Goal: Transaction & Acquisition: Purchase product/service

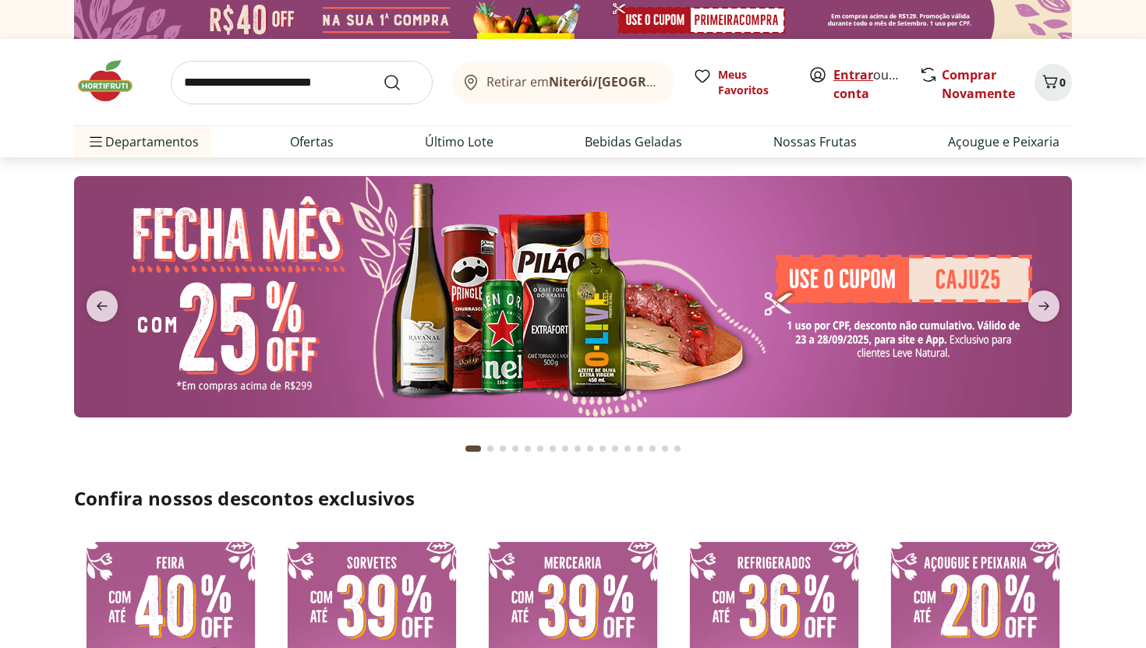
click at [853, 76] on link "Entrar" at bounding box center [853, 74] width 40 height 17
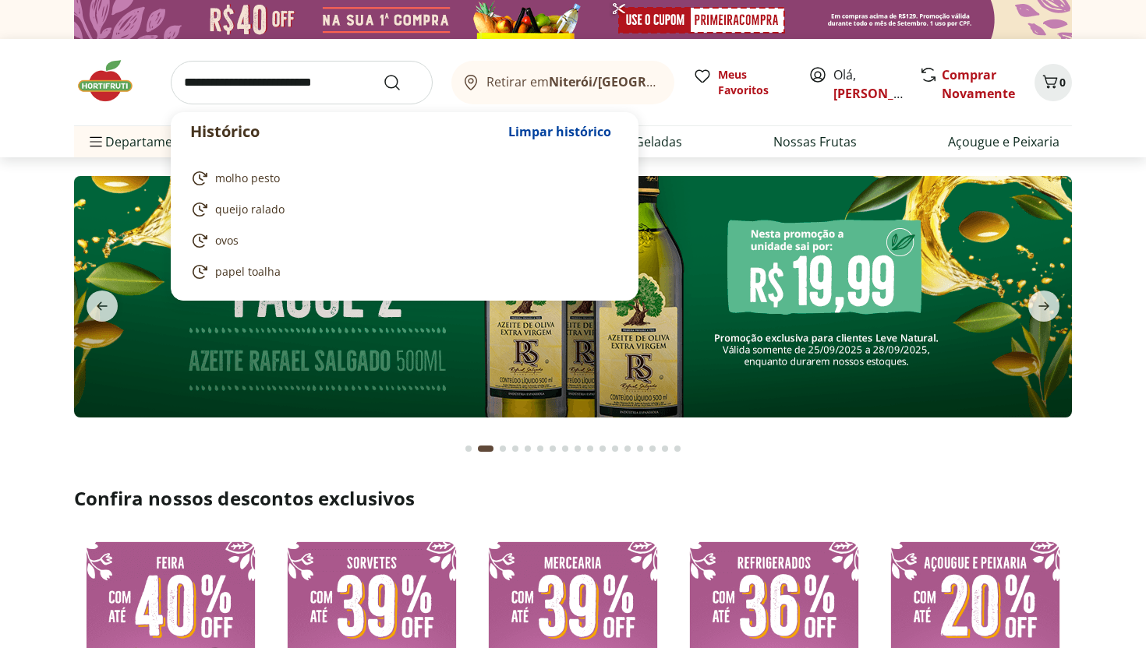
click at [284, 87] on input "search" at bounding box center [302, 83] width 262 height 44
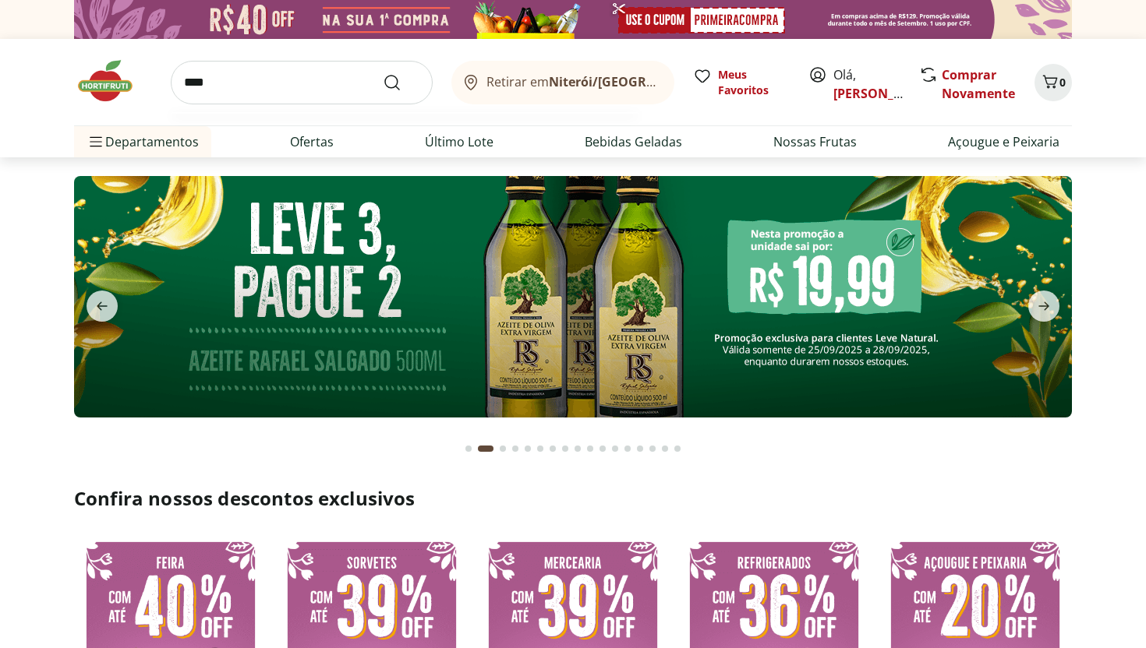
type input "****"
click at [383, 73] on button "Submit Search" at bounding box center [401, 82] width 37 height 19
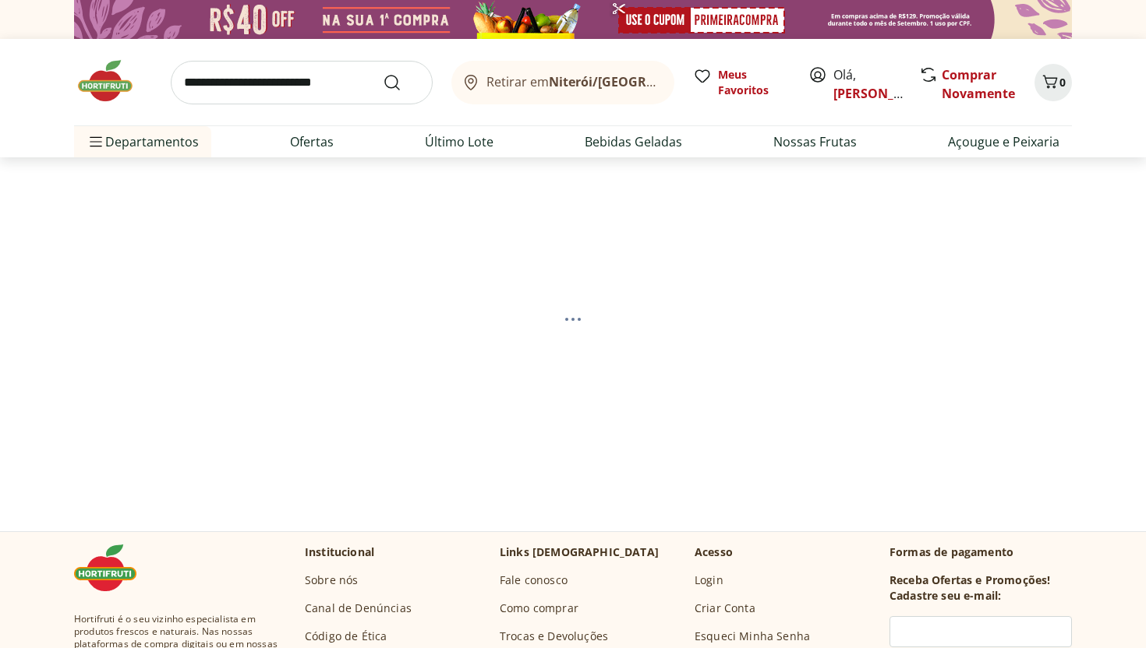
select select "**********"
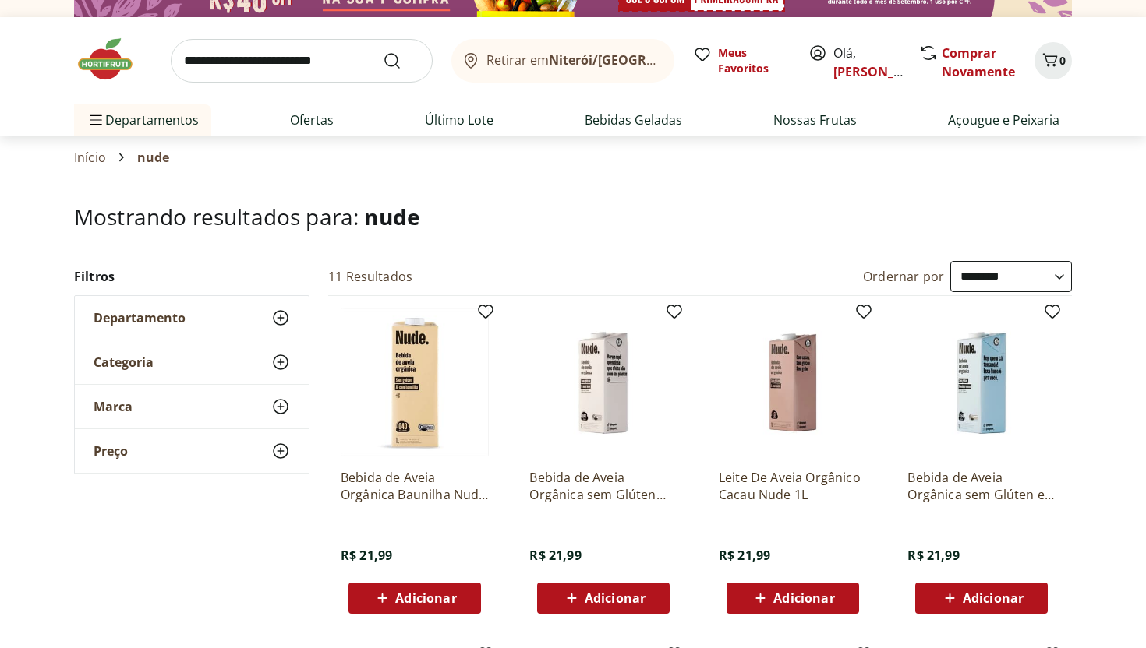
scroll to position [12, 0]
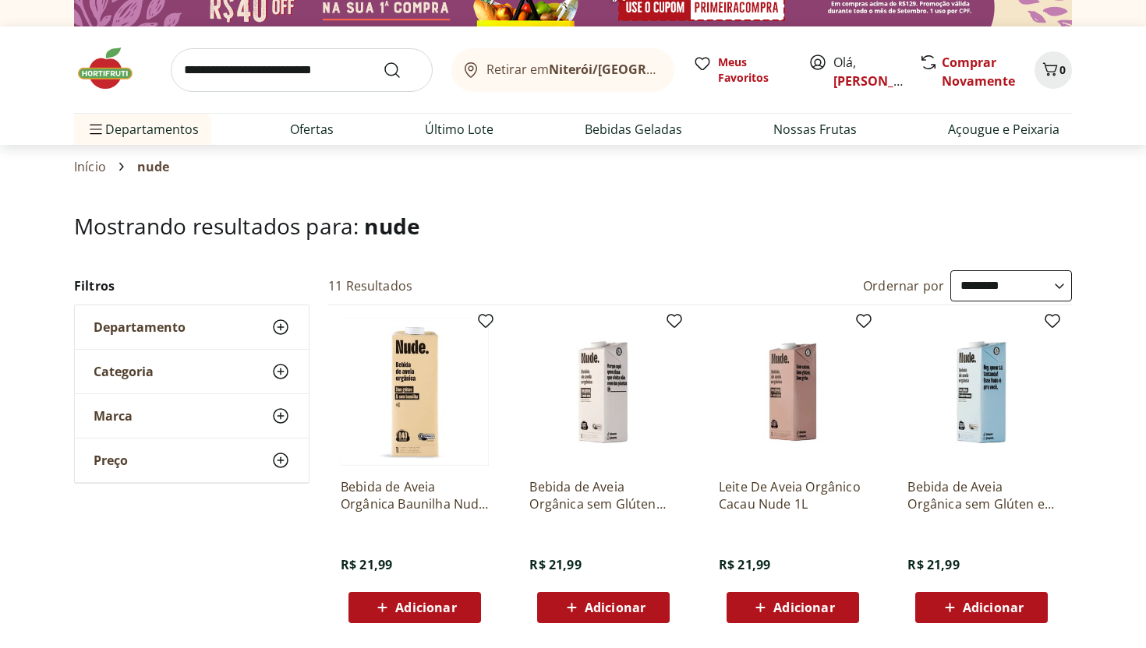
click at [463, 595] on div "Adicionar" at bounding box center [415, 608] width 108 height 28
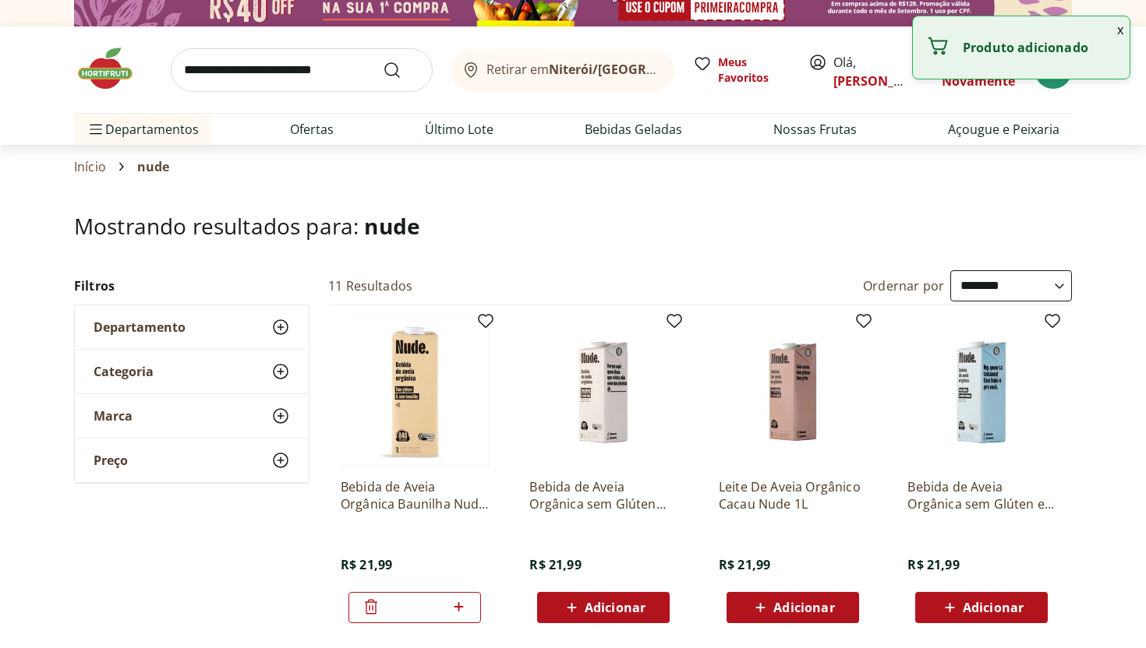
click at [449, 609] on icon at bounding box center [458, 607] width 19 height 19
drag, startPoint x: 449, startPoint y: 609, endPoint x: 459, endPoint y: 607, distance: 10.4
click at [459, 607] on icon at bounding box center [458, 607] width 19 height 19
click at [459, 607] on icon at bounding box center [458, 606] width 9 height 9
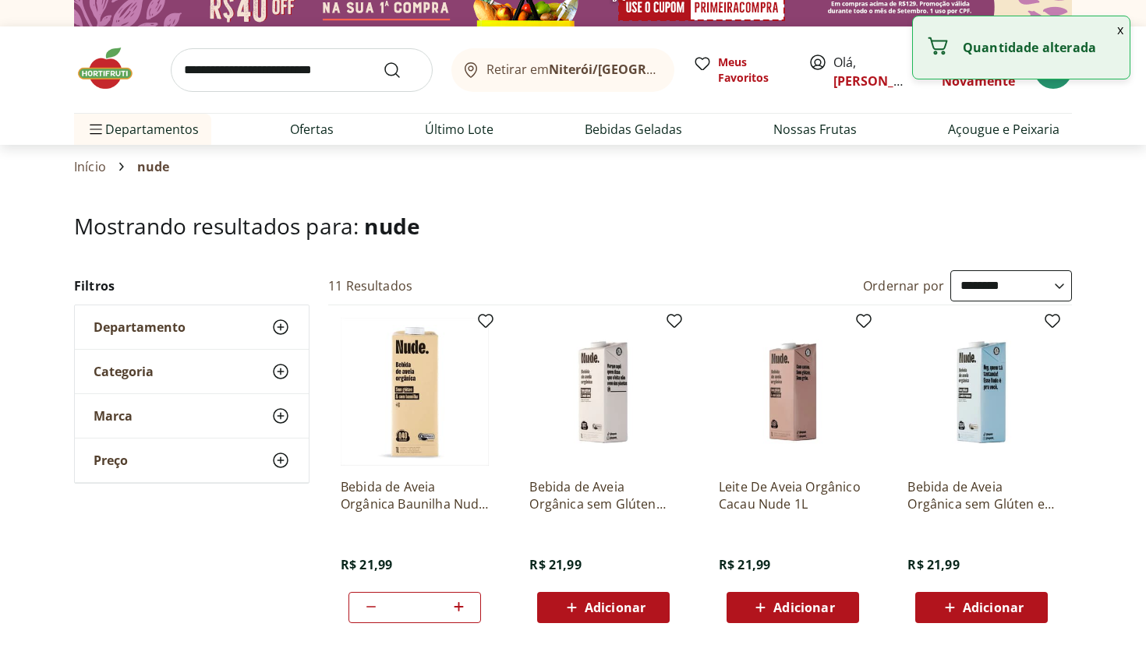
click at [459, 607] on icon at bounding box center [458, 606] width 9 height 9
type input "*"
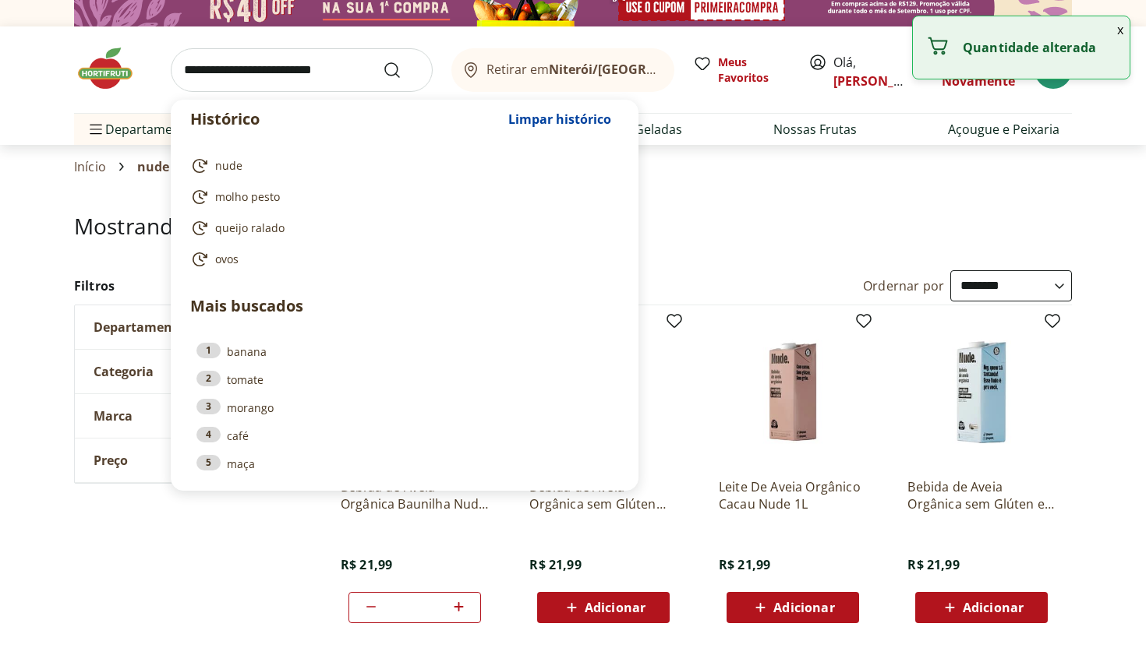
click at [313, 78] on input "search" at bounding box center [302, 70] width 262 height 44
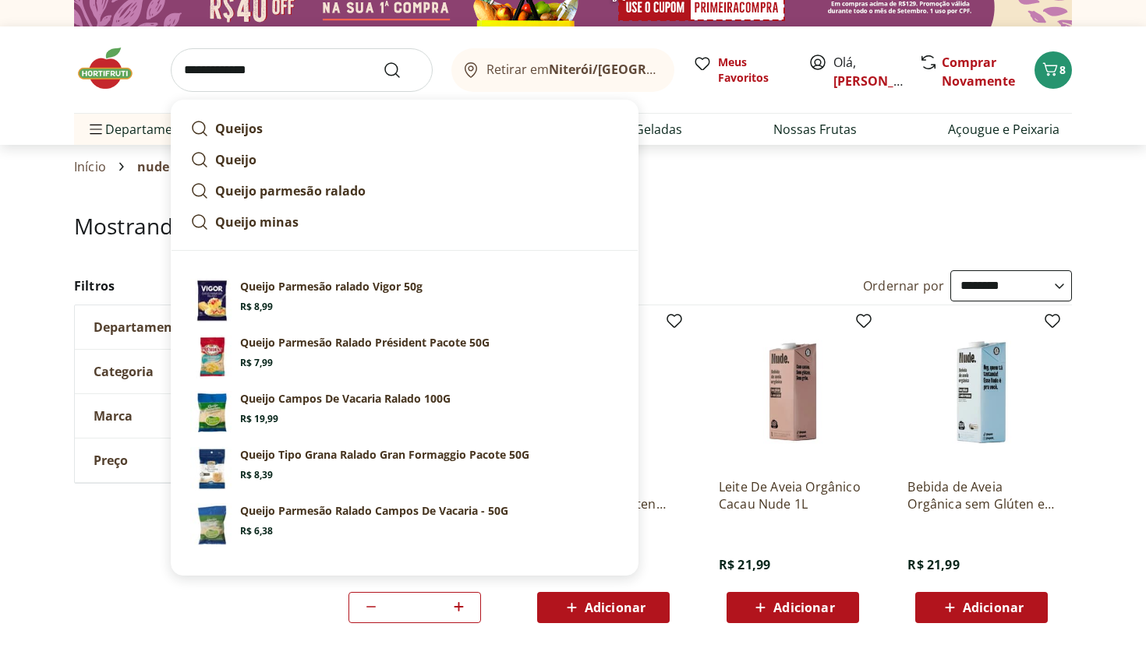
type input "**********"
click at [383, 61] on button "Submit Search" at bounding box center [401, 70] width 37 height 19
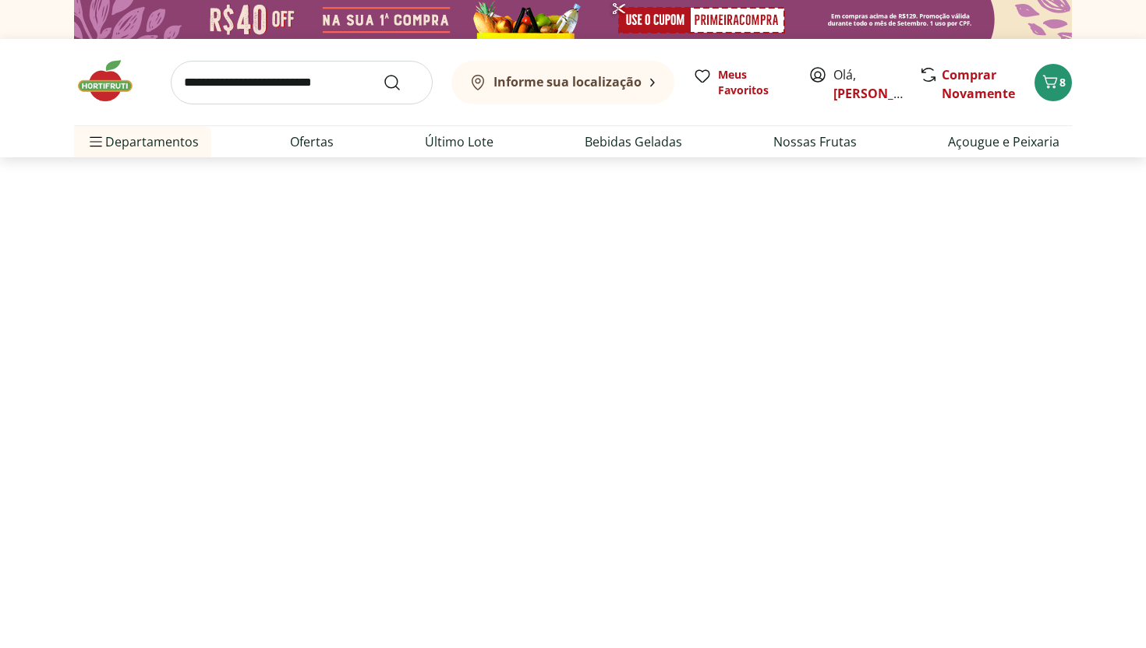
select select "**********"
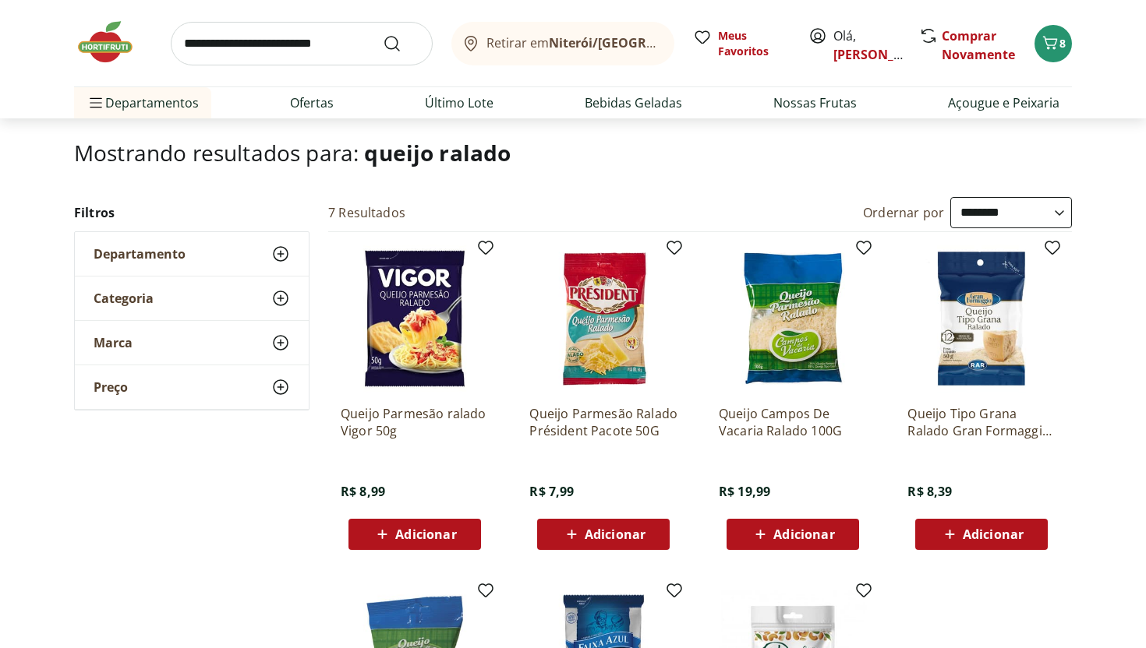
scroll to position [90, 0]
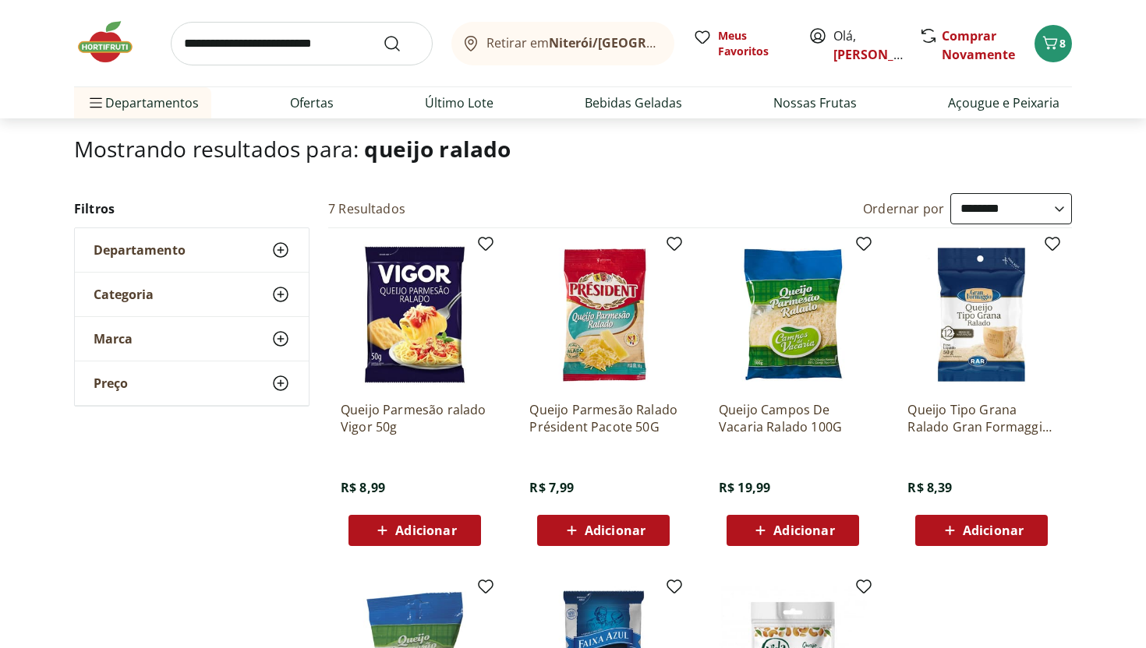
click at [581, 536] on span "Adicionar" at bounding box center [603, 530] width 83 height 19
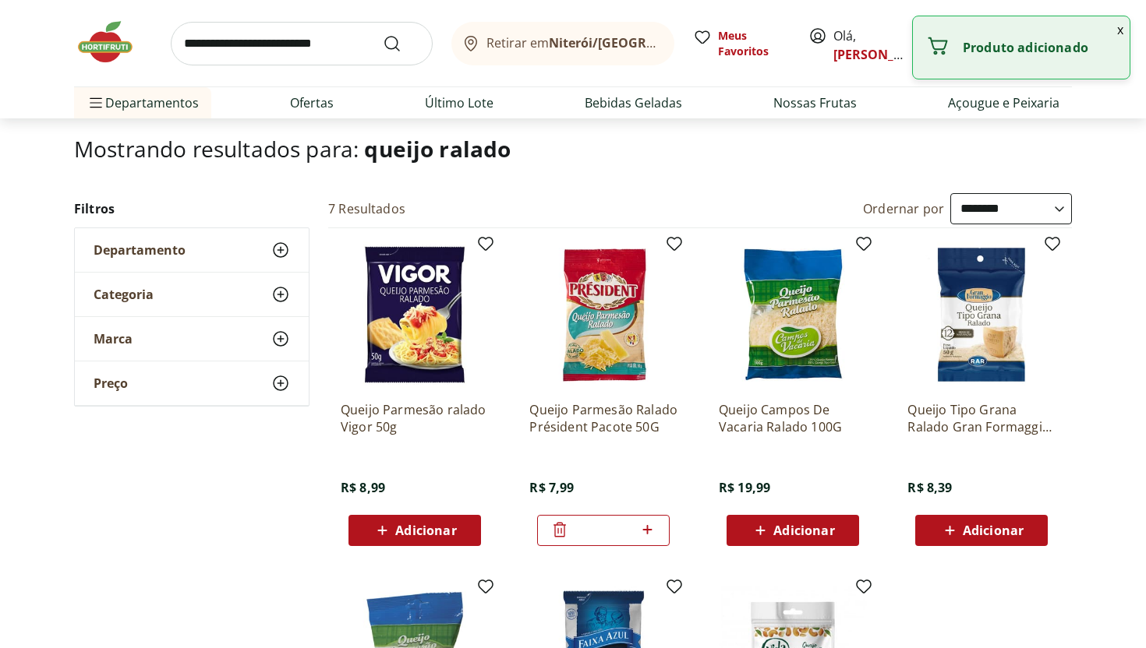
click at [649, 528] on icon at bounding box center [647, 530] width 19 height 19
type input "*"
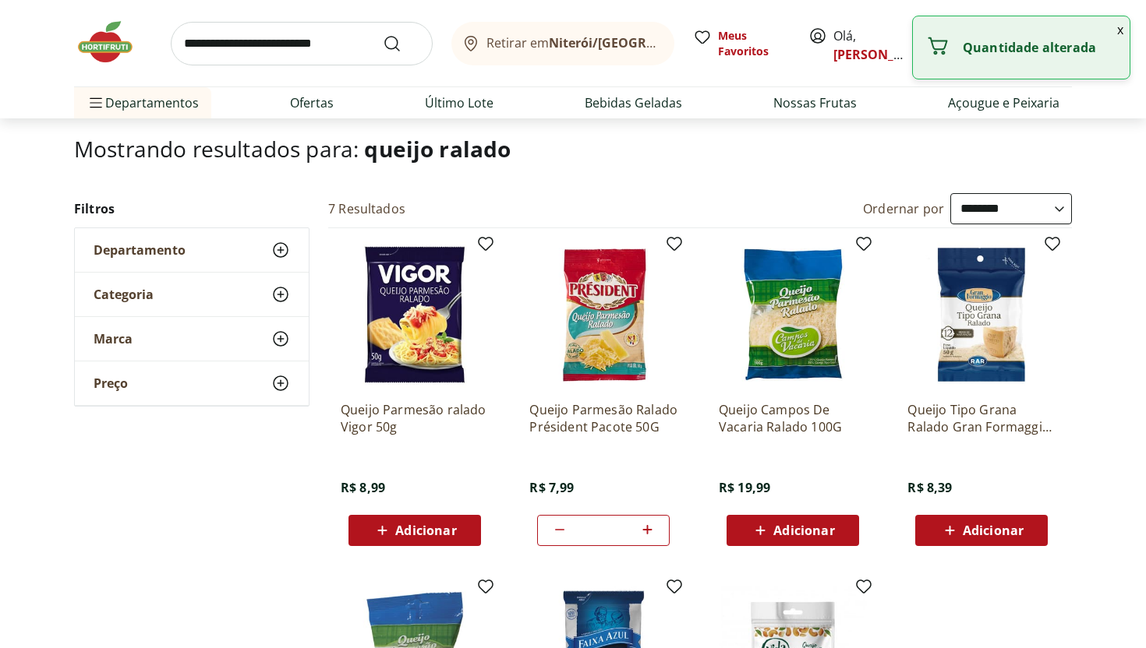
click at [326, 52] on input "search" at bounding box center [302, 44] width 262 height 44
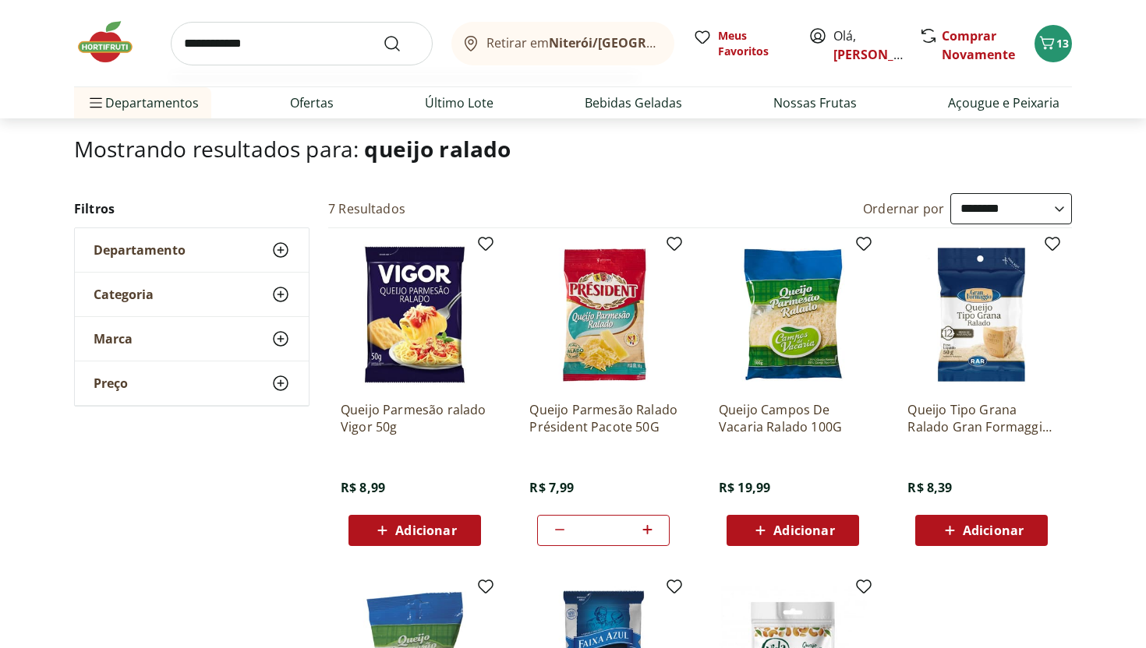
type input "**********"
click at [383, 34] on button "Submit Search" at bounding box center [401, 43] width 37 height 19
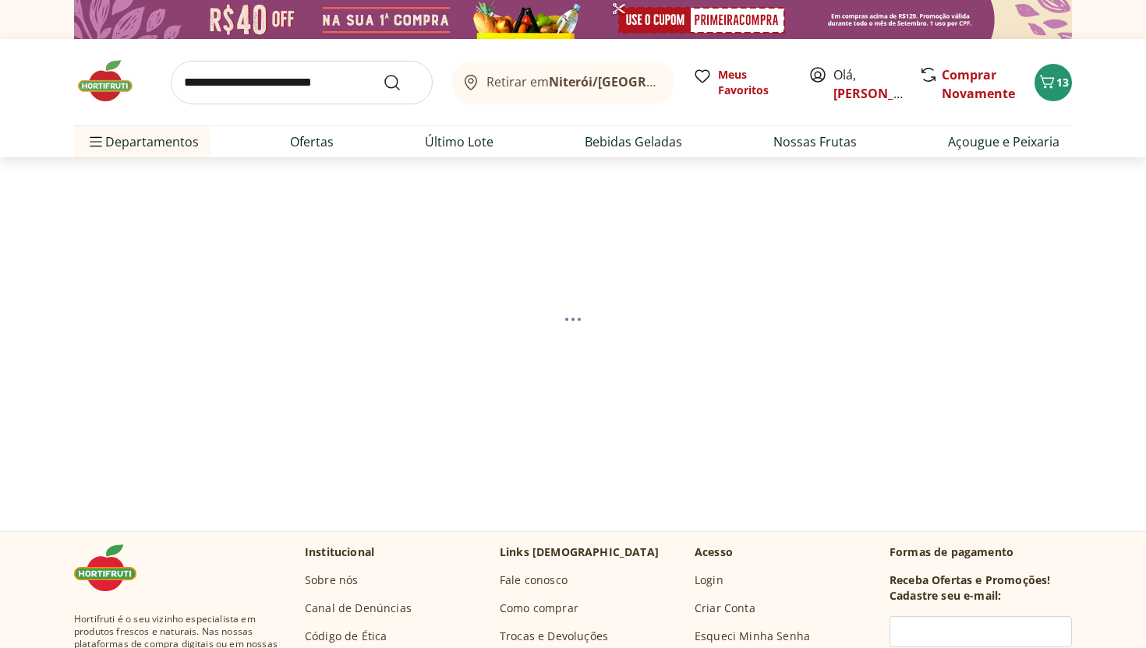
select select "**********"
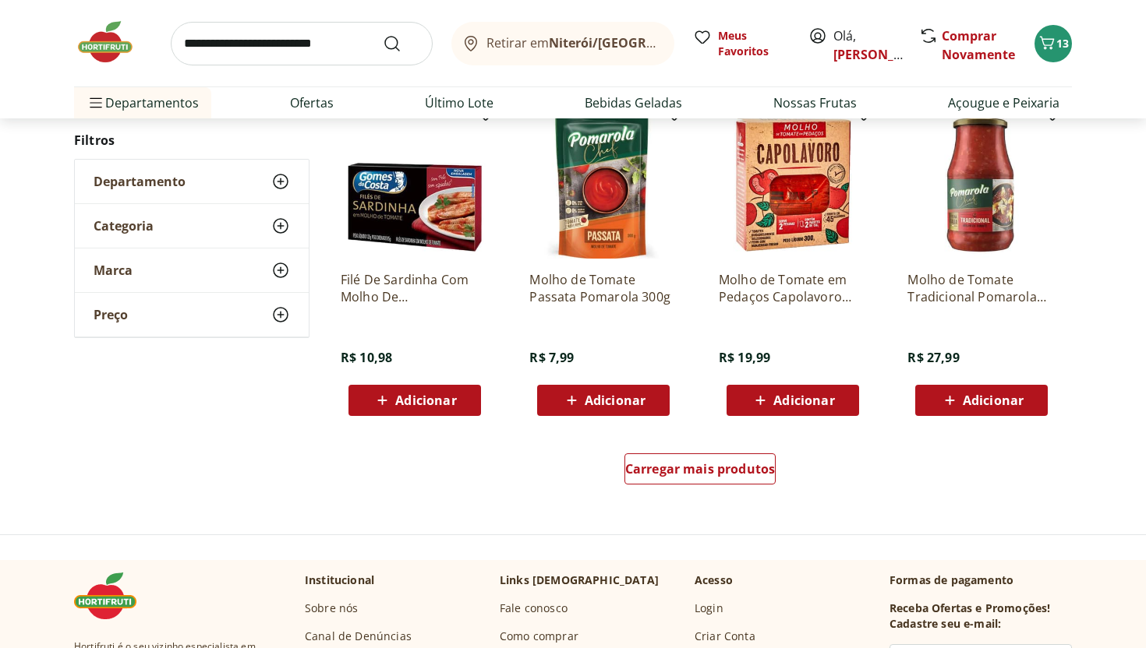
scroll to position [903, 0]
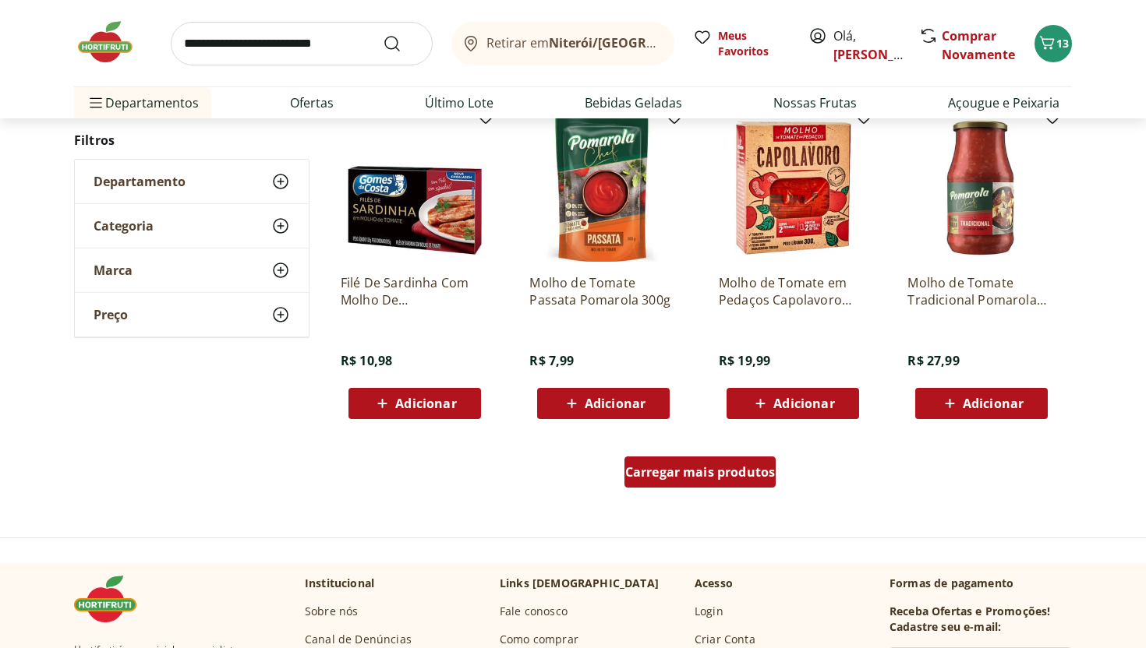
click at [681, 476] on span "Carregar mais produtos" at bounding box center [700, 472] width 150 height 12
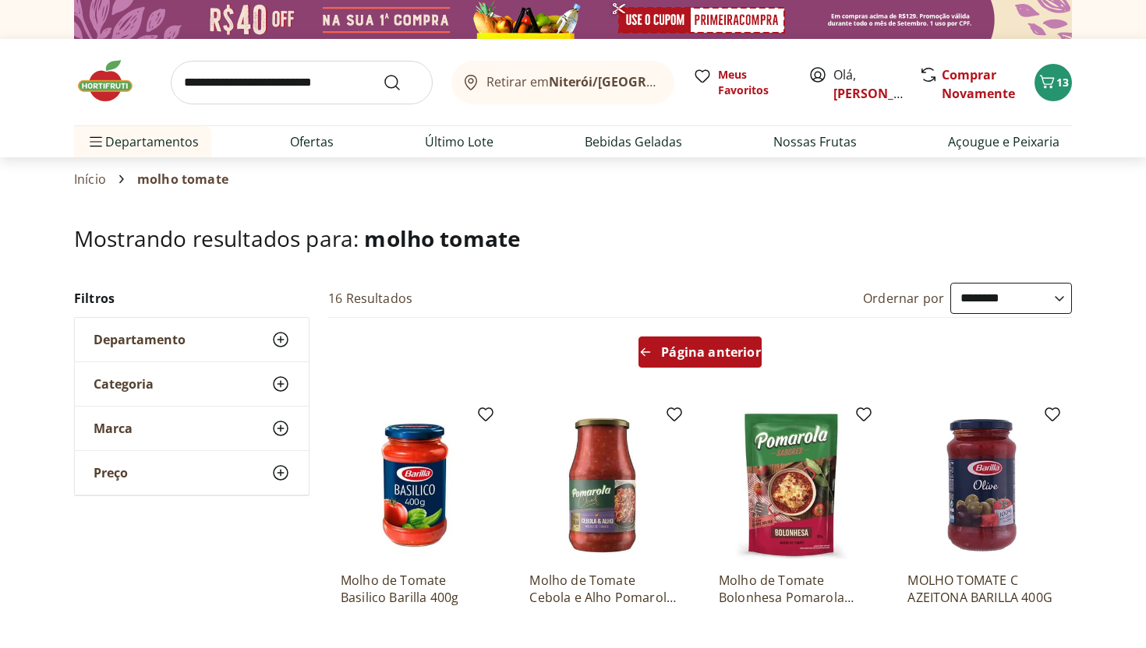
click at [725, 362] on div "Página anterior" at bounding box center [699, 352] width 122 height 31
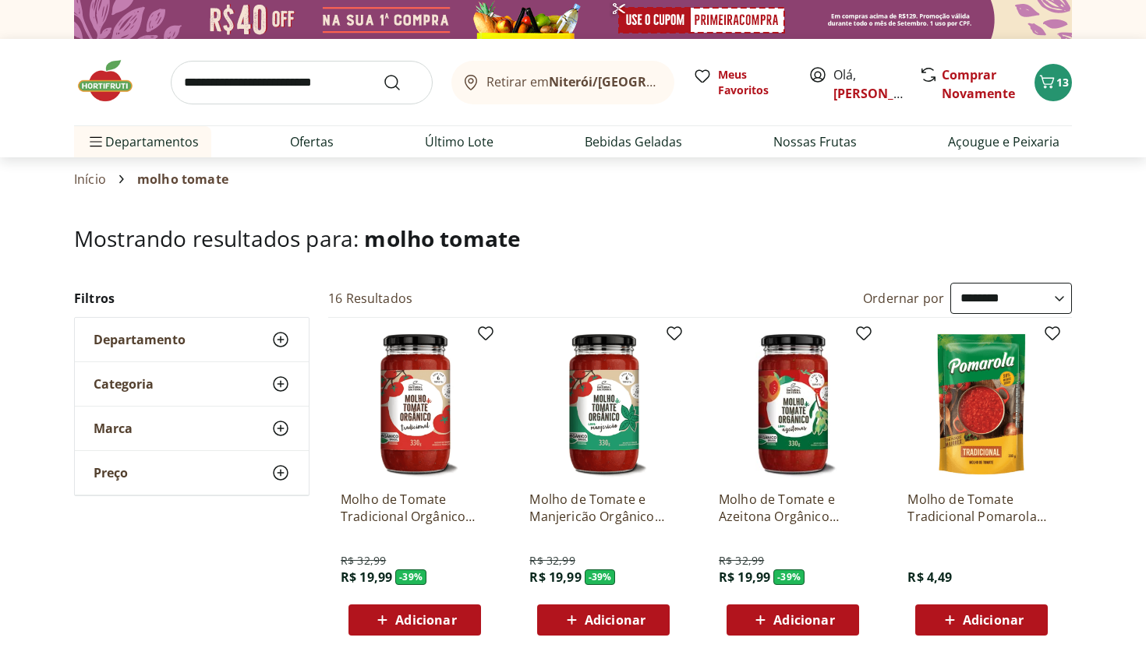
click at [573, 627] on icon at bounding box center [571, 620] width 19 height 19
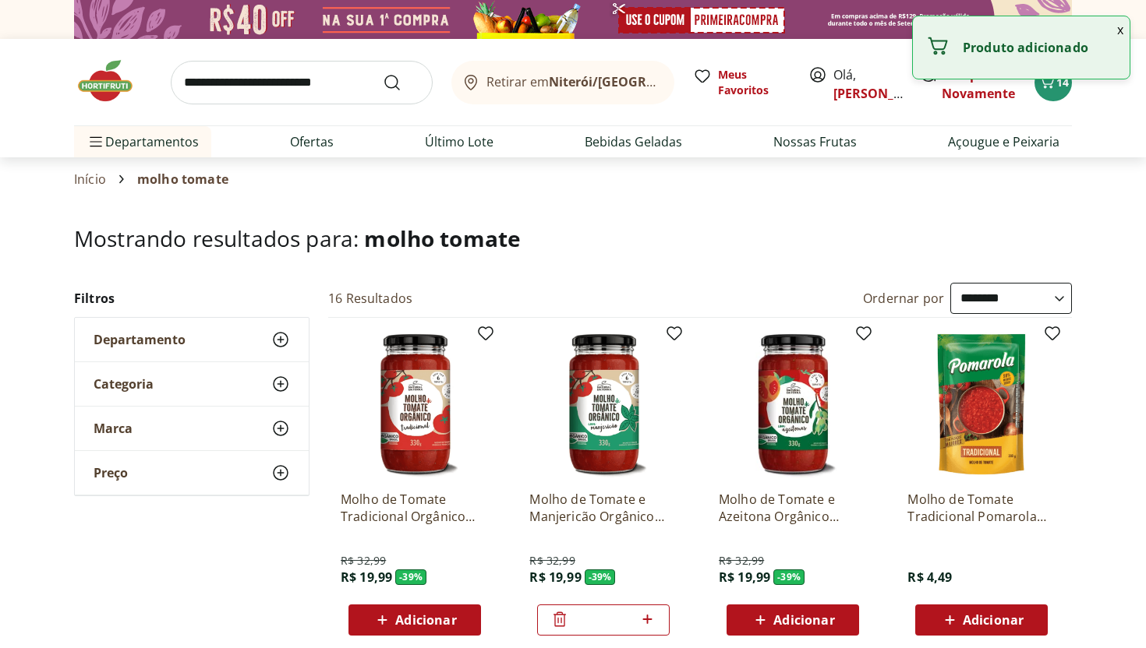
click at [652, 616] on icon at bounding box center [647, 619] width 19 height 19
type input "*"
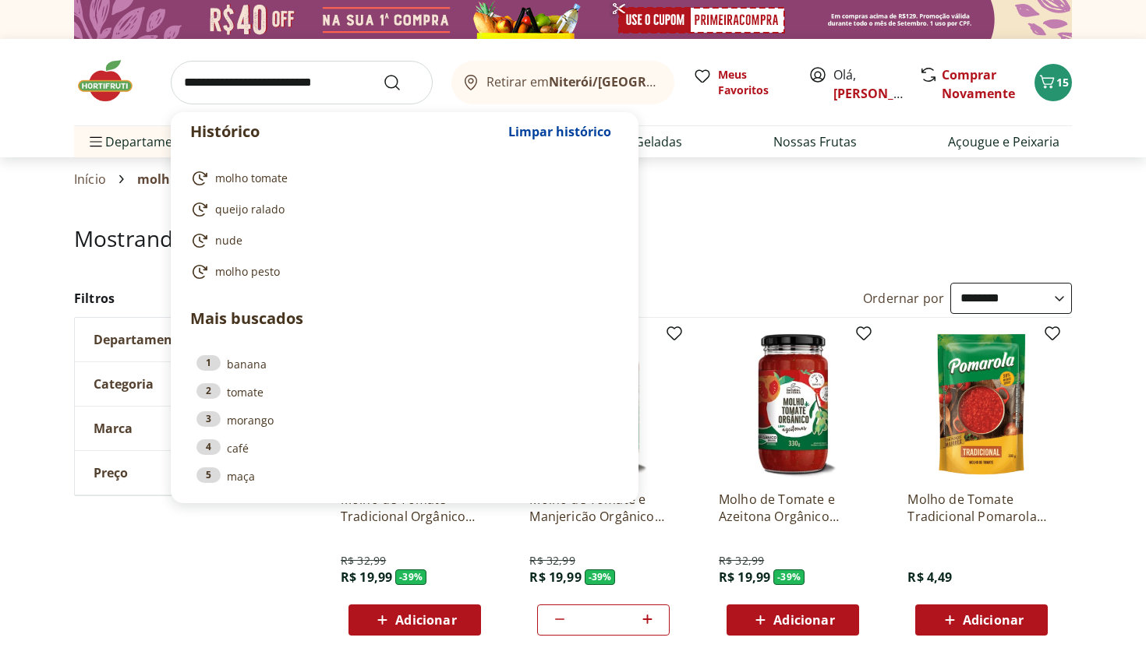
click at [312, 84] on input "search" at bounding box center [302, 83] width 262 height 44
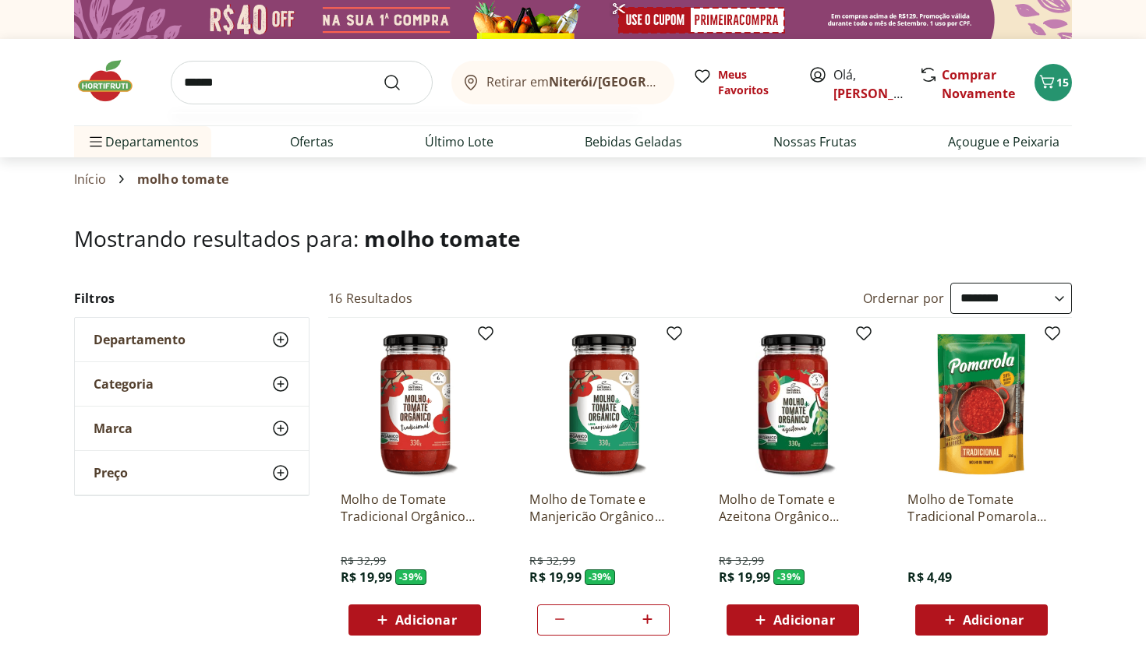
type input "******"
click at [383, 73] on button "Submit Search" at bounding box center [401, 82] width 37 height 19
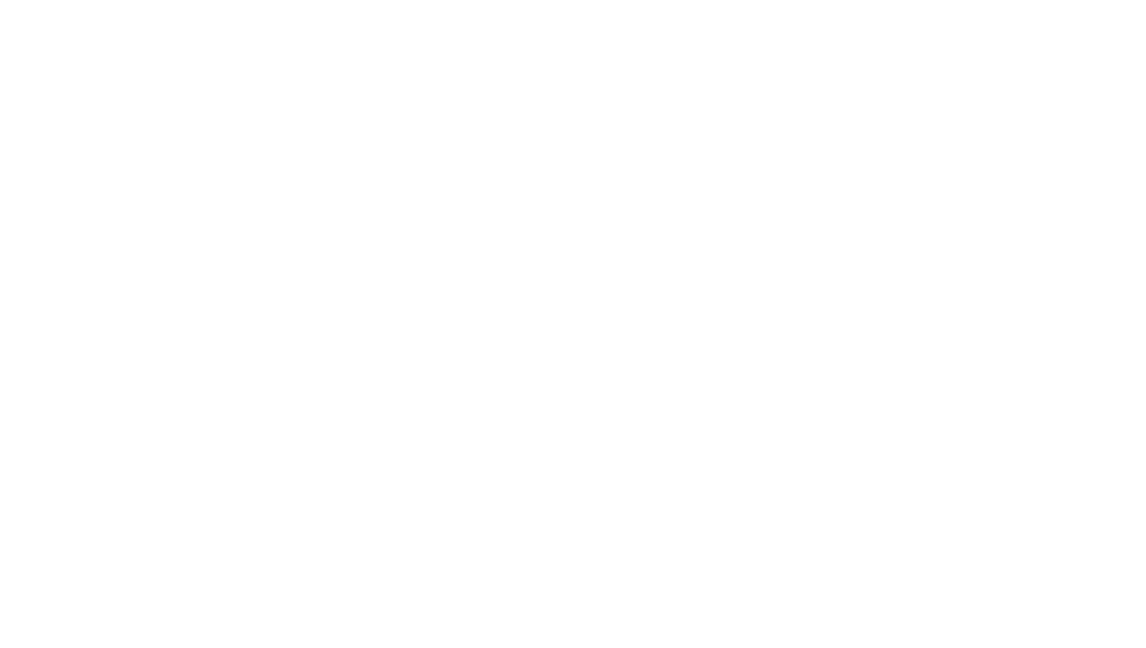
select select "**********"
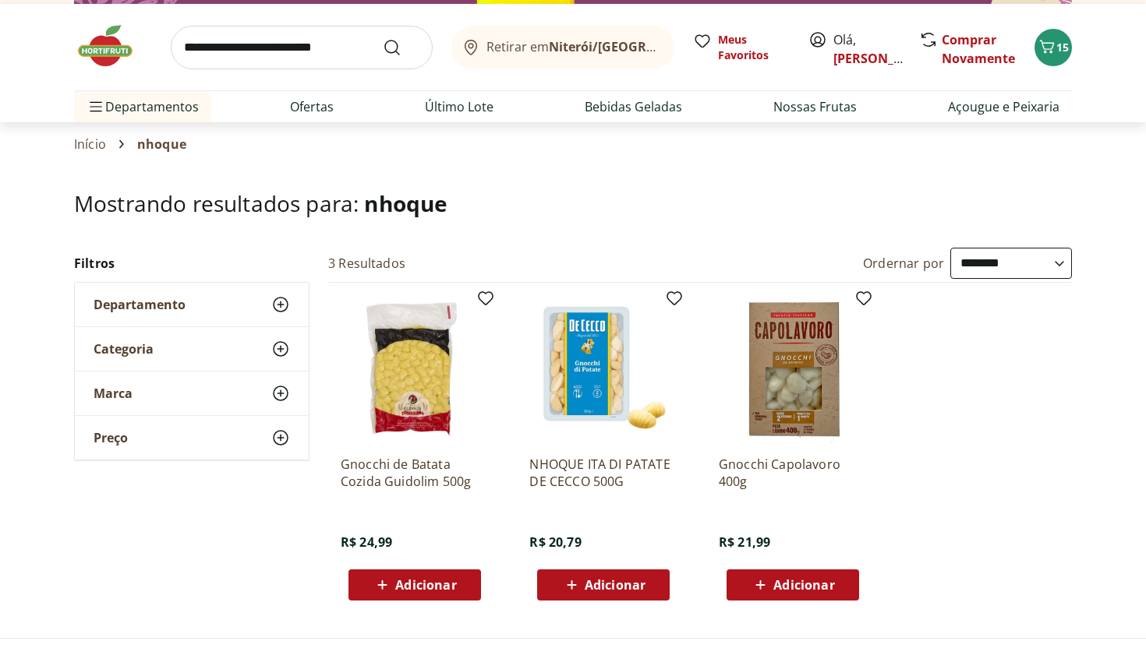
scroll to position [39, 0]
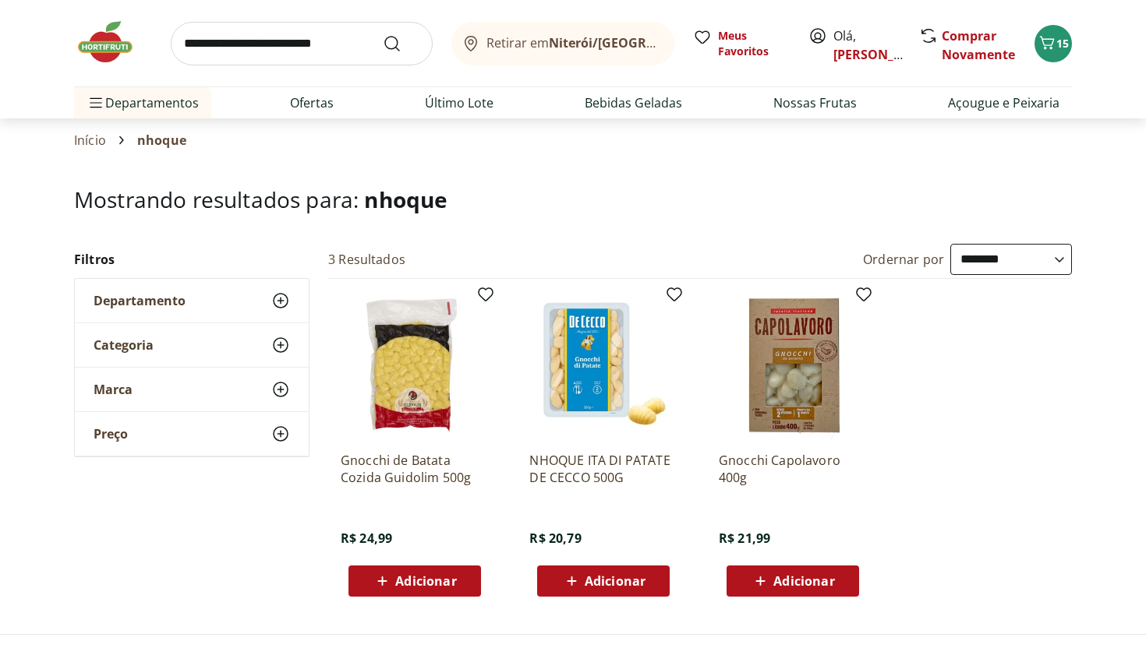
click at [408, 588] on span "Adicionar" at bounding box center [425, 581] width 61 height 12
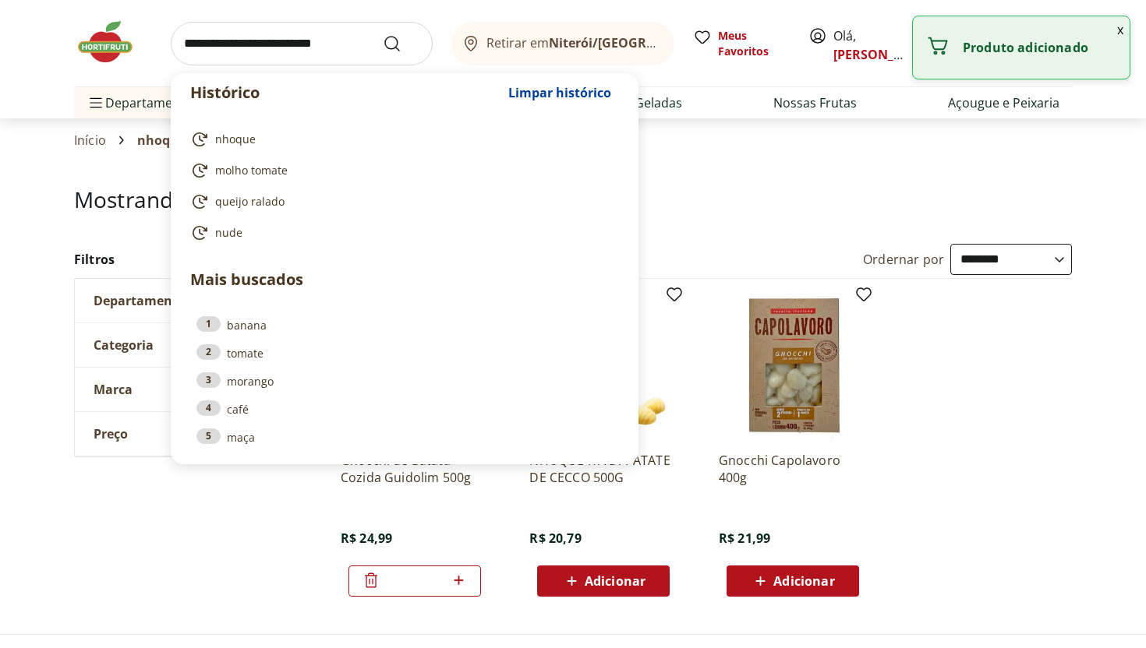
click at [323, 26] on input "search" at bounding box center [302, 44] width 262 height 44
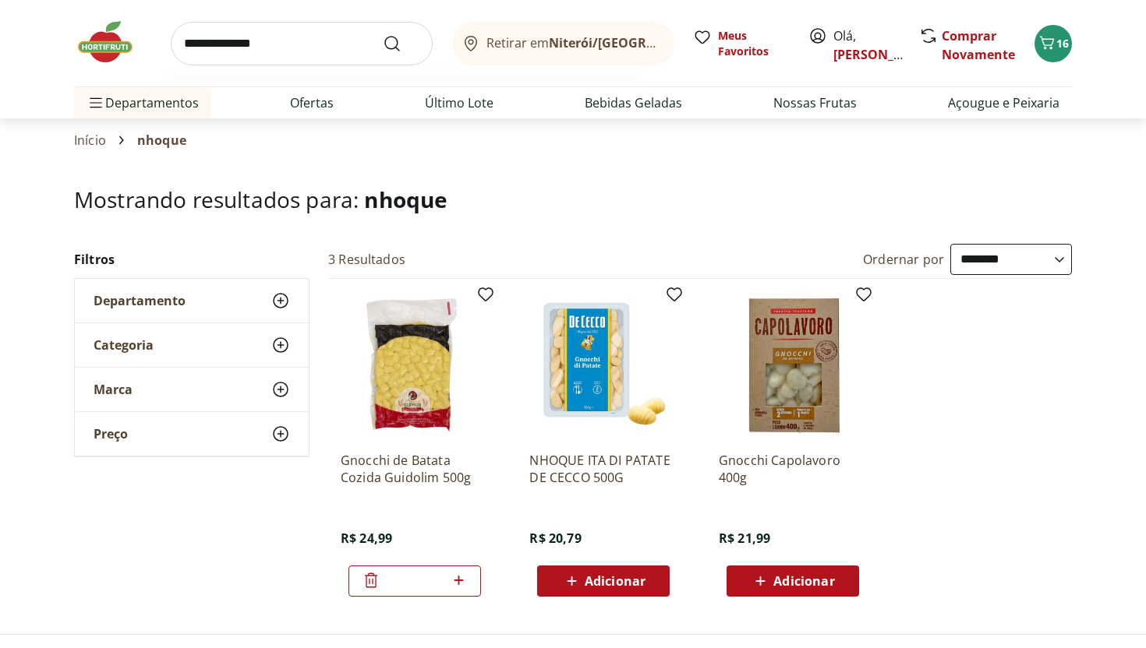
type input "**********"
click at [383, 34] on button "Submit Search" at bounding box center [401, 43] width 37 height 19
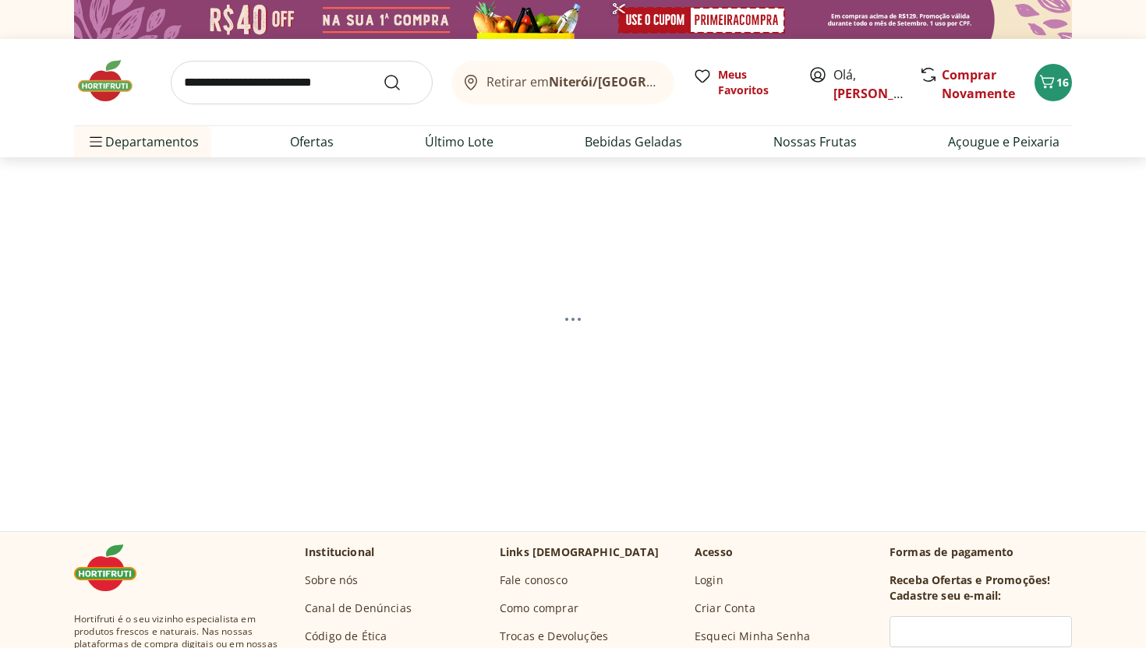
select select "**********"
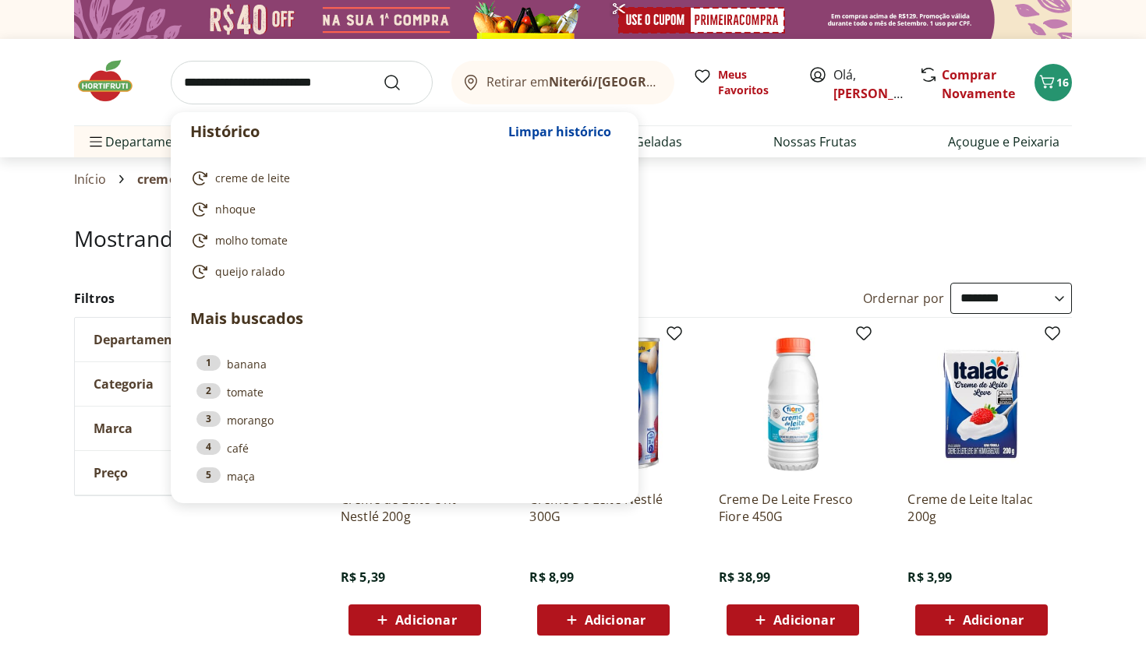
click at [337, 82] on input "search" at bounding box center [302, 83] width 262 height 44
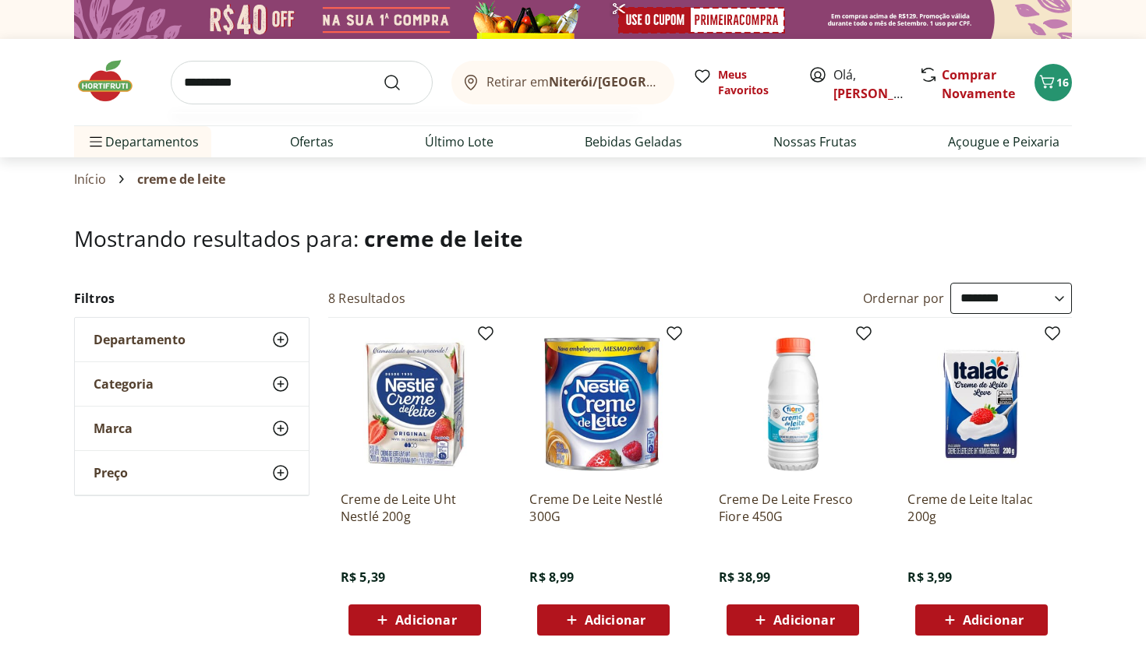
type input "**********"
click at [383, 73] on button "Submit Search" at bounding box center [401, 82] width 37 height 19
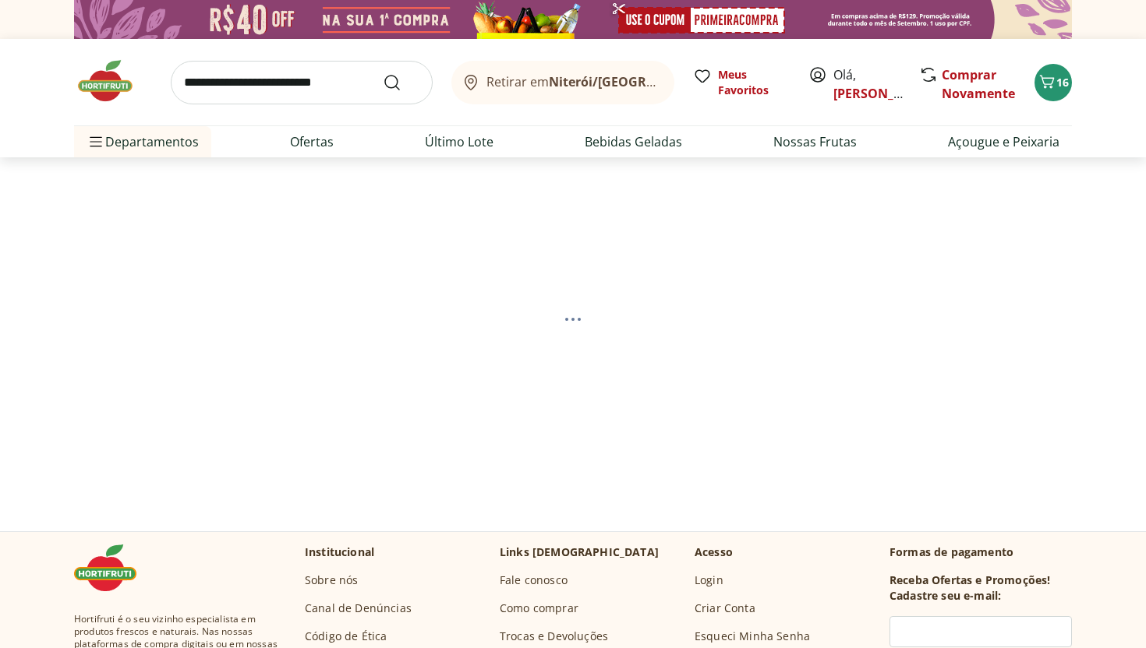
select select "**********"
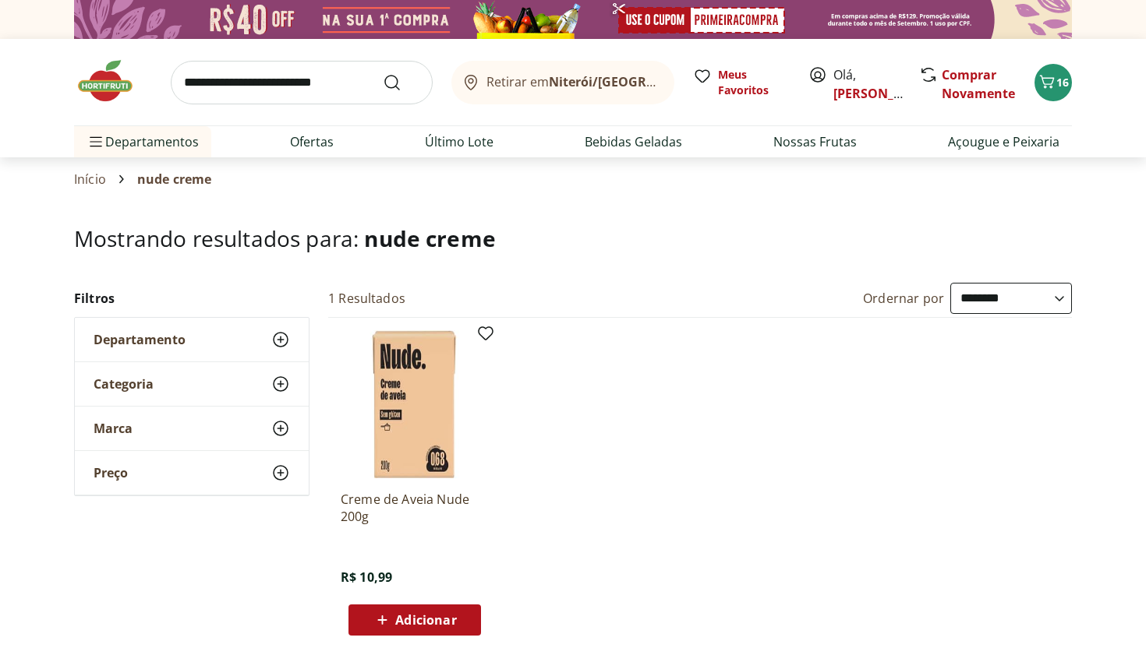
click at [435, 616] on span "Adicionar" at bounding box center [425, 620] width 61 height 12
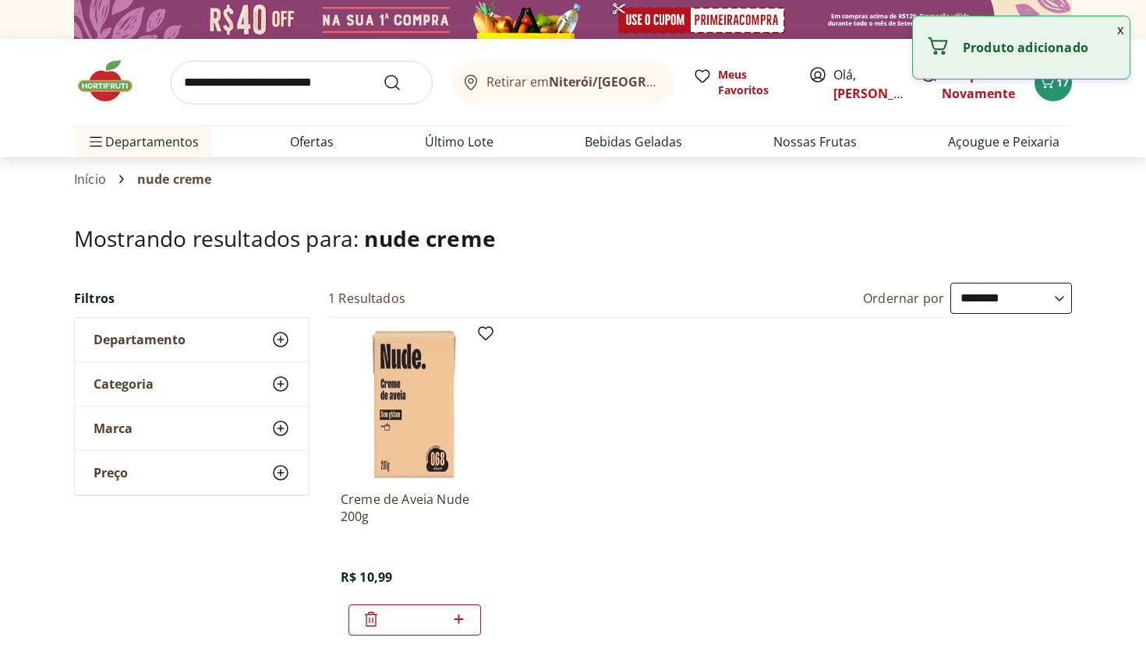
click at [456, 618] on icon at bounding box center [458, 619] width 19 height 19
type input "*"
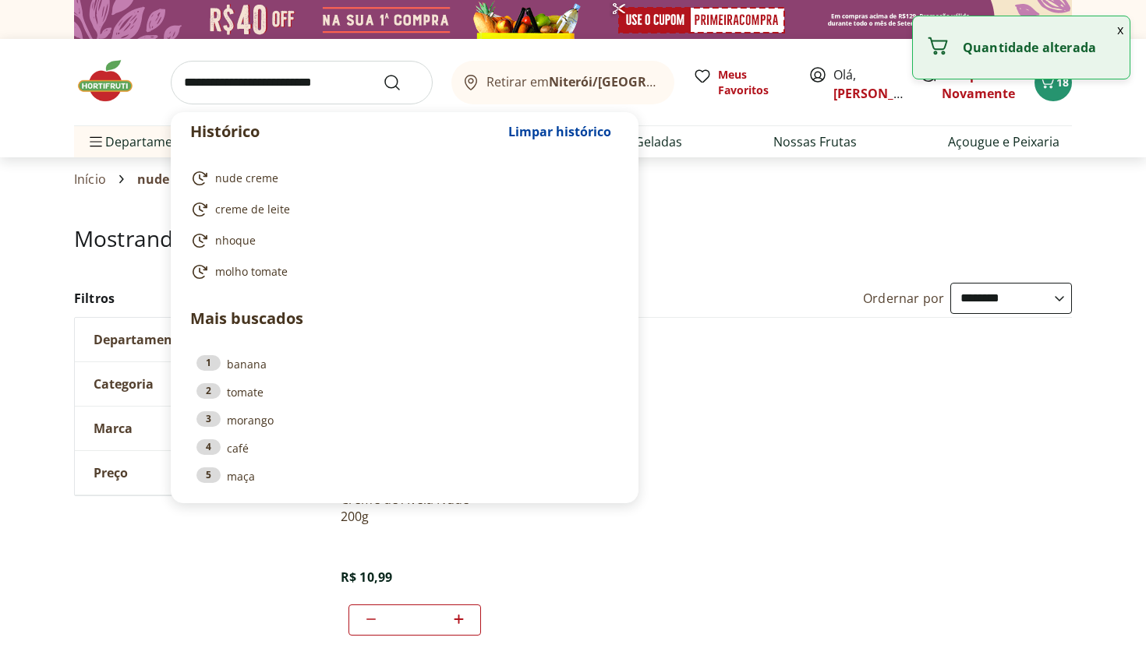
click at [355, 86] on input "search" at bounding box center [302, 83] width 262 height 44
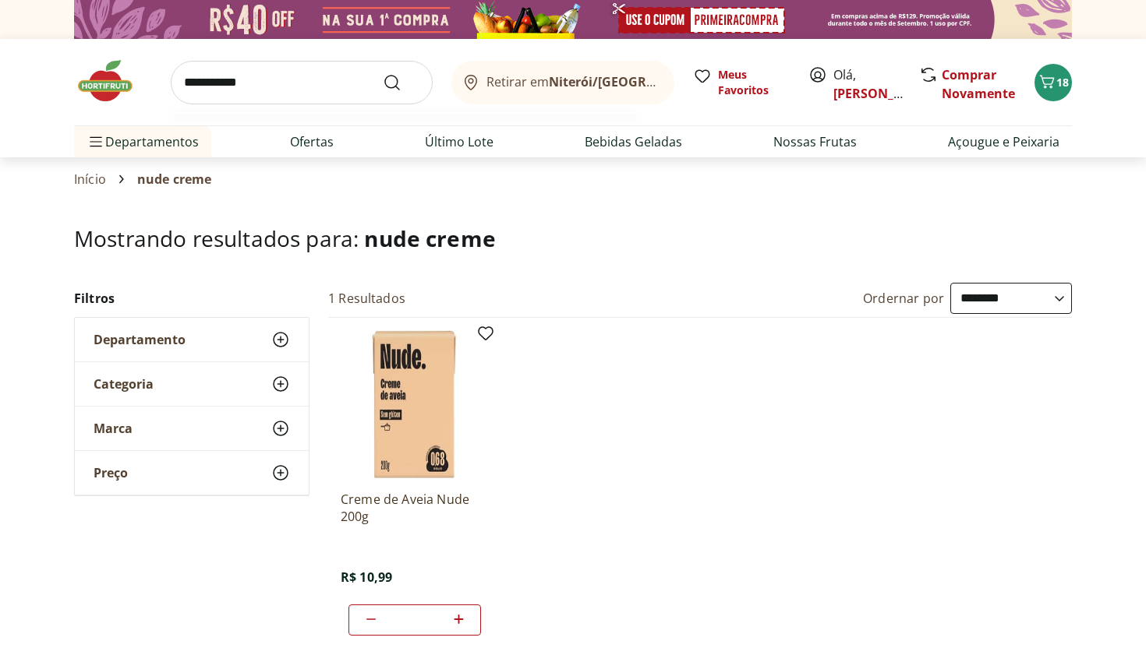
type input "**********"
click at [383, 73] on button "Submit Search" at bounding box center [401, 82] width 37 height 19
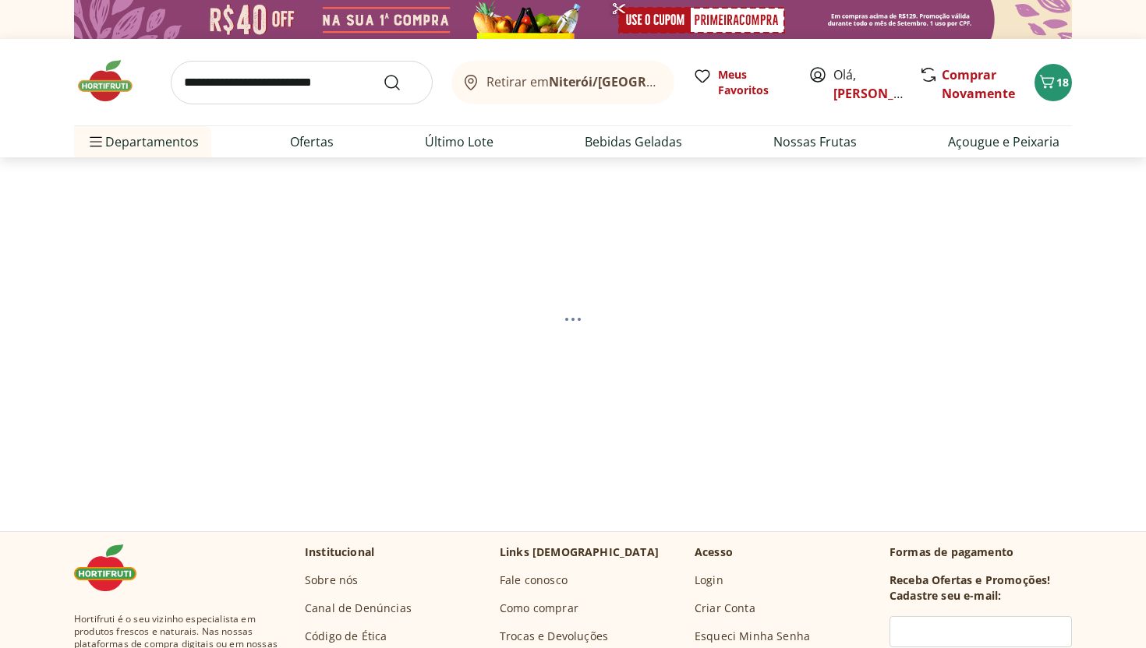
select select "**********"
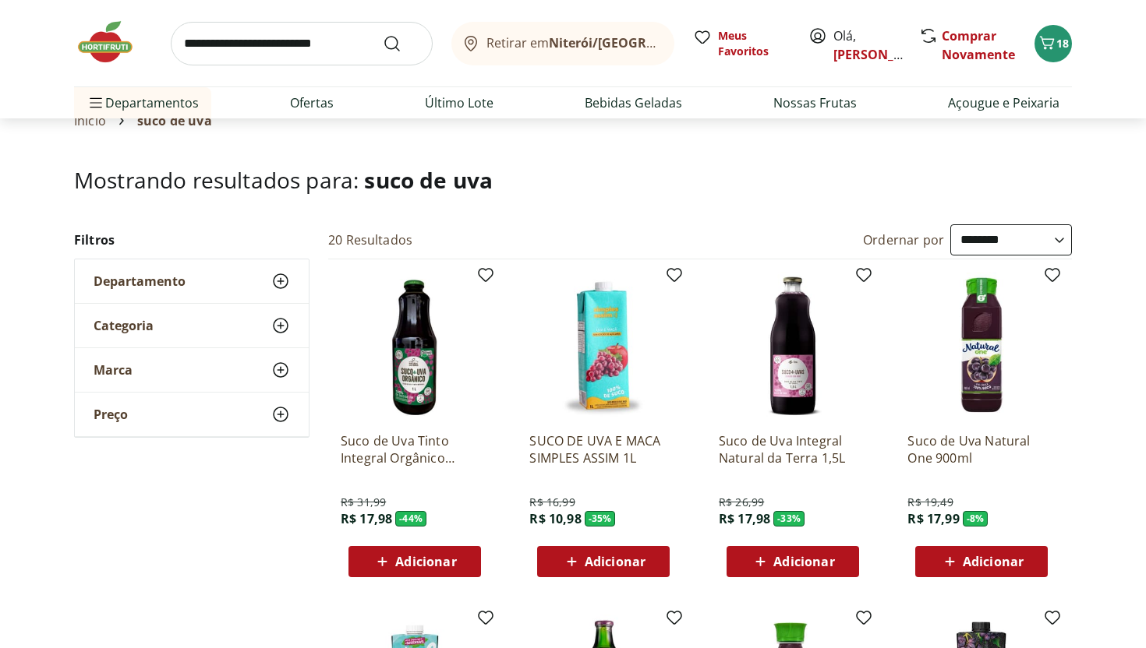
scroll to position [62, 0]
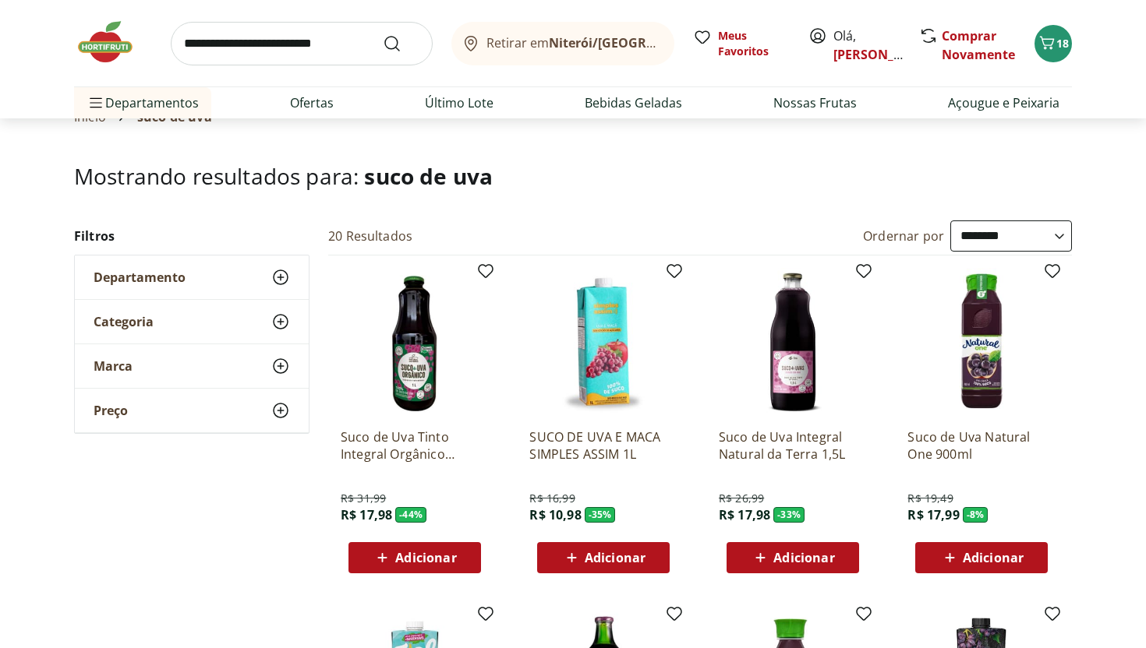
click at [422, 563] on span "Adicionar" at bounding box center [425, 558] width 61 height 12
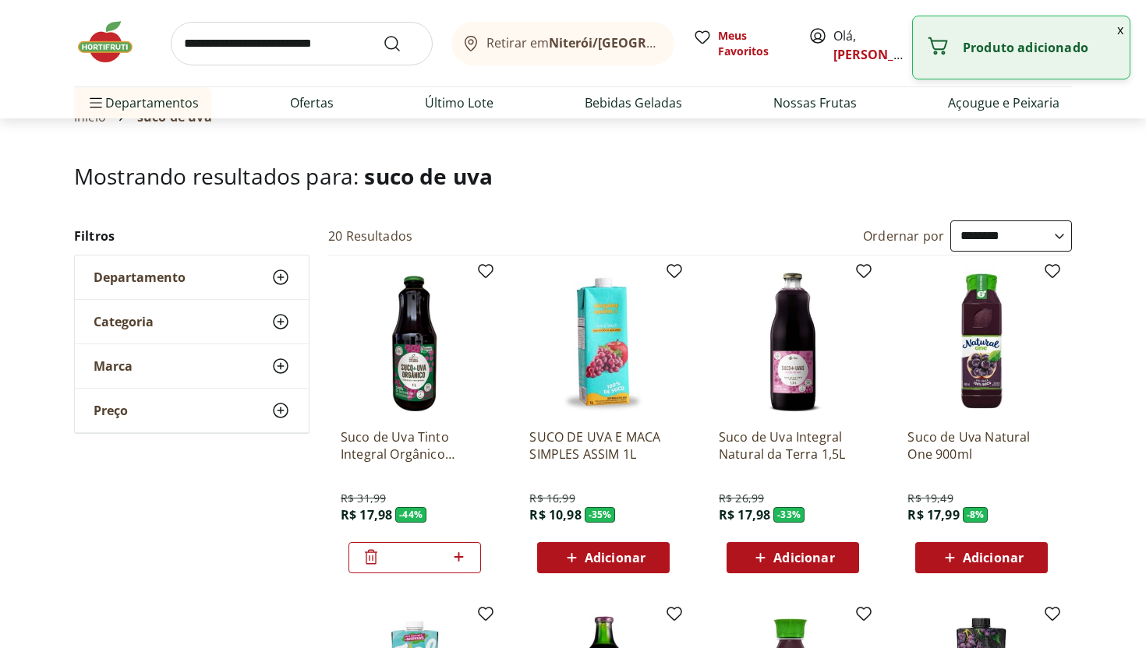
click at [457, 560] on icon at bounding box center [458, 557] width 19 height 19
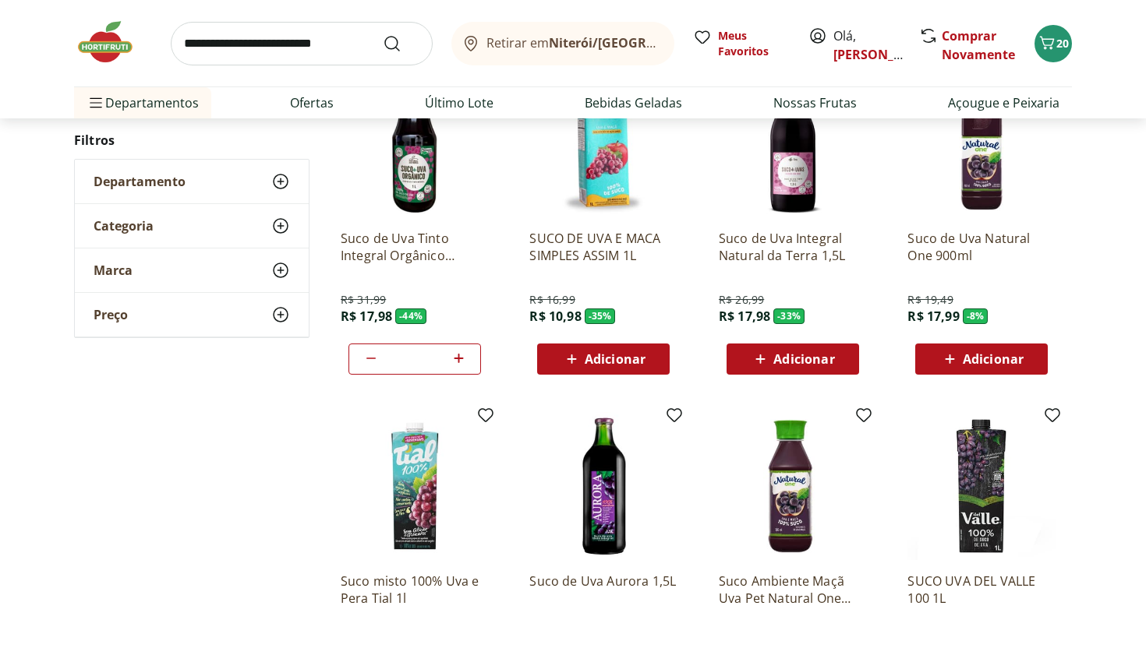
scroll to position [260, 0]
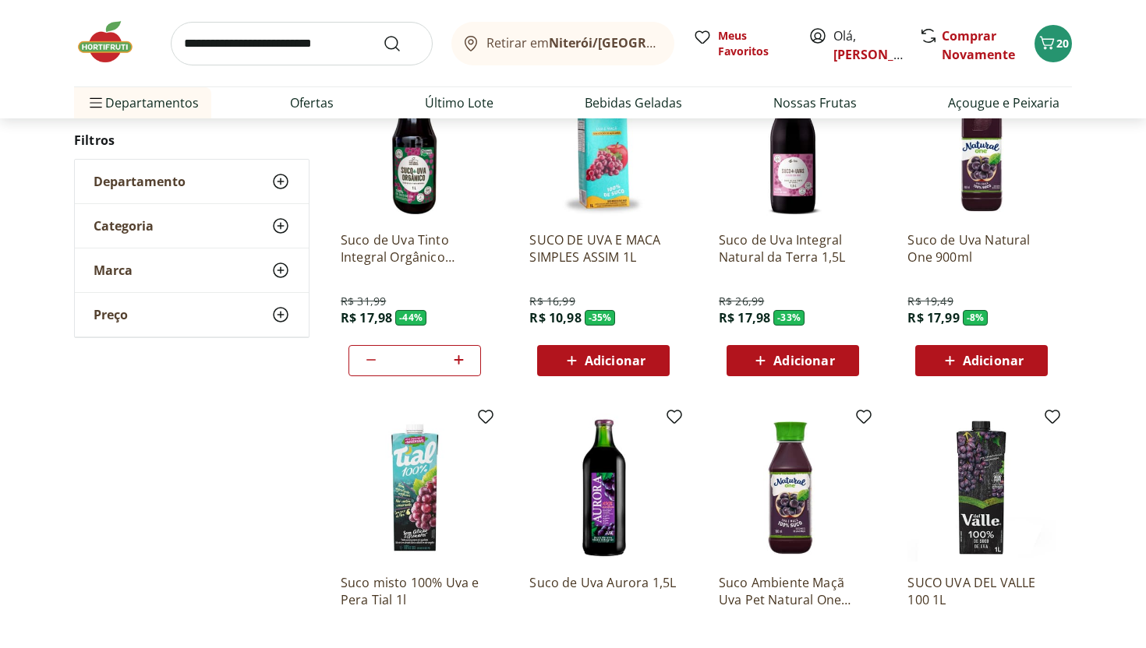
click at [368, 369] on span at bounding box center [371, 361] width 19 height 20
type input "*"
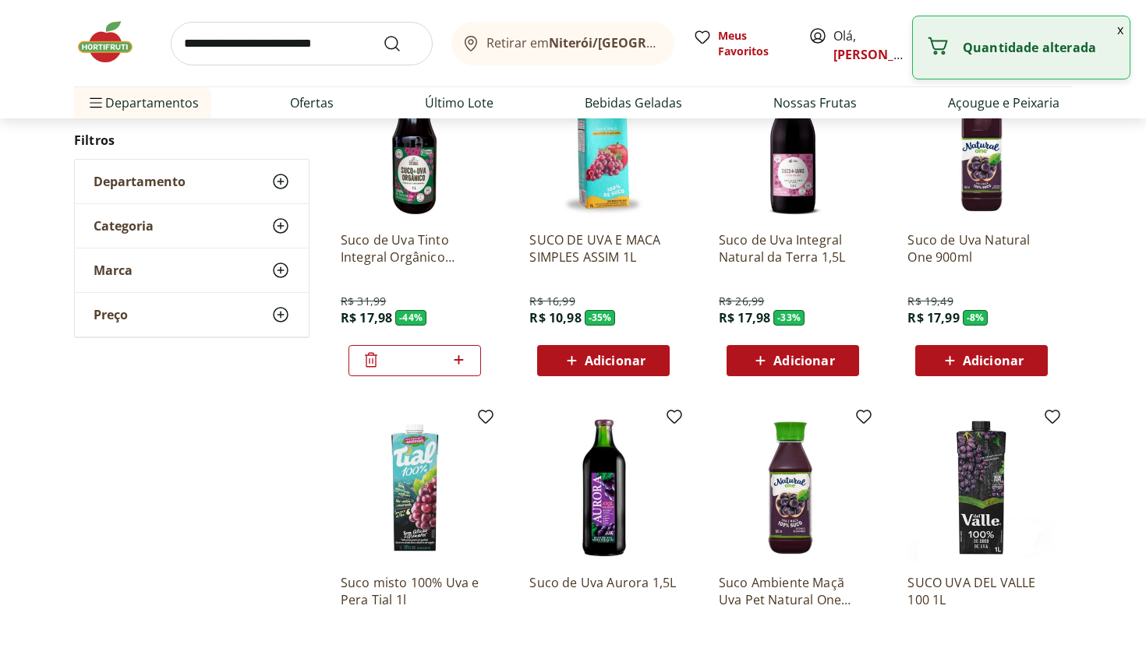
click at [368, 369] on span at bounding box center [371, 361] width 19 height 20
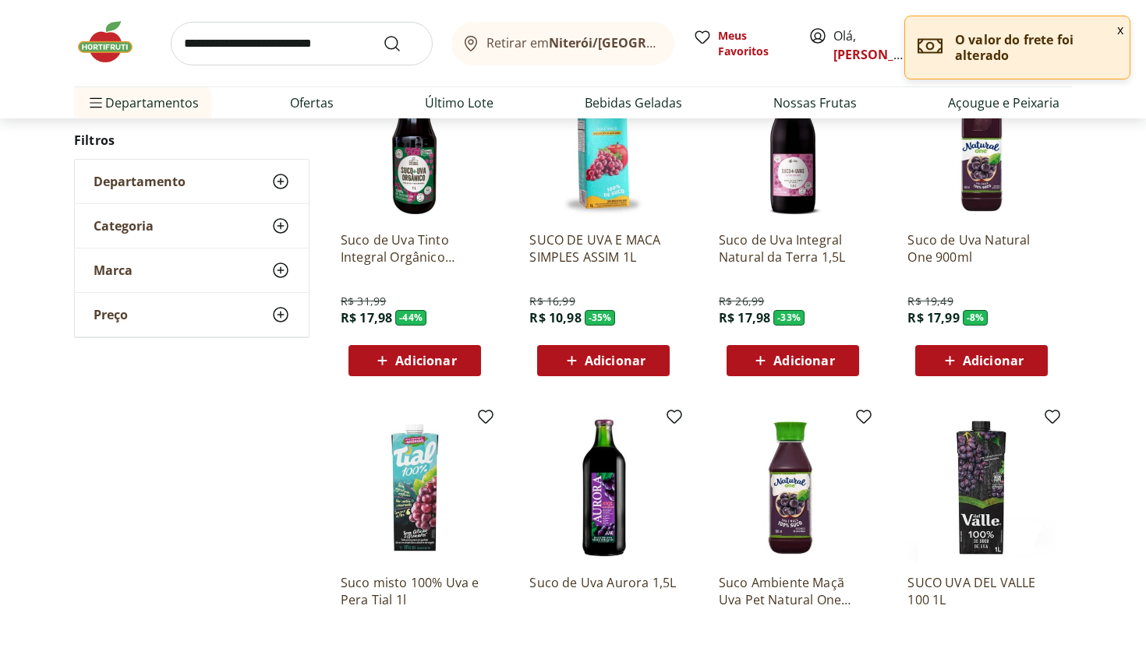
click at [754, 363] on icon at bounding box center [760, 360] width 19 height 19
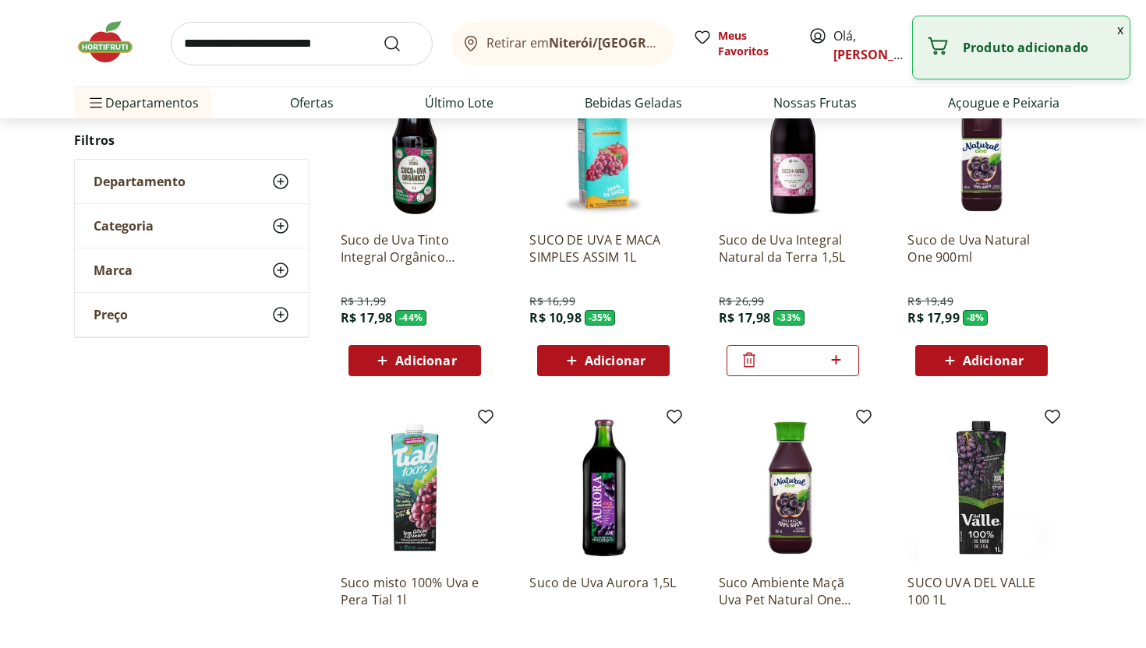
click at [755, 363] on icon at bounding box center [749, 360] width 19 height 19
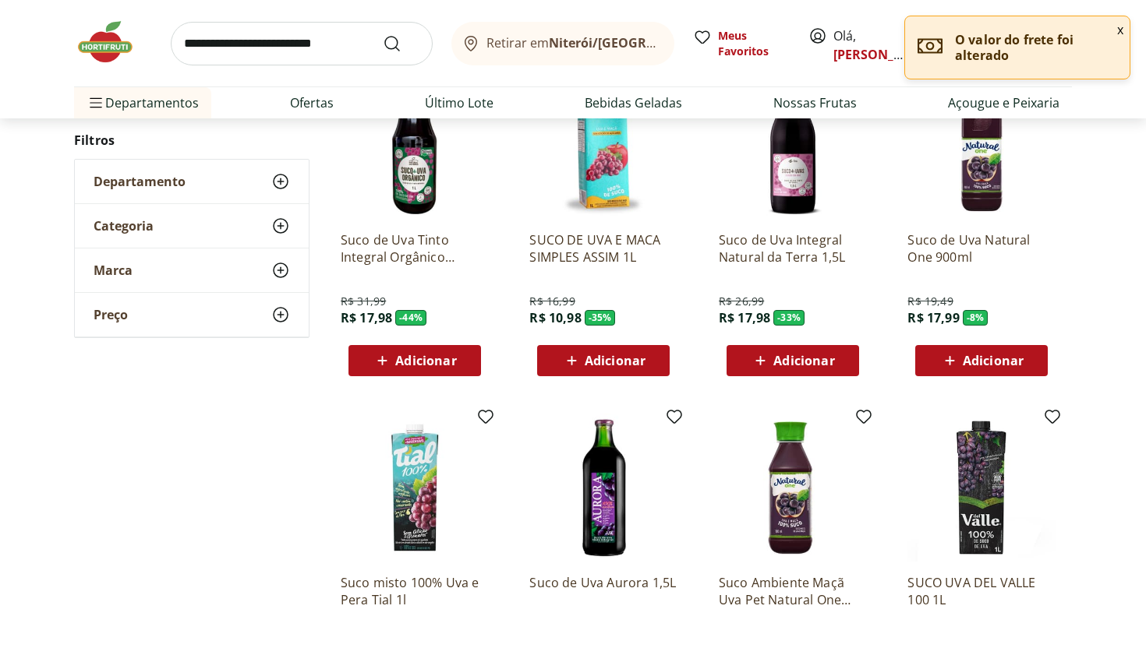
click at [461, 360] on div "Adicionar" at bounding box center [415, 361] width 108 height 28
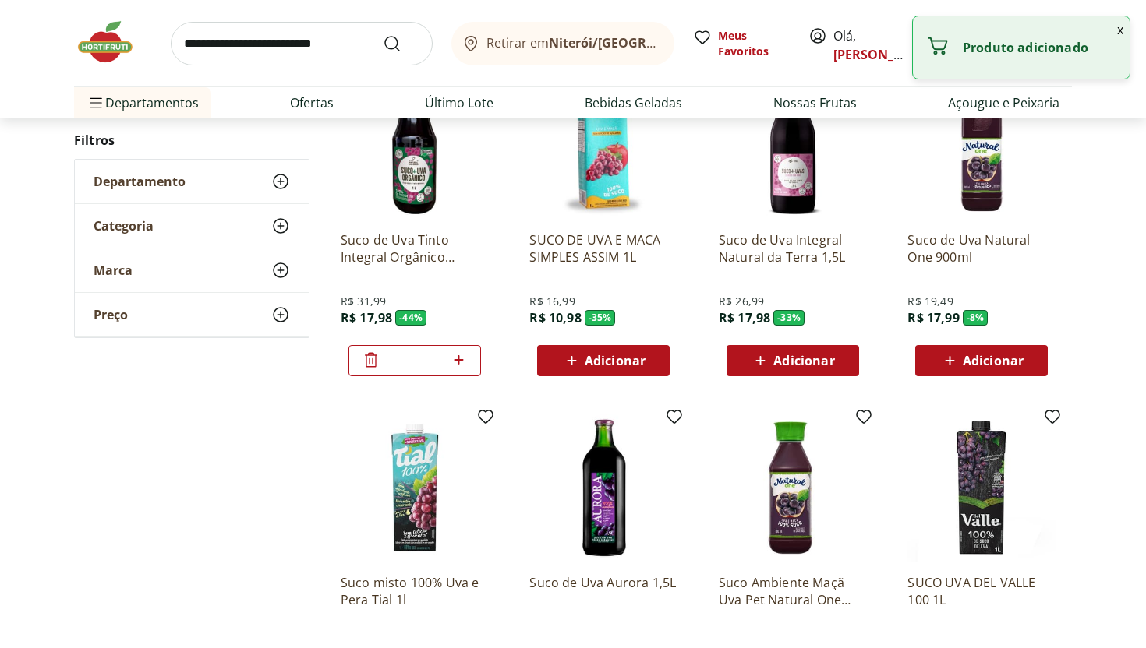
click at [464, 360] on icon at bounding box center [458, 360] width 19 height 19
click at [363, 367] on icon at bounding box center [371, 360] width 19 height 19
type input "*"
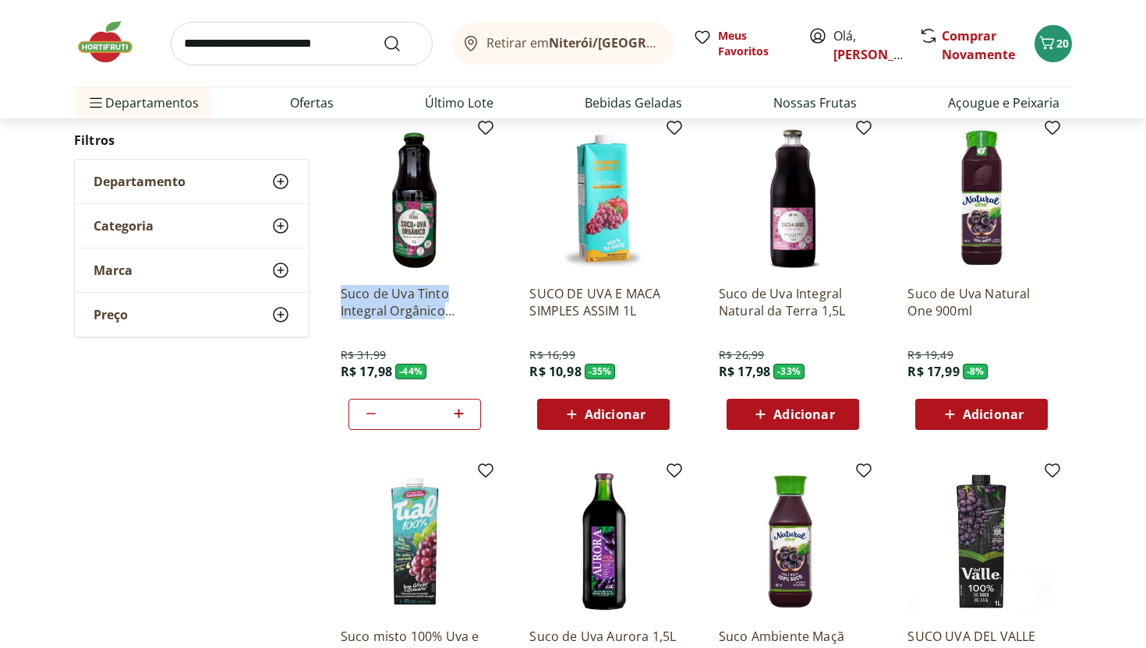
scroll to position [205, 0]
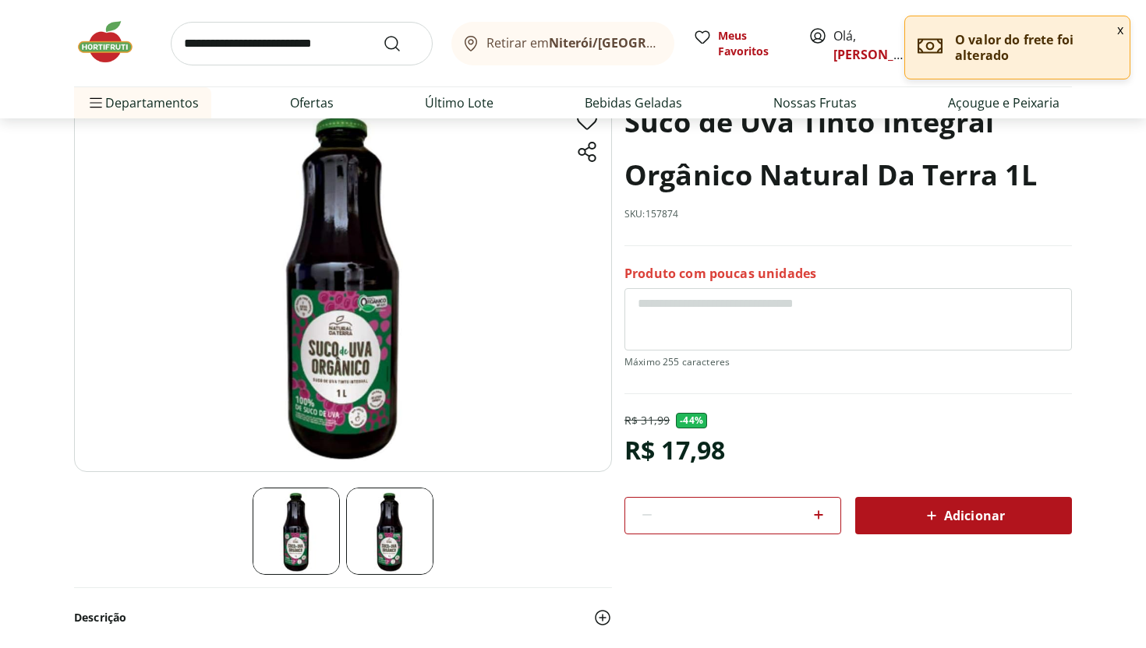
scroll to position [107, 0]
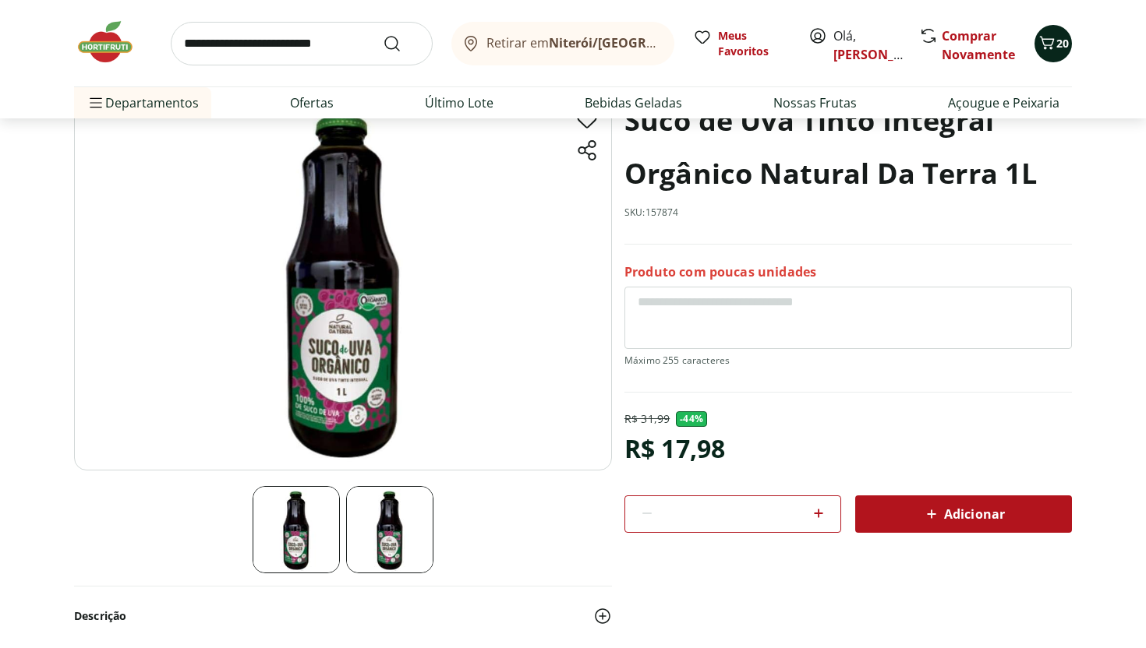
click at [1053, 30] on button "20" at bounding box center [1052, 43] width 37 height 37
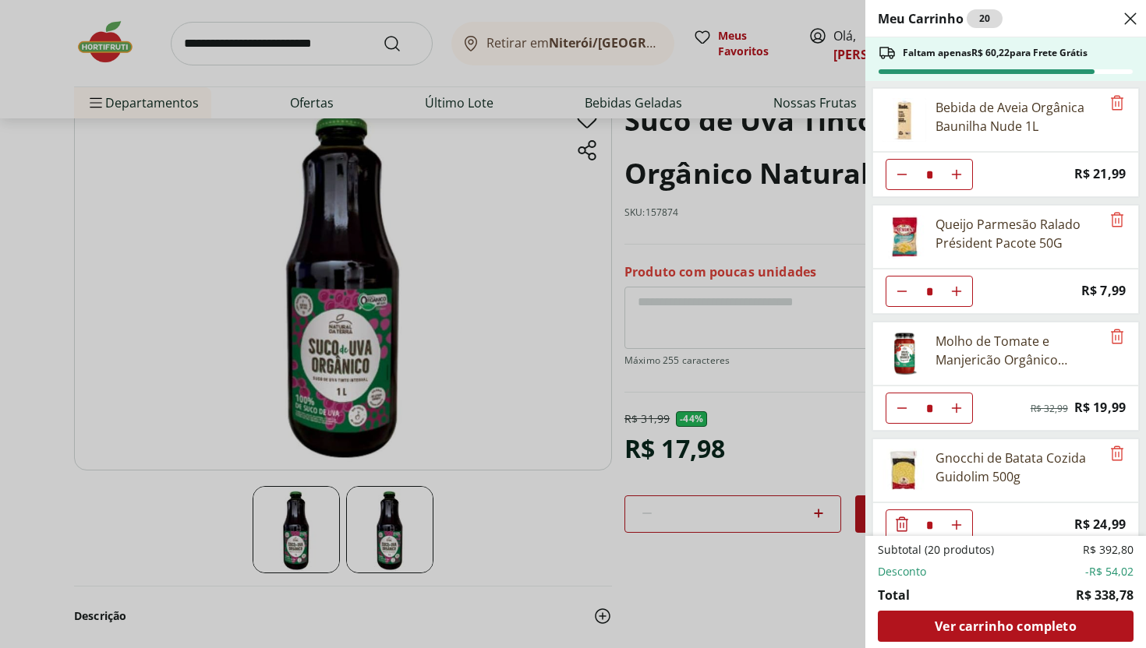
scroll to position [253, 0]
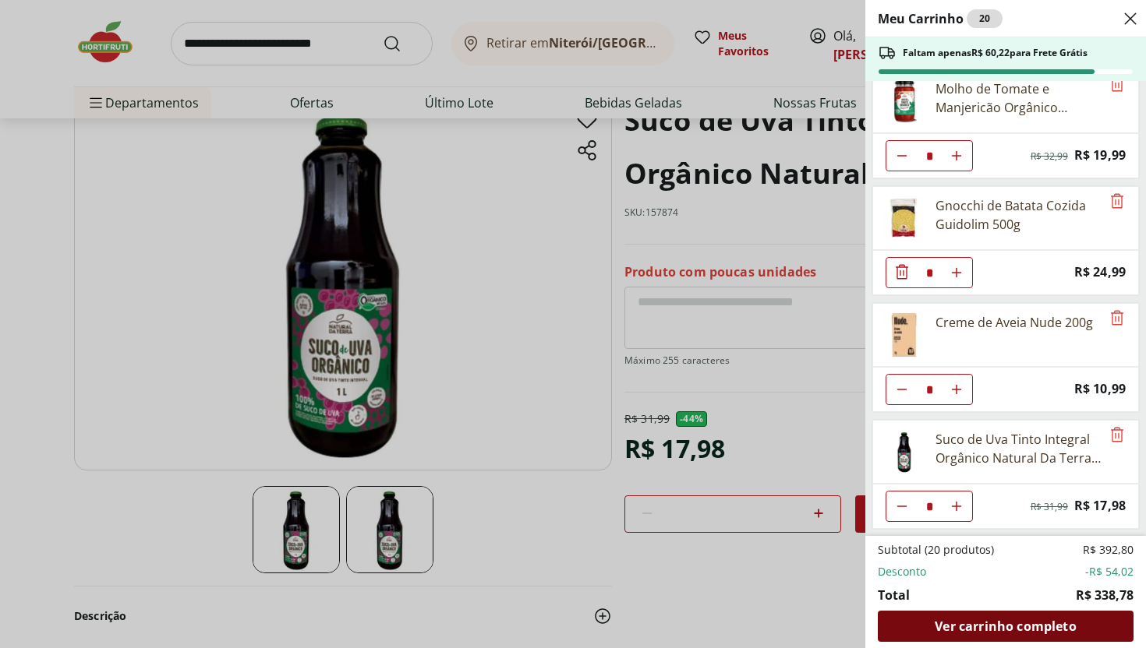
click at [1014, 617] on div "Ver carrinho completo" at bounding box center [1006, 626] width 256 height 31
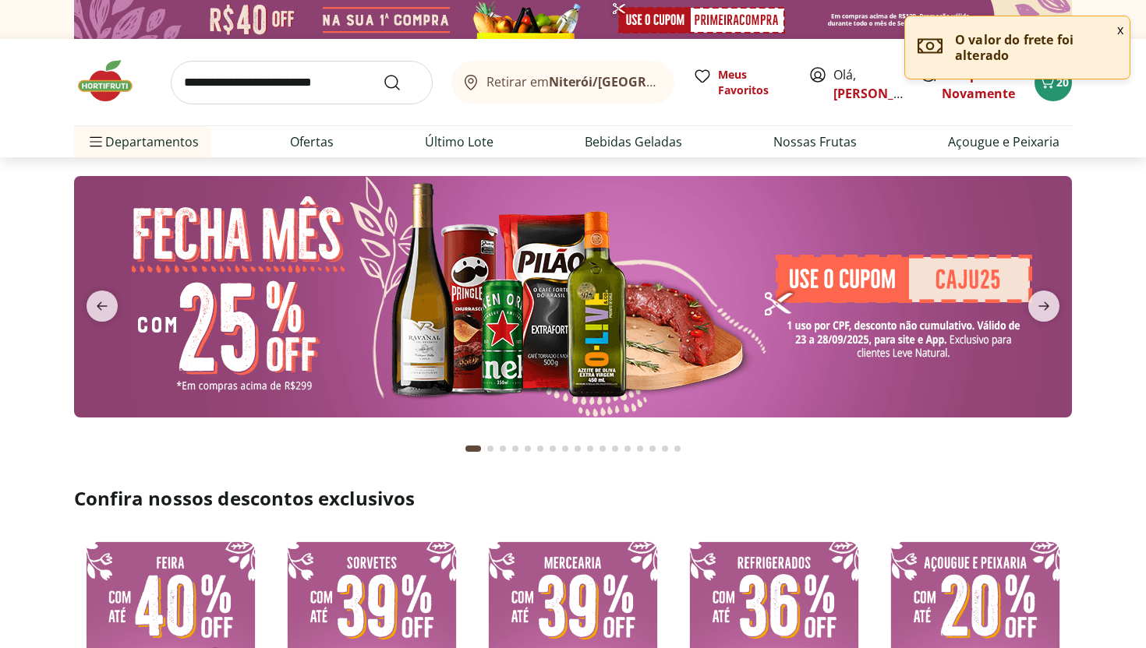
click at [302, 83] on input "search" at bounding box center [302, 83] width 262 height 44
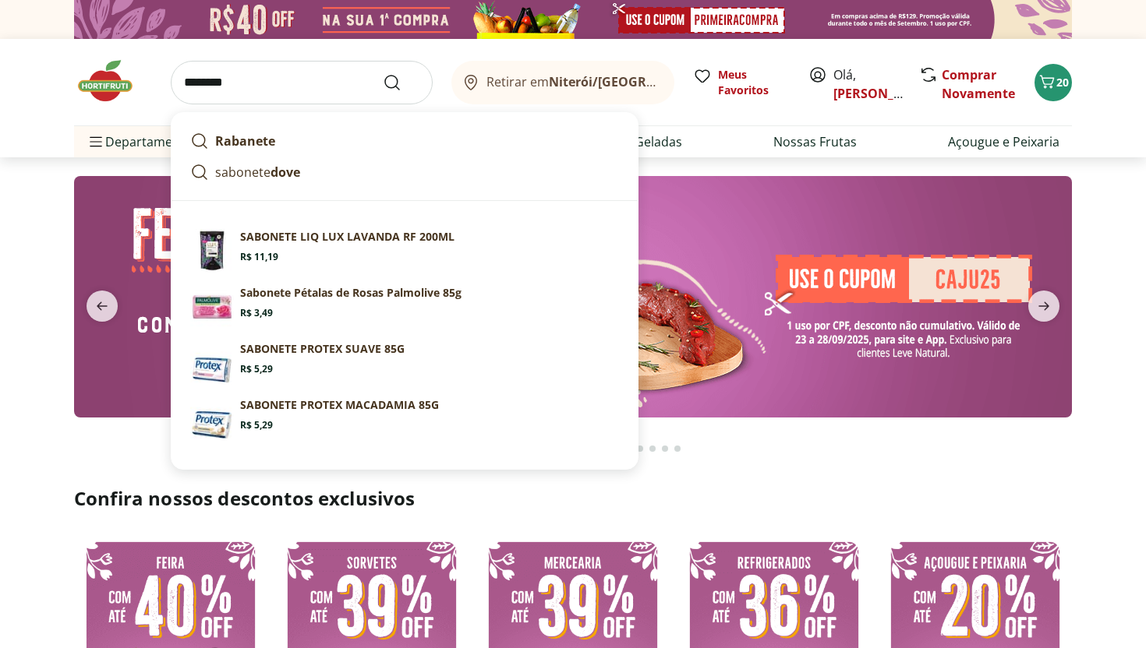
type input "********"
click at [383, 73] on button "Submit Search" at bounding box center [401, 82] width 37 height 19
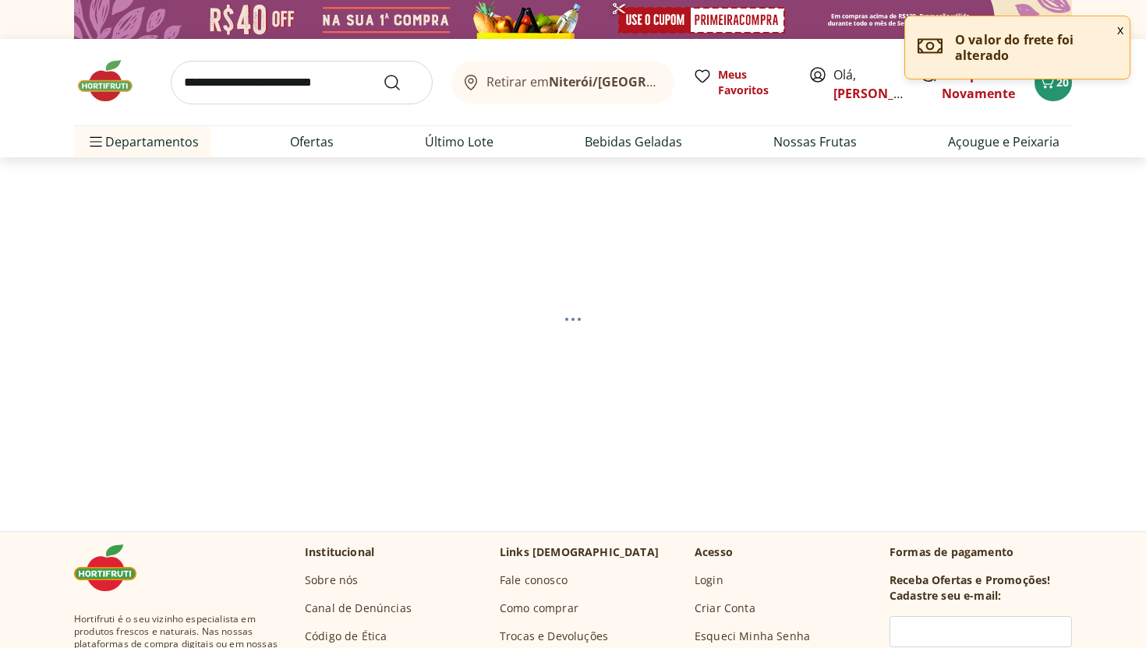
select select "**********"
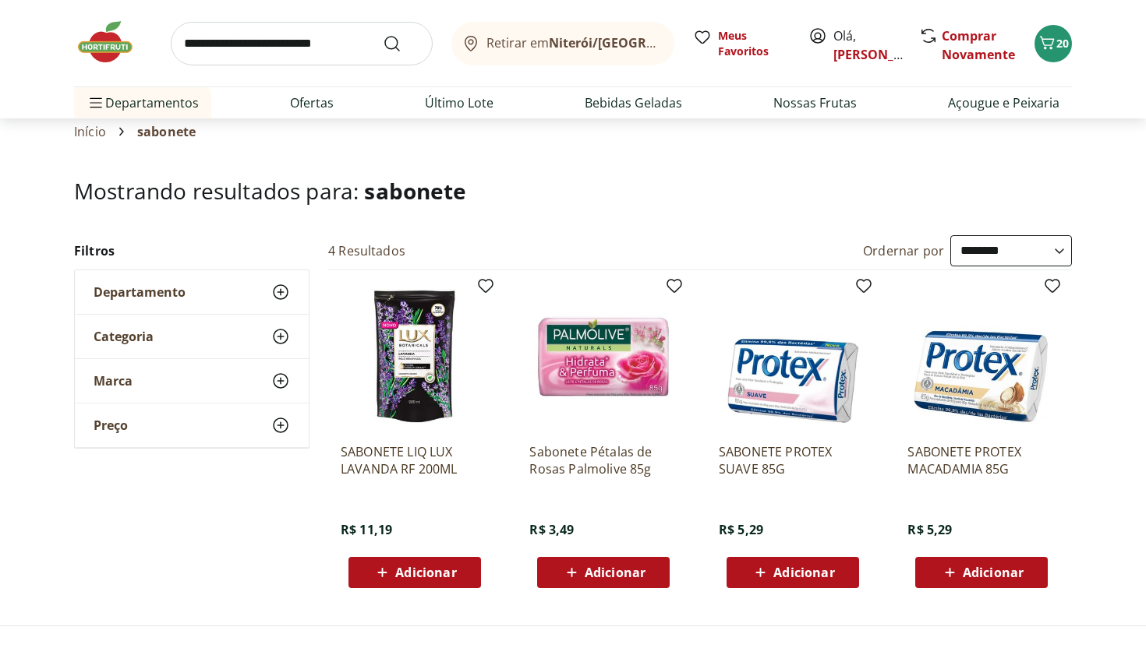
scroll to position [46, 0]
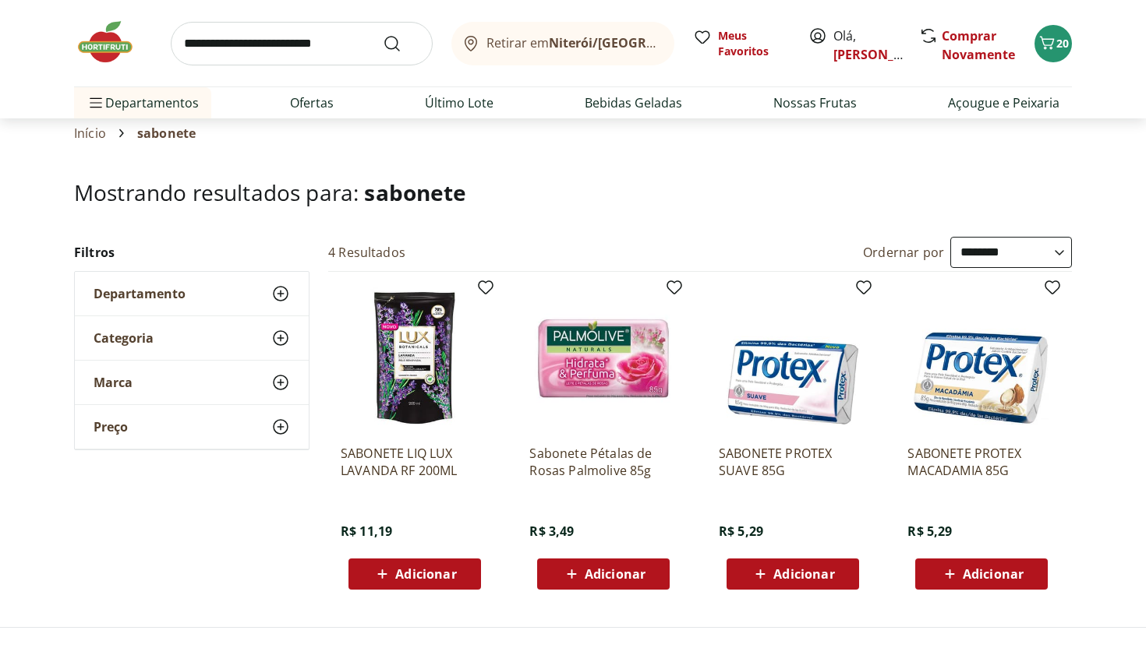
click at [280, 48] on input "search" at bounding box center [302, 44] width 262 height 44
type input "*****"
click at [383, 34] on button "Submit Search" at bounding box center [401, 43] width 37 height 19
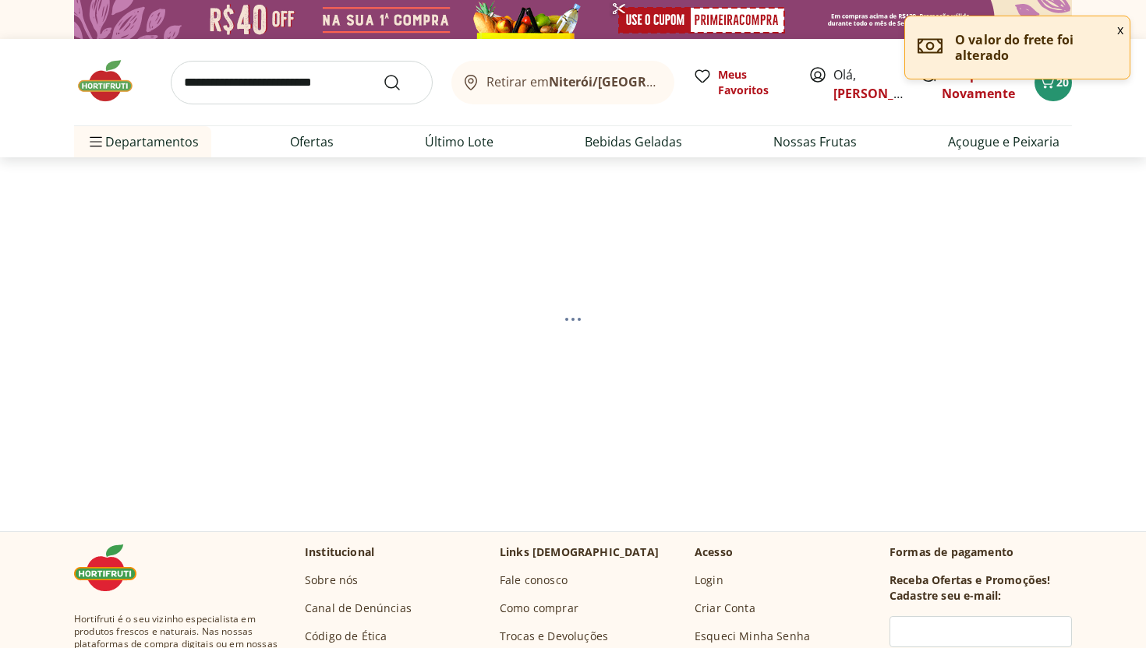
select select "**********"
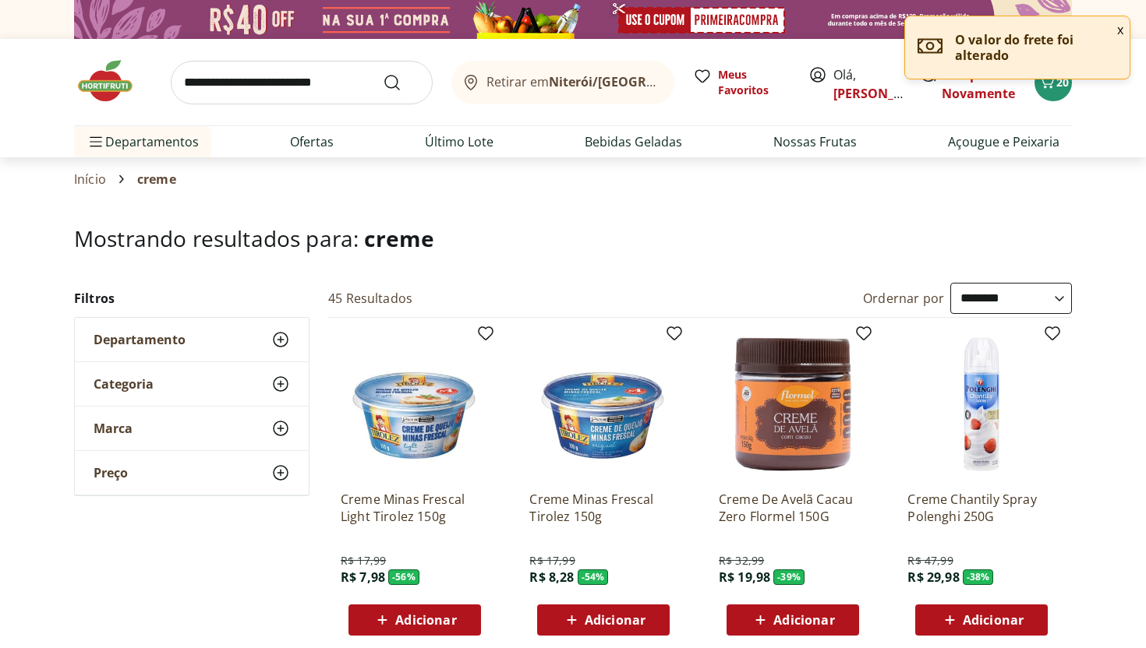
click at [304, 93] on input "search" at bounding box center [302, 83] width 262 height 44
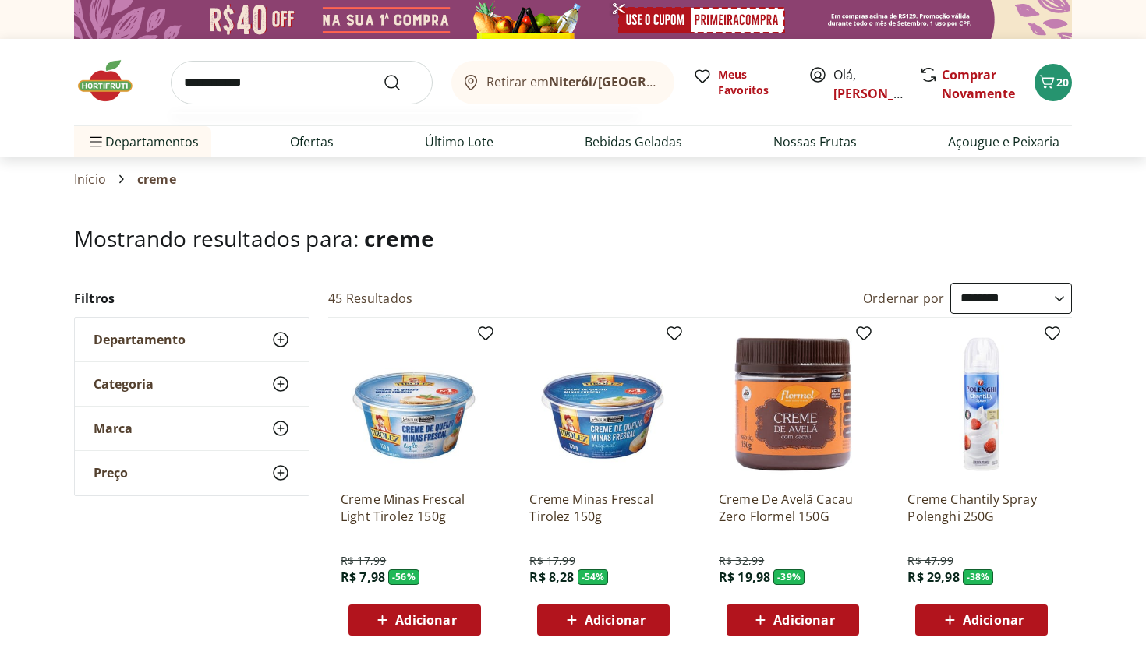
type input "**********"
click at [383, 73] on button "Submit Search" at bounding box center [401, 82] width 37 height 19
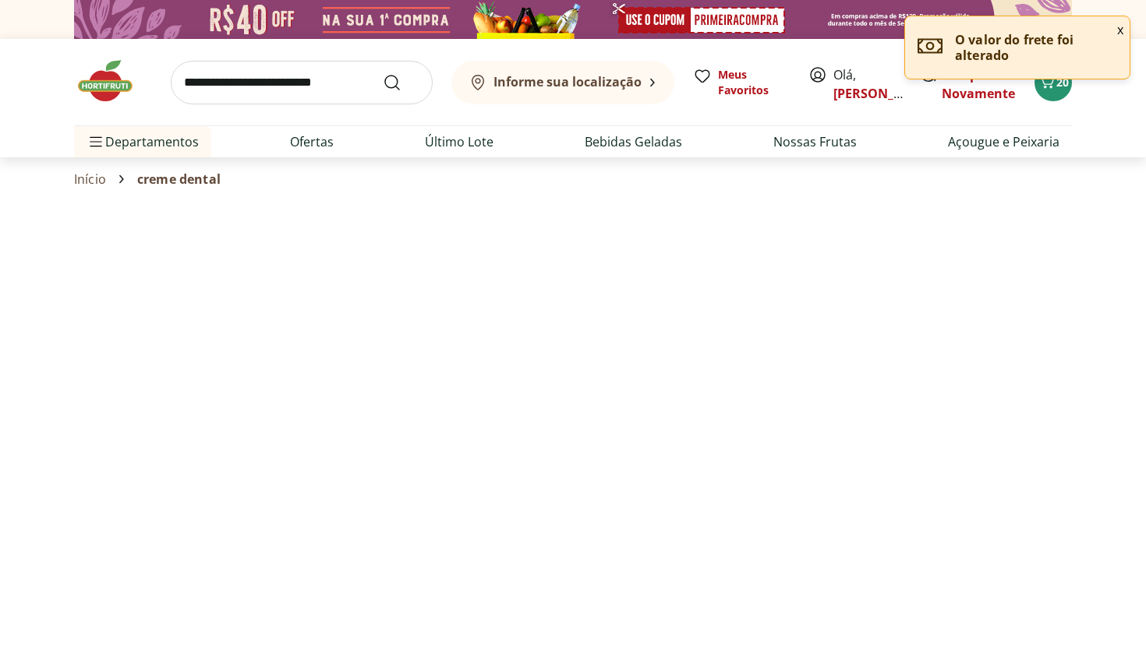
select select "**********"
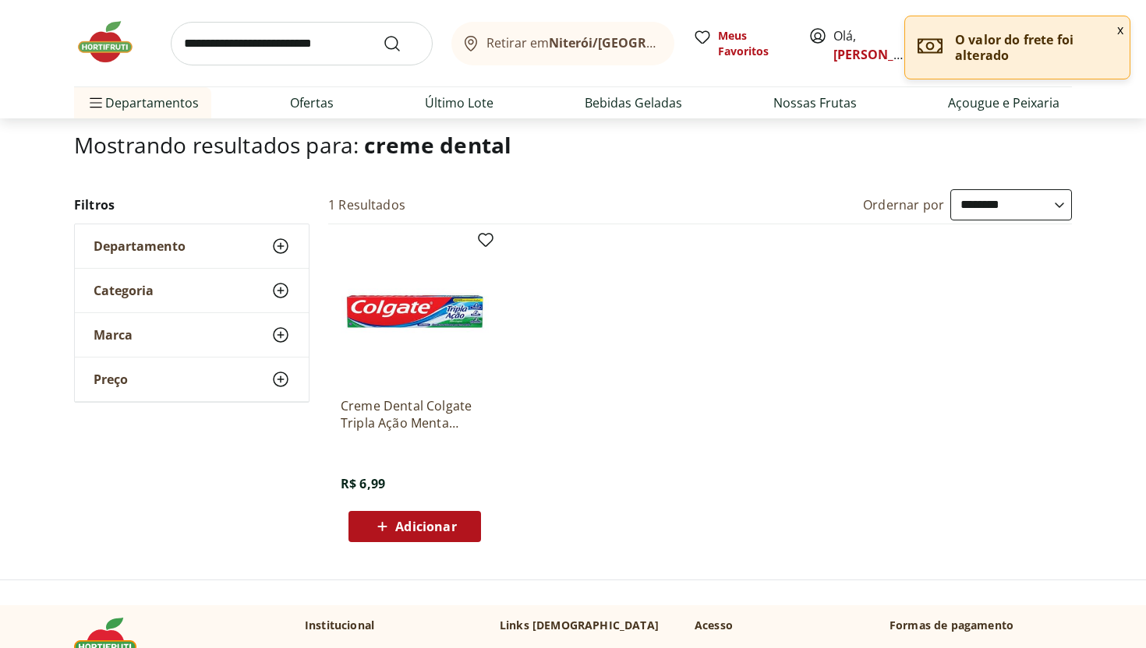
scroll to position [125, 0]
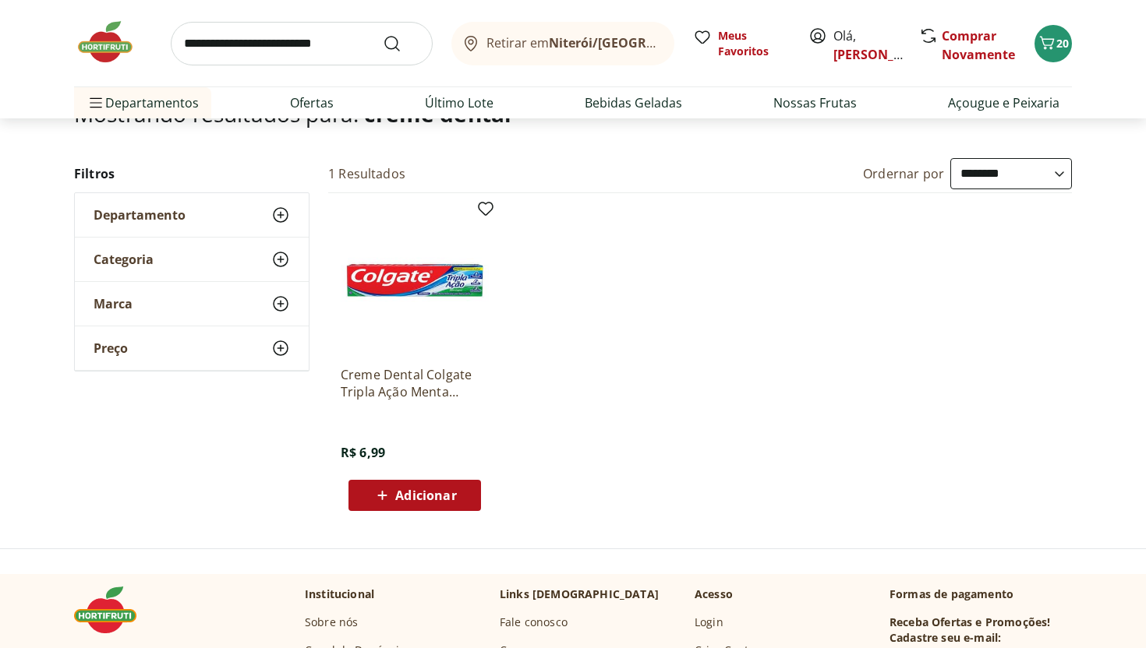
click at [328, 38] on input "search" at bounding box center [302, 44] width 262 height 44
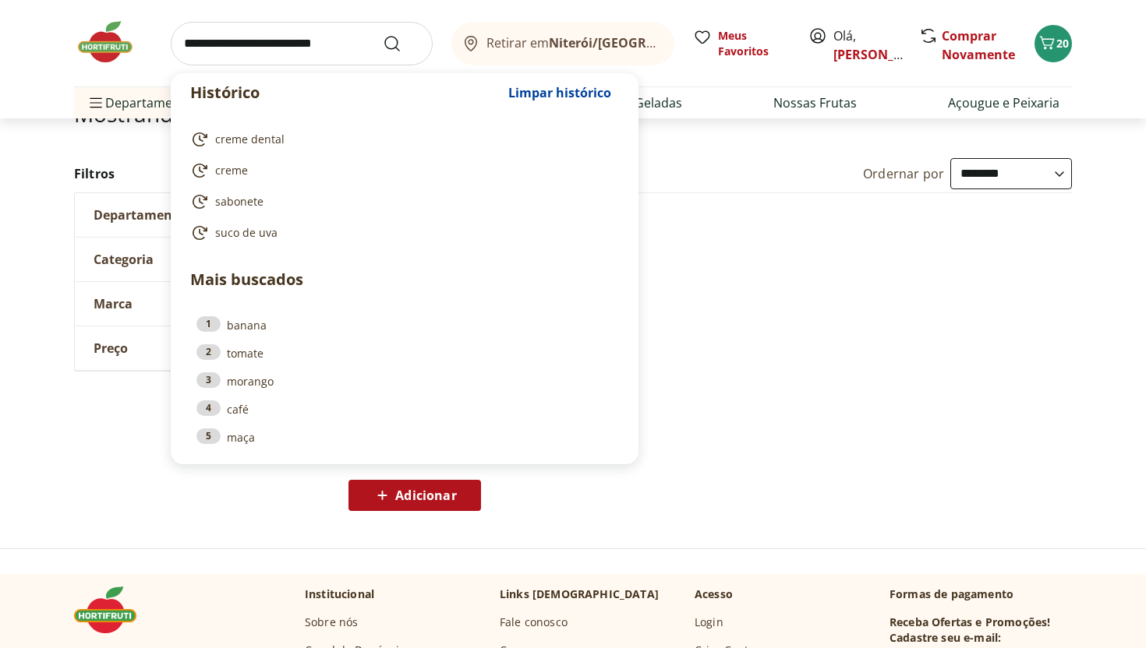
type input "*"
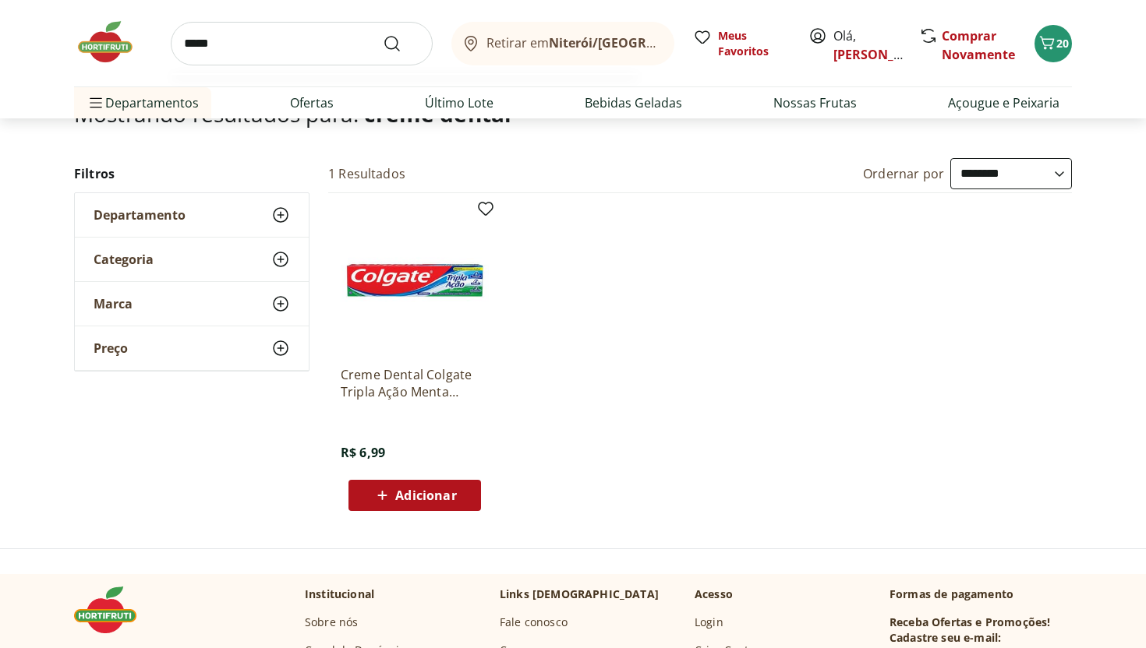
type input "*****"
click at [383, 34] on button "Submit Search" at bounding box center [401, 43] width 37 height 19
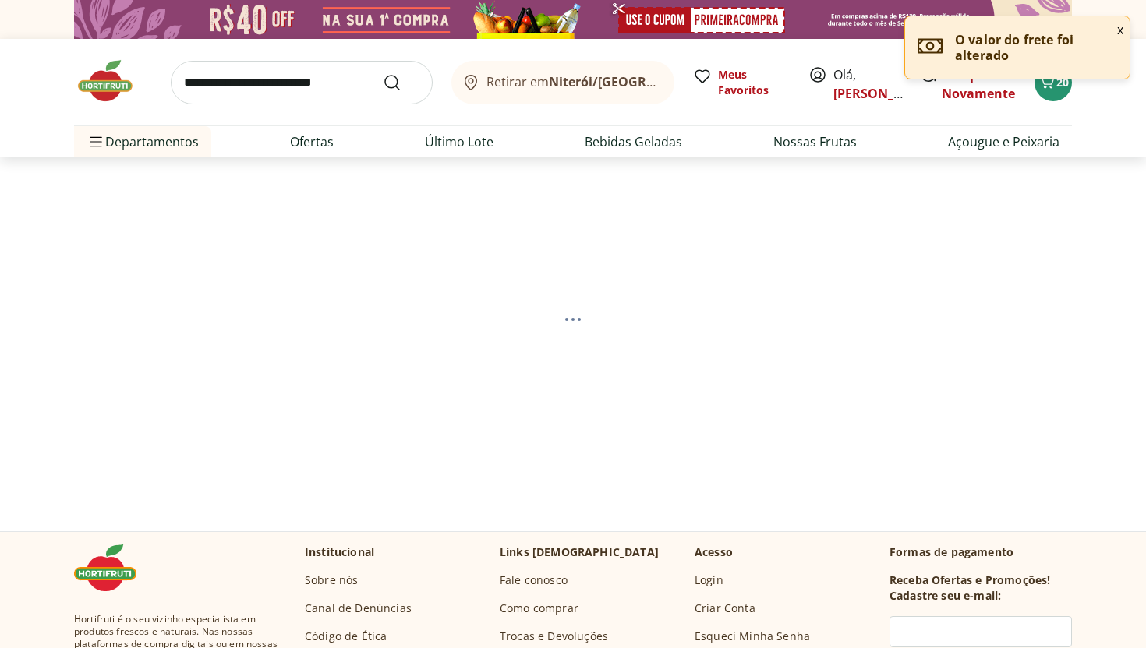
select select "**********"
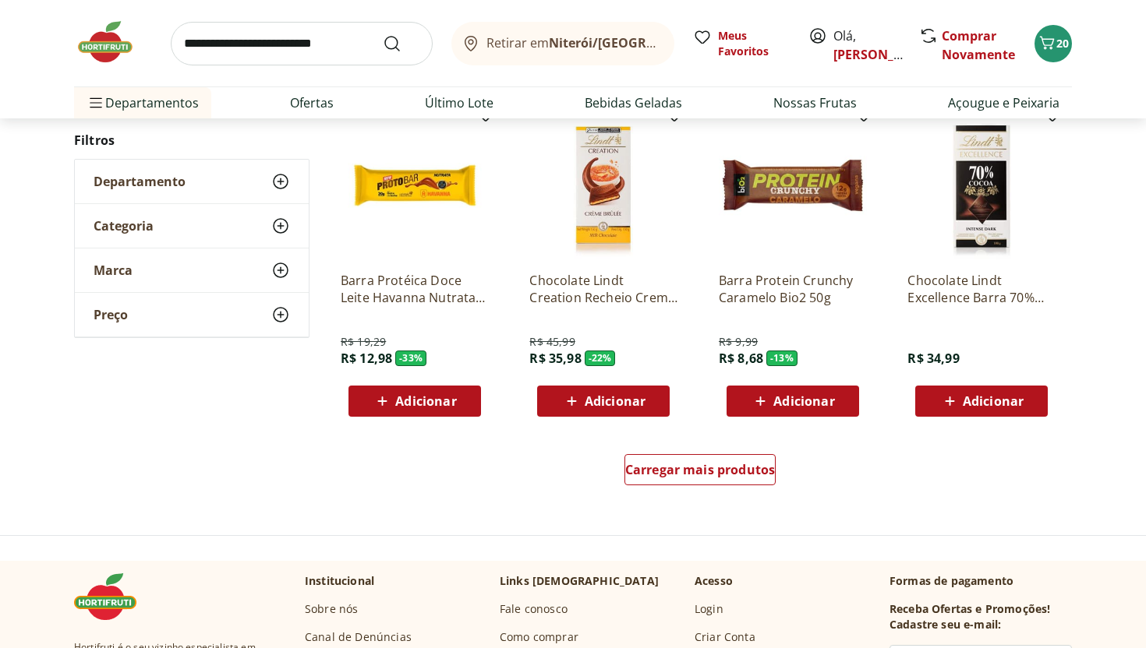
scroll to position [906, 0]
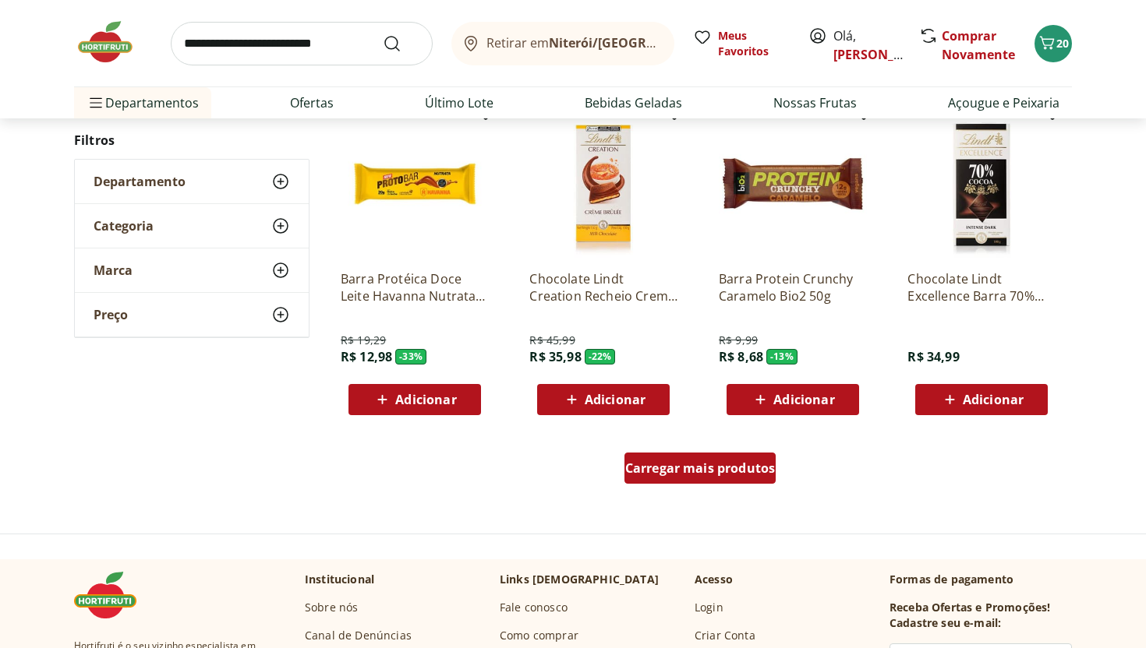
click at [726, 478] on div "Carregar mais produtos" at bounding box center [700, 468] width 152 height 31
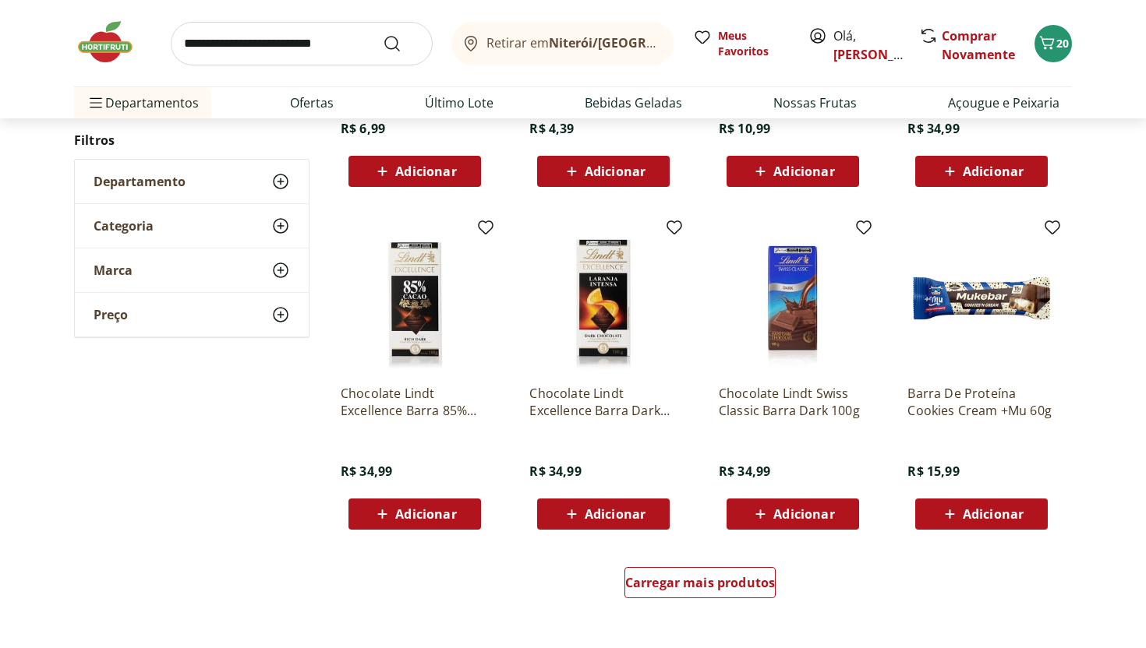
scroll to position [1813, 0]
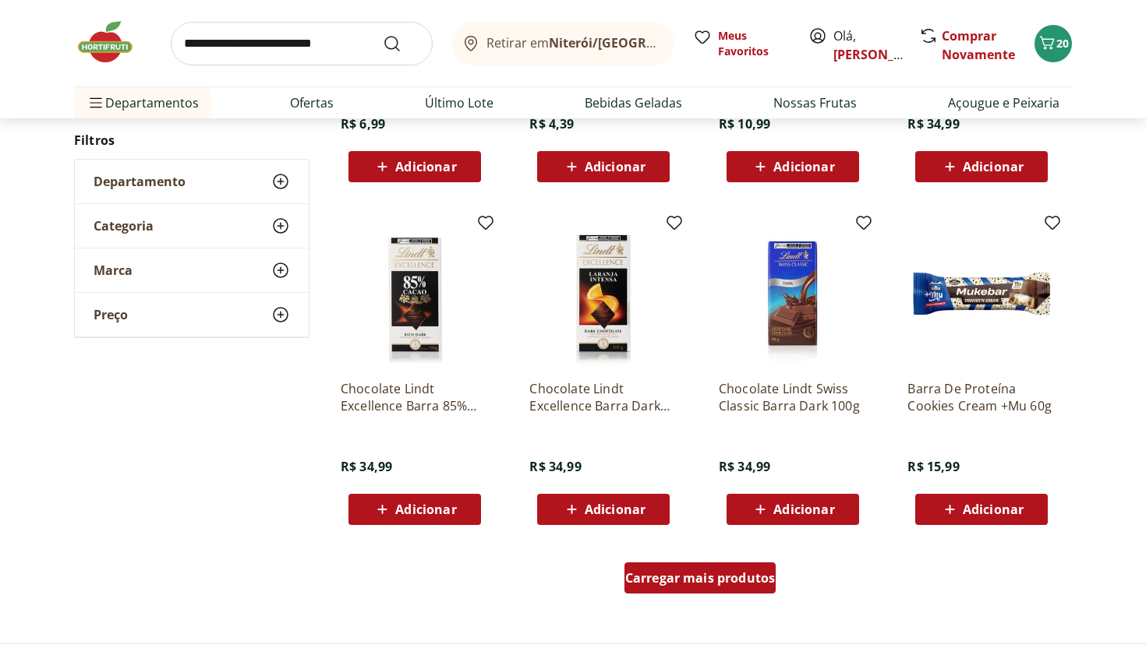
click at [688, 578] on span "Carregar mais produtos" at bounding box center [700, 578] width 150 height 12
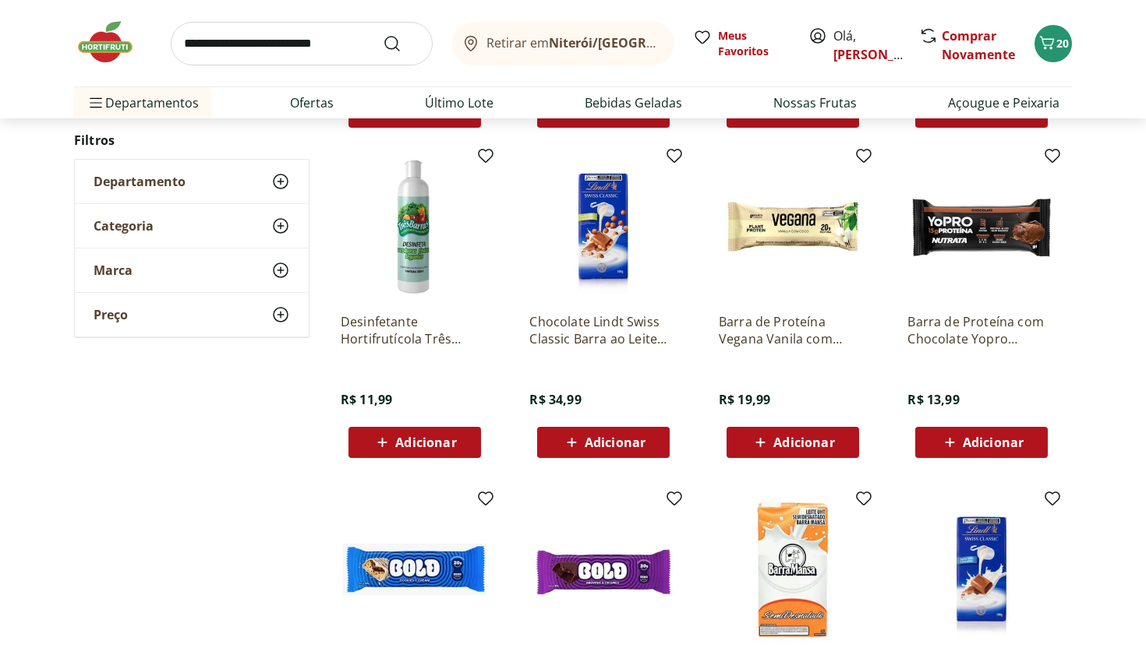
scroll to position [2220, 0]
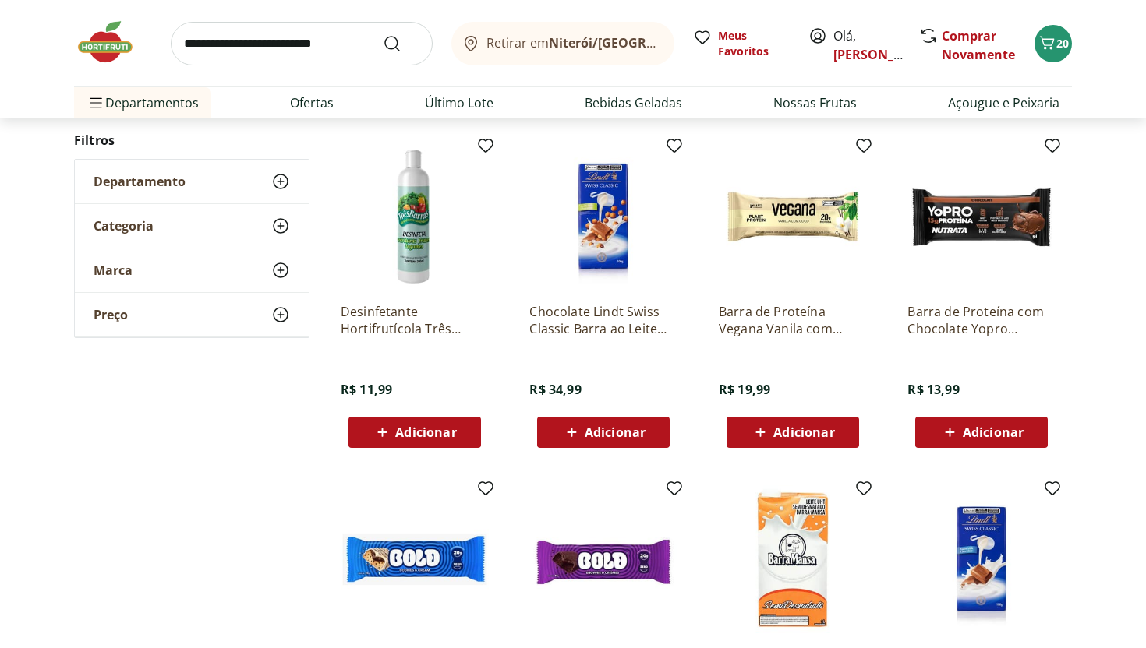
click at [788, 439] on span "Adicionar" at bounding box center [803, 432] width 61 height 12
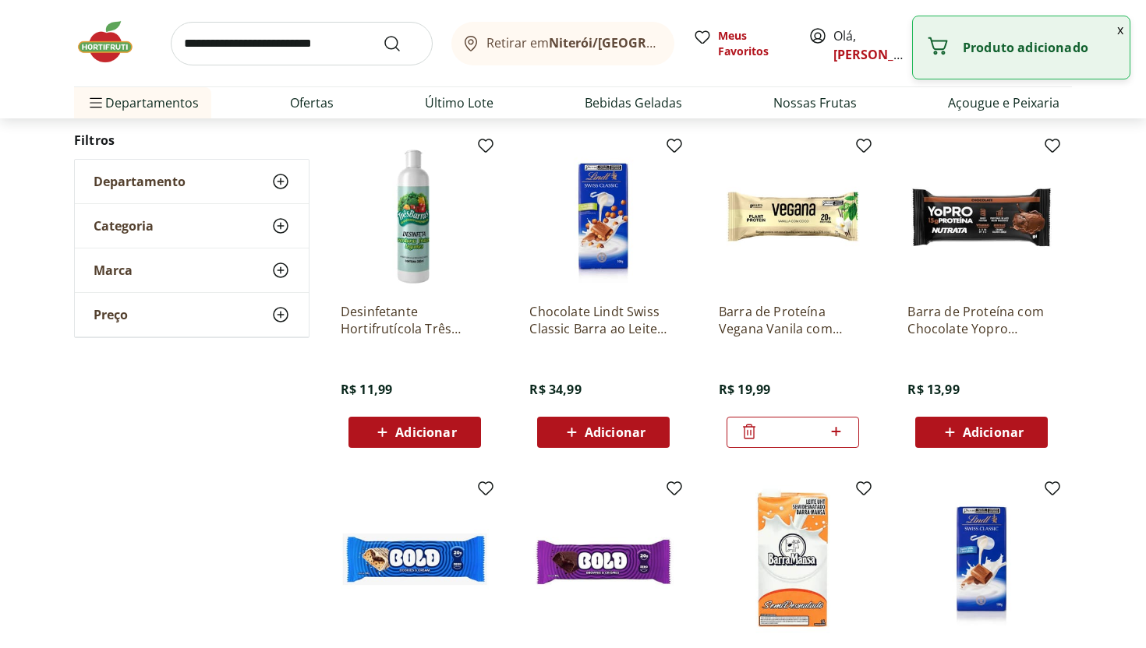
click at [842, 436] on icon at bounding box center [835, 431] width 19 height 19
type input "*"
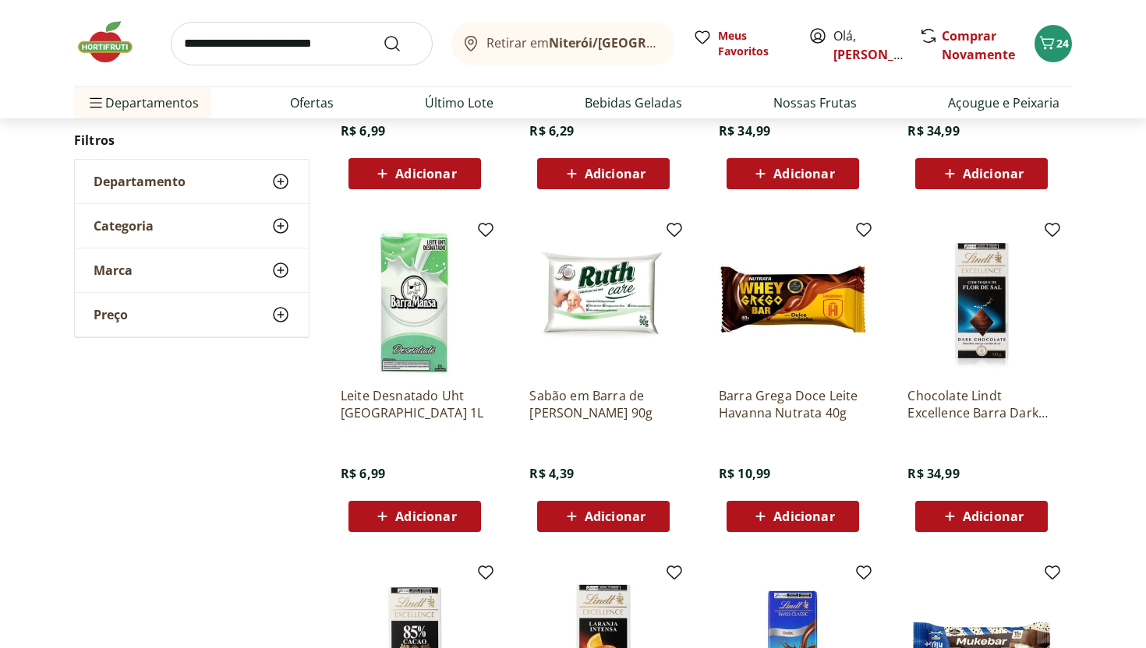
scroll to position [1481, 0]
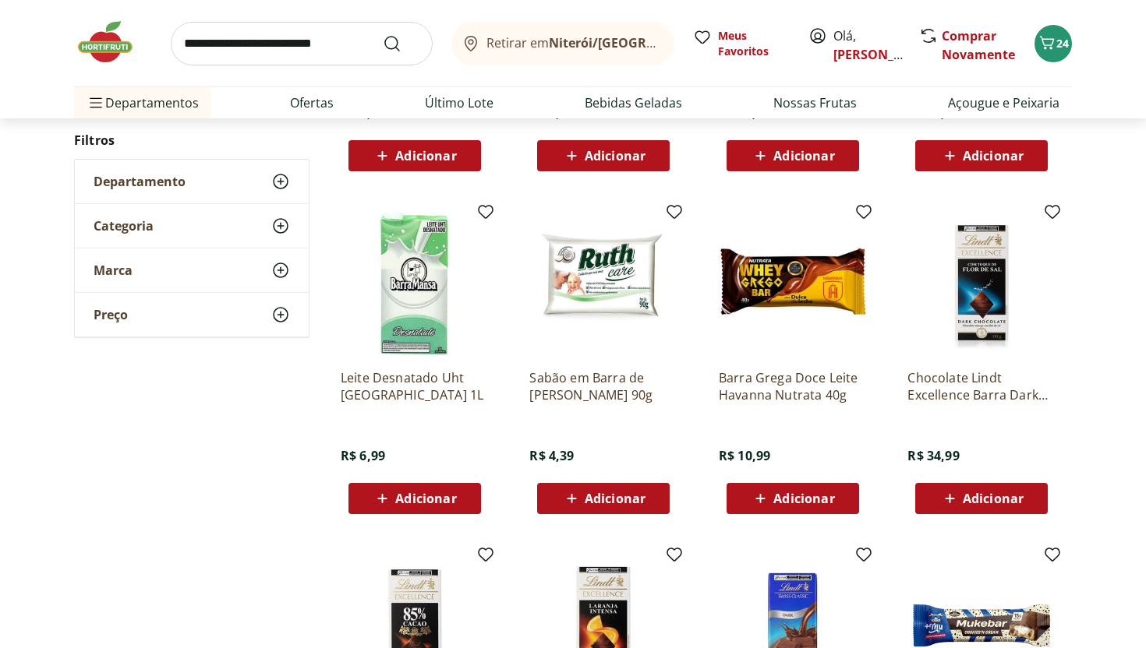
click at [136, 47] on img at bounding box center [113, 42] width 78 height 47
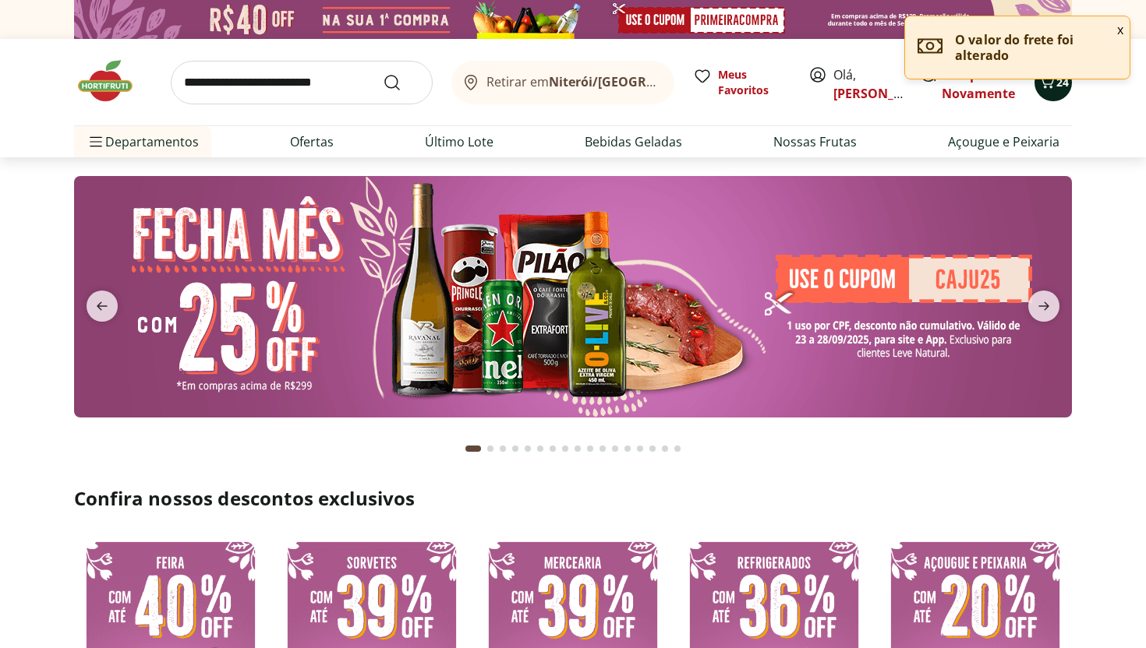
click at [1059, 90] on button "24" at bounding box center [1052, 82] width 37 height 37
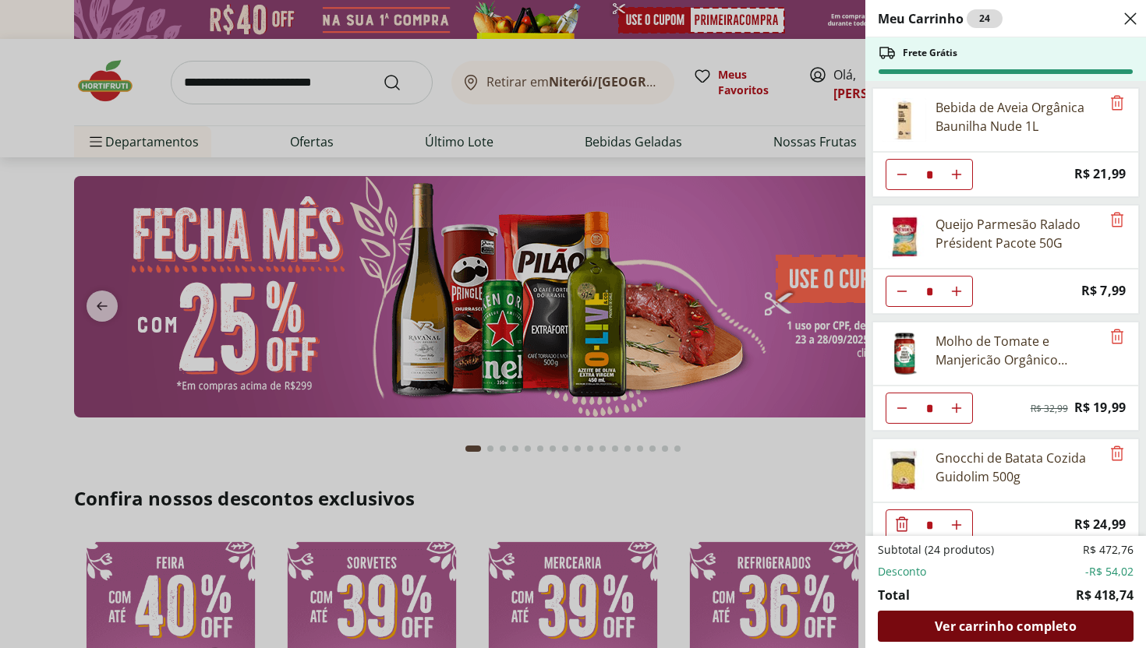
click at [1002, 633] on span "Ver carrinho completo" at bounding box center [1004, 626] width 141 height 12
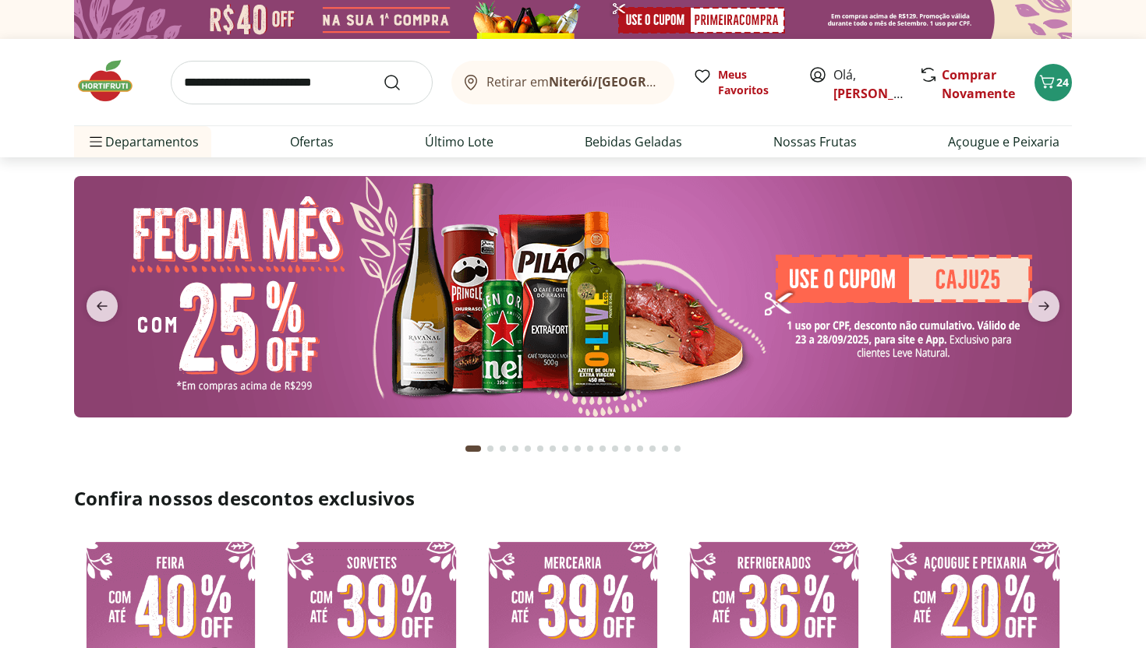
click at [260, 67] on input "search" at bounding box center [302, 83] width 262 height 44
type input "*****"
click at [383, 73] on button "Submit Search" at bounding box center [401, 82] width 37 height 19
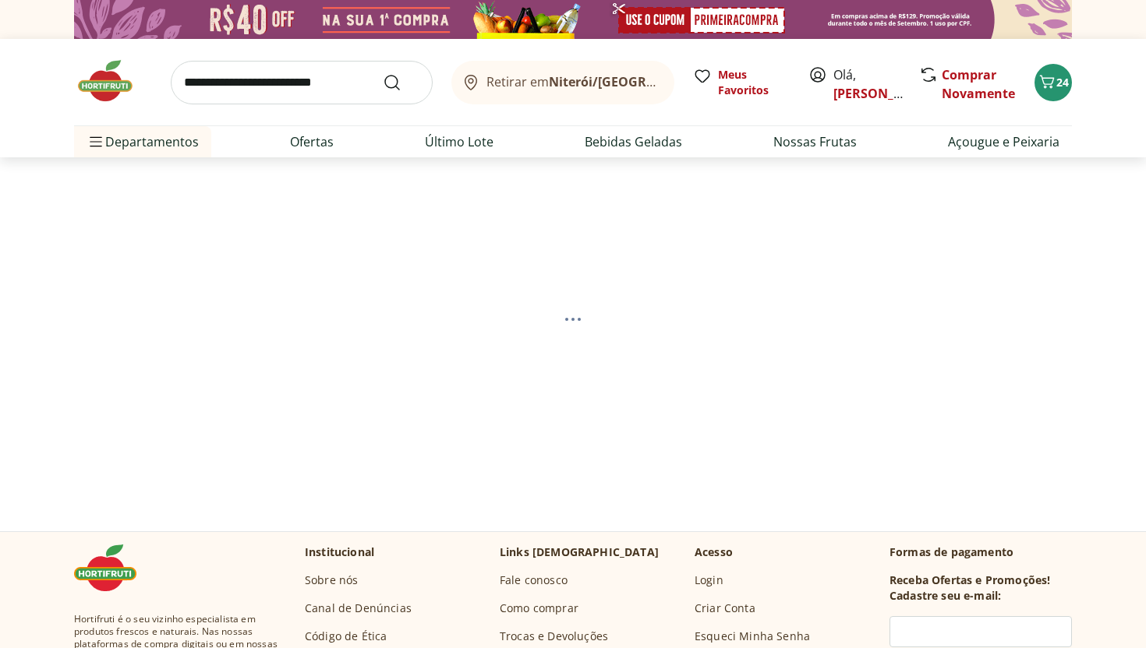
select select "**********"
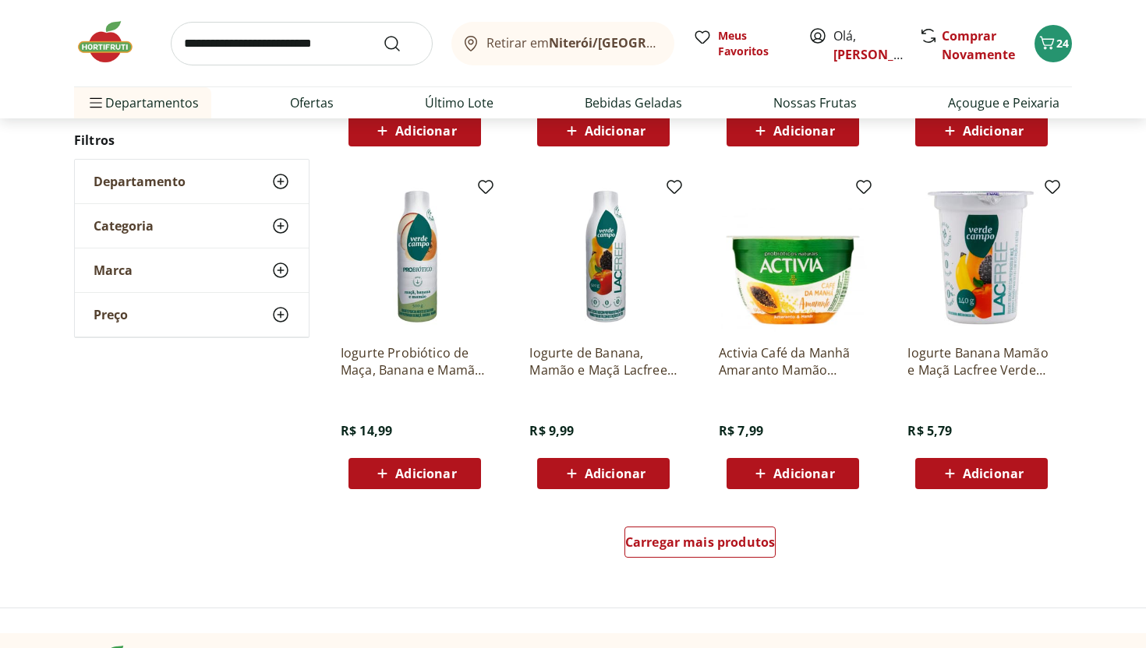
scroll to position [842, 0]
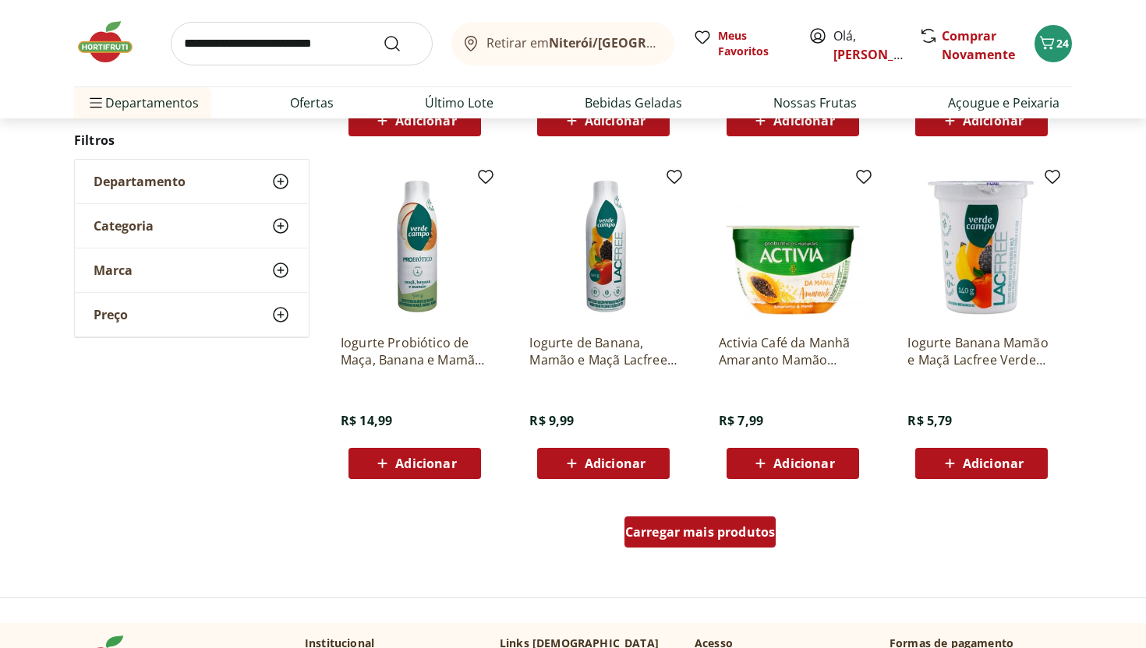
click at [731, 539] on span "Carregar mais produtos" at bounding box center [700, 532] width 150 height 12
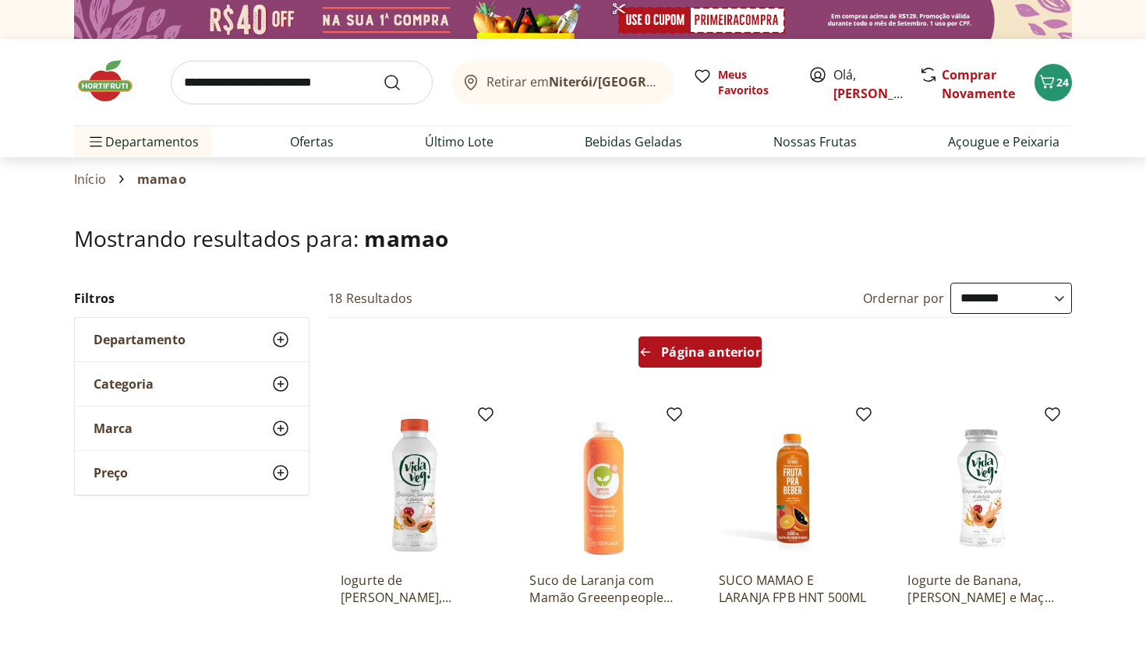
click at [691, 357] on span "Página anterior" at bounding box center [710, 352] width 99 height 12
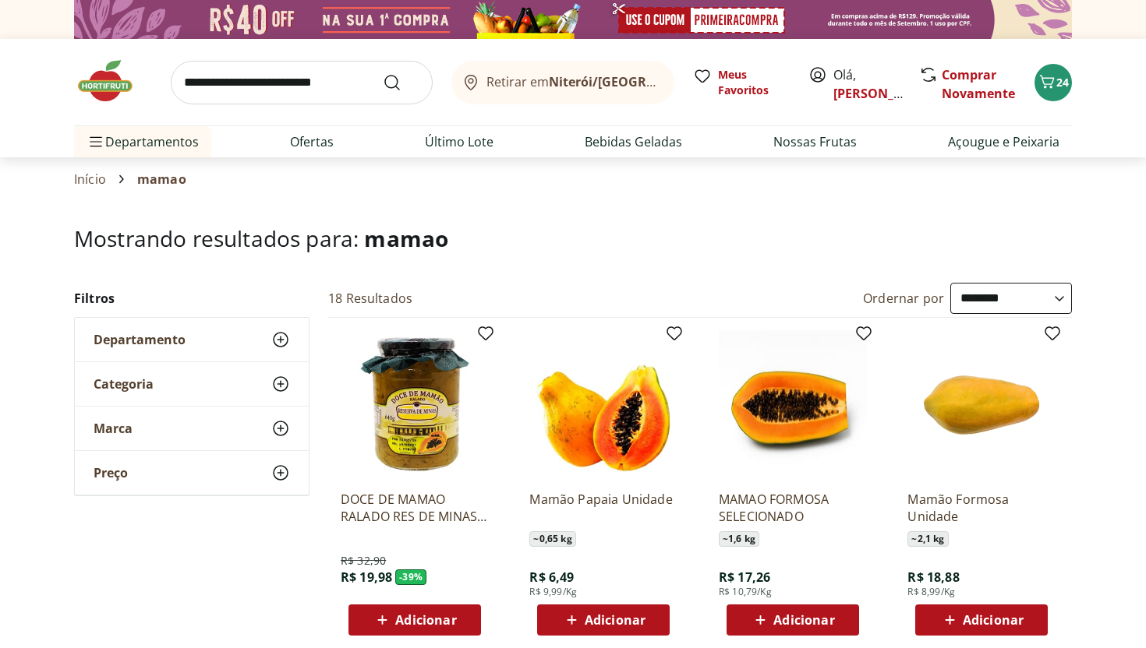
click at [604, 609] on div "Adicionar" at bounding box center [603, 620] width 108 height 28
click at [645, 620] on icon at bounding box center [646, 619] width 9 height 9
type input "*"
click at [246, 79] on input "search" at bounding box center [302, 83] width 262 height 44
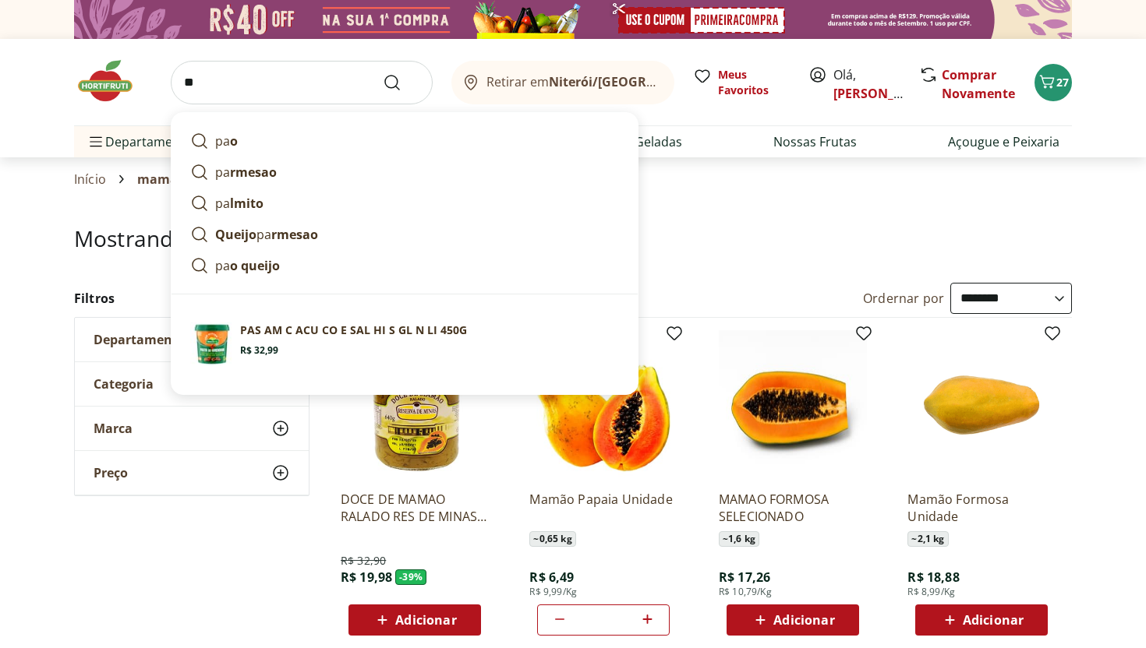
type input "*"
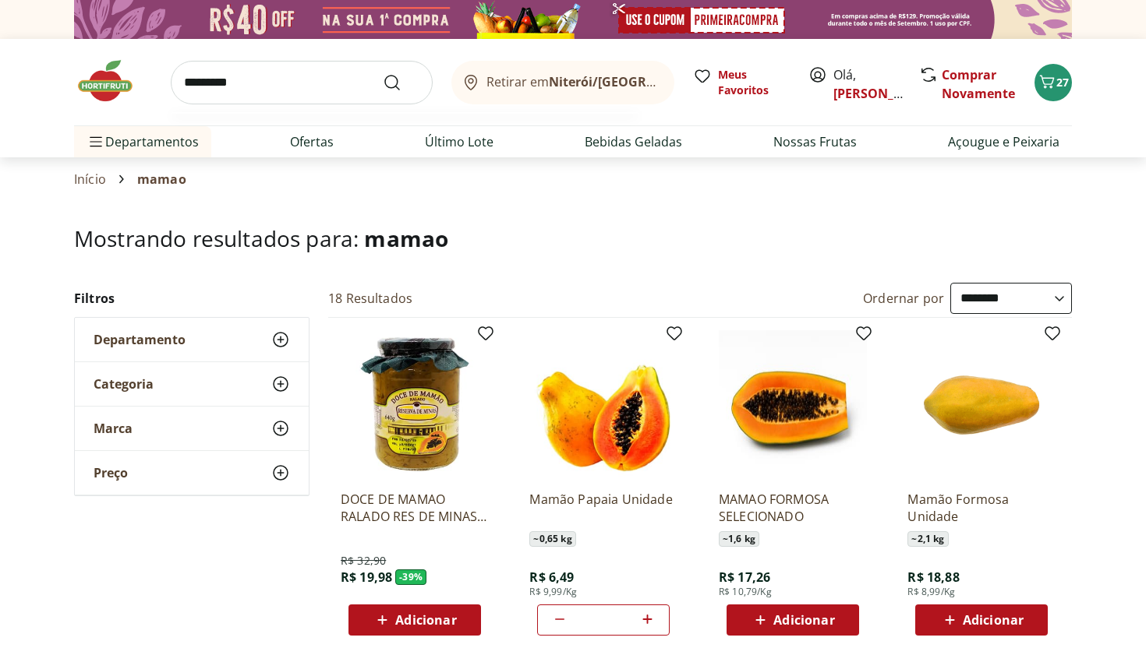
type input "*********"
click at [383, 73] on button "Submit Search" at bounding box center [401, 82] width 37 height 19
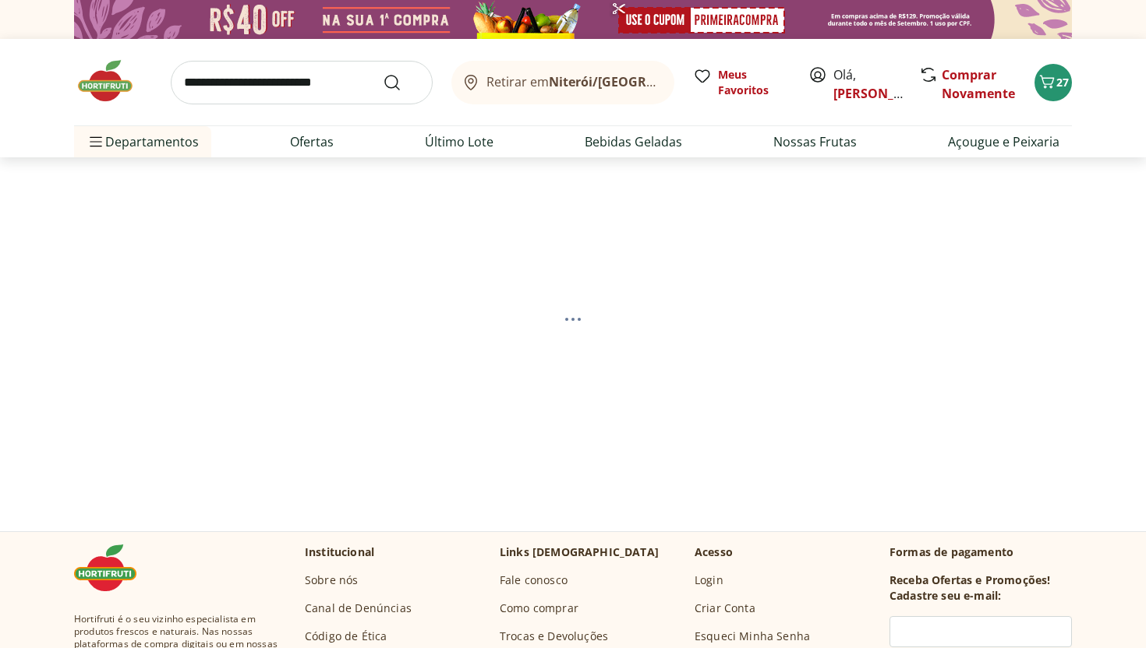
select select "**********"
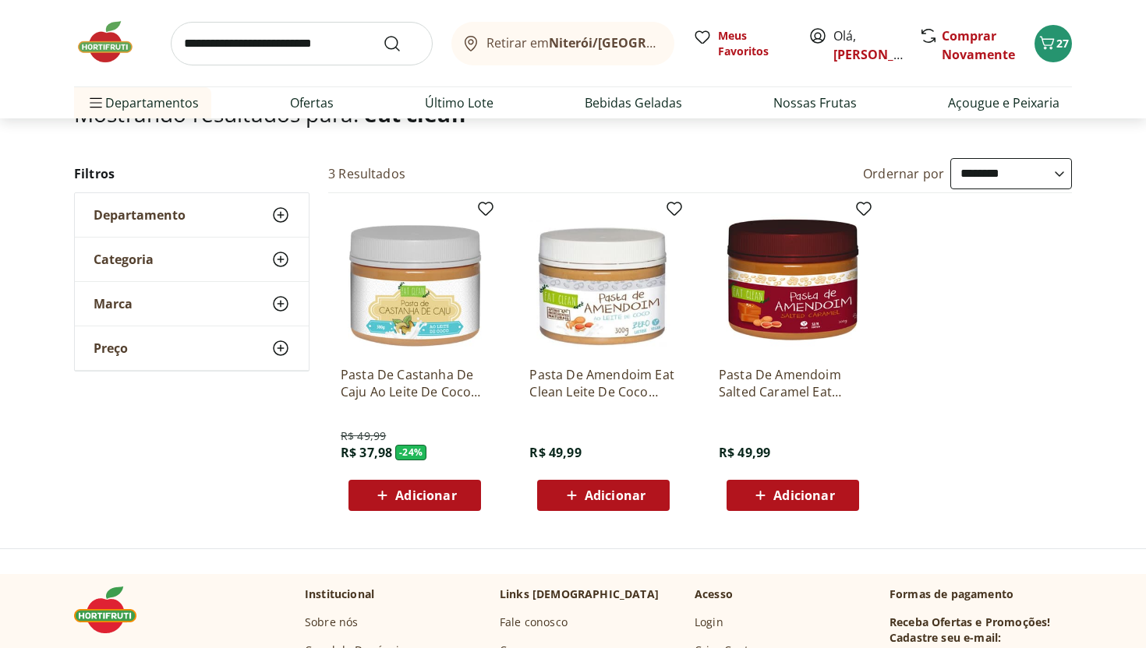
scroll to position [156, 0]
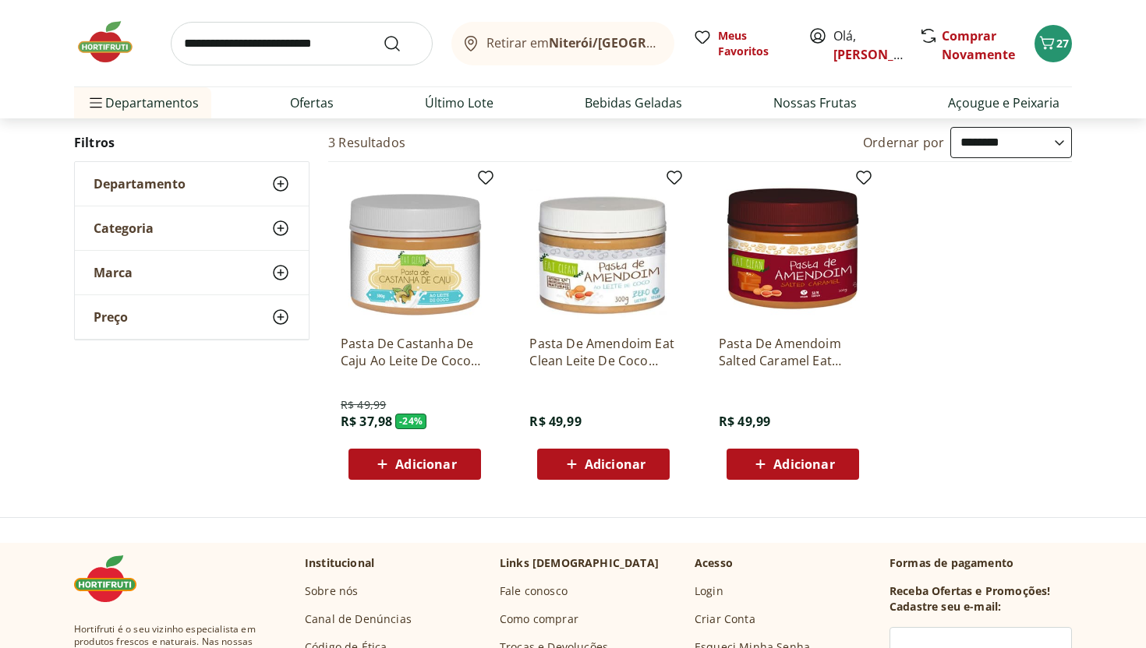
click at [412, 461] on span "Adicionar" at bounding box center [425, 464] width 61 height 12
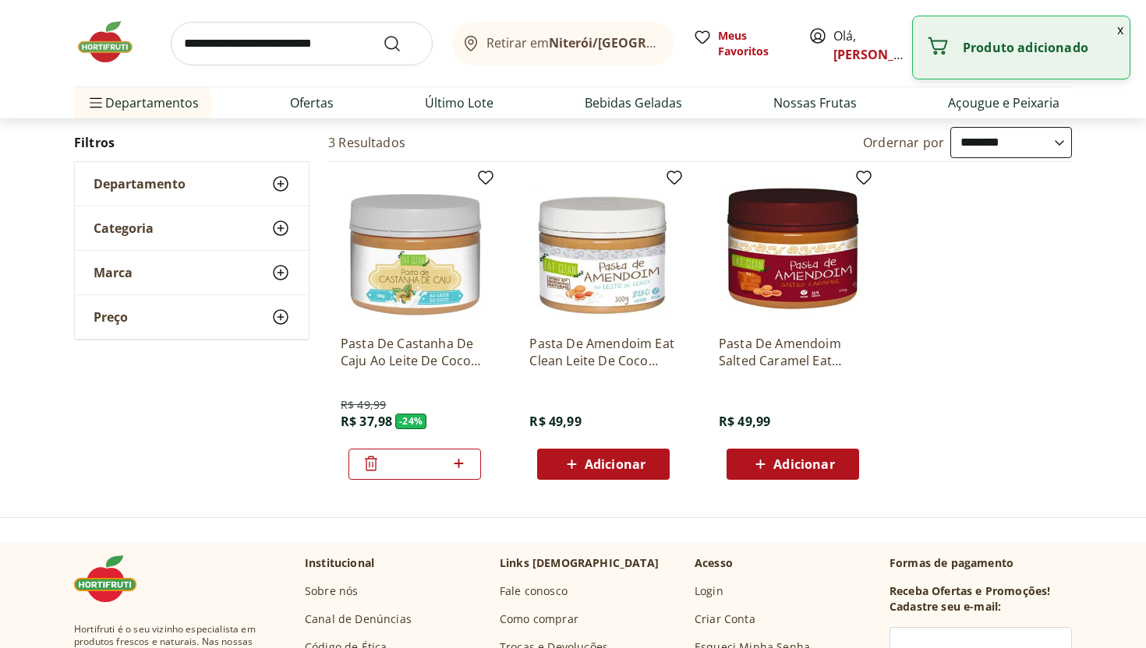
click at [463, 459] on icon at bounding box center [458, 463] width 19 height 19
type input "*"
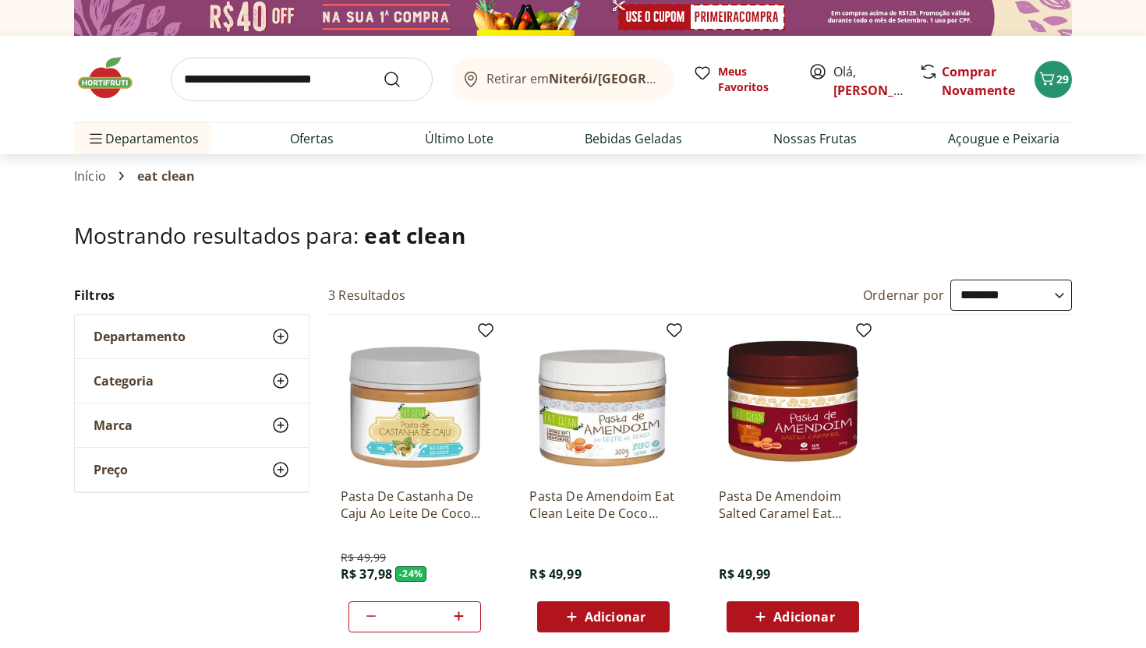
scroll to position [0, 0]
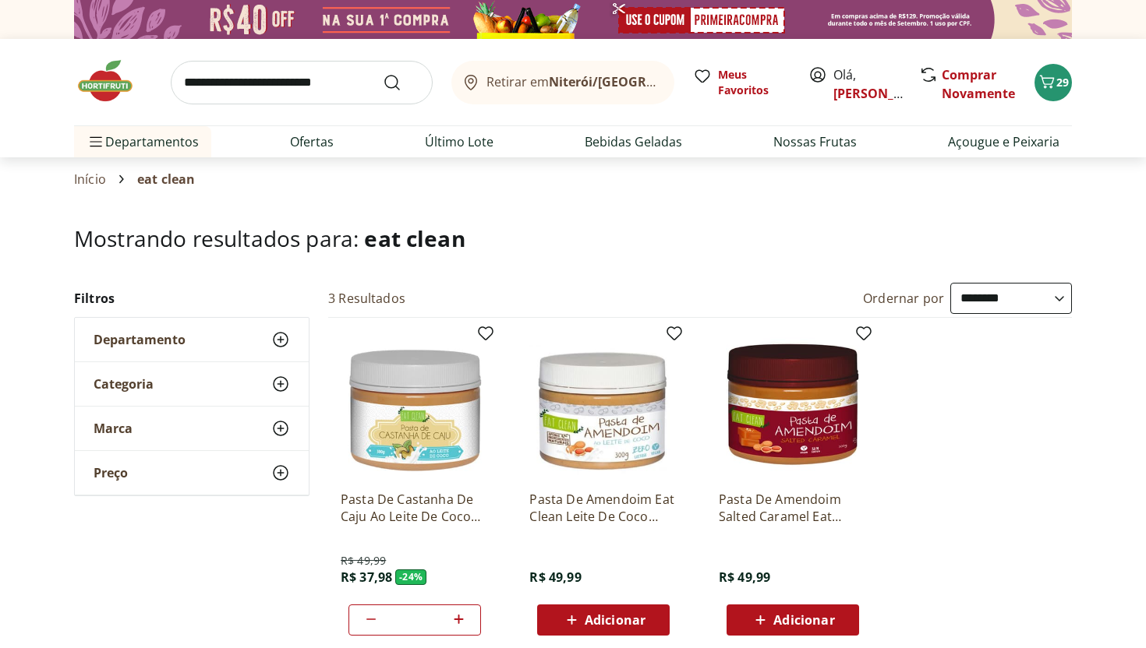
click at [251, 79] on input "search" at bounding box center [302, 83] width 262 height 44
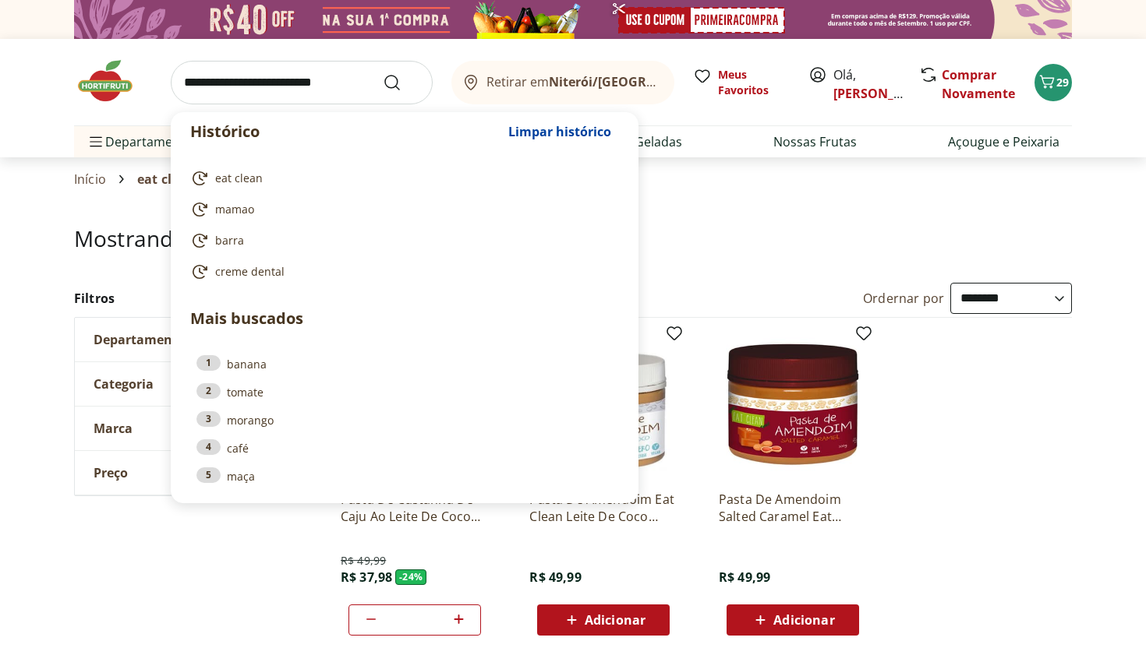
click at [108, 90] on img at bounding box center [113, 81] width 78 height 47
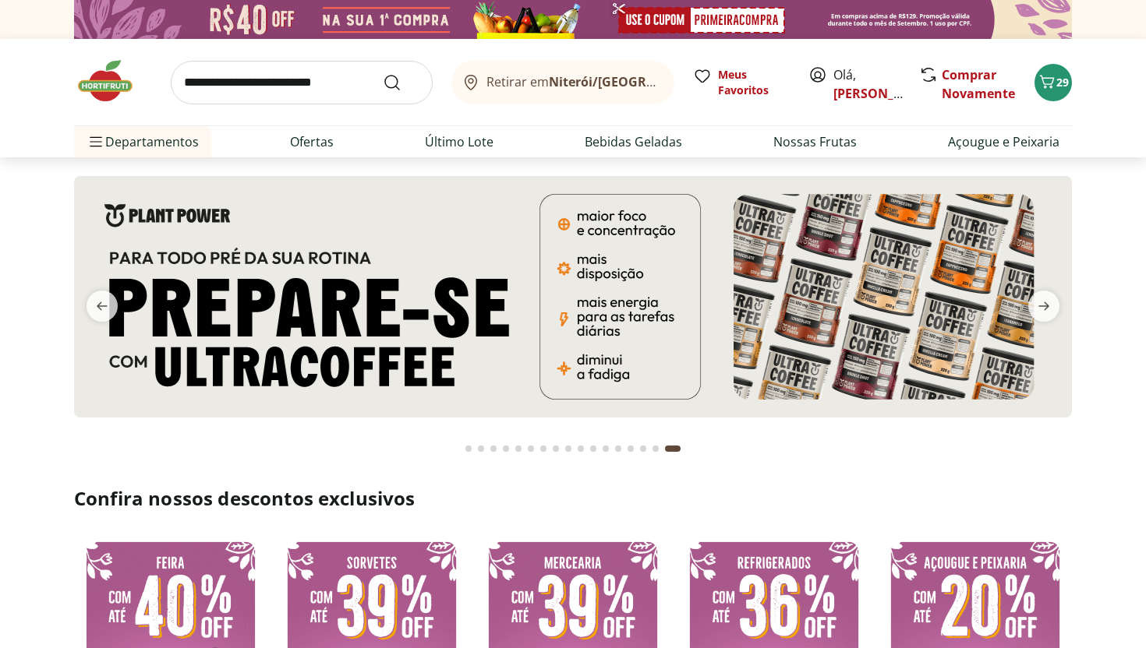
click at [310, 84] on input "search" at bounding box center [302, 83] width 262 height 44
type input "*******"
click at [383, 73] on button "Submit Search" at bounding box center [401, 82] width 37 height 19
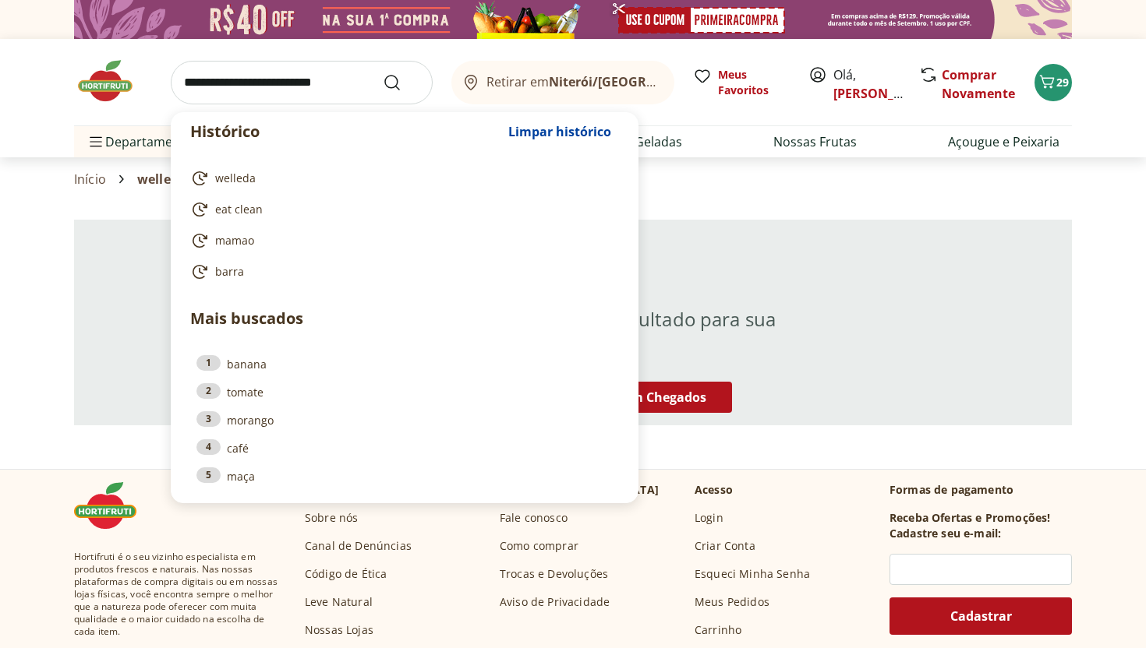
click at [248, 87] on input "search" at bounding box center [302, 83] width 262 height 44
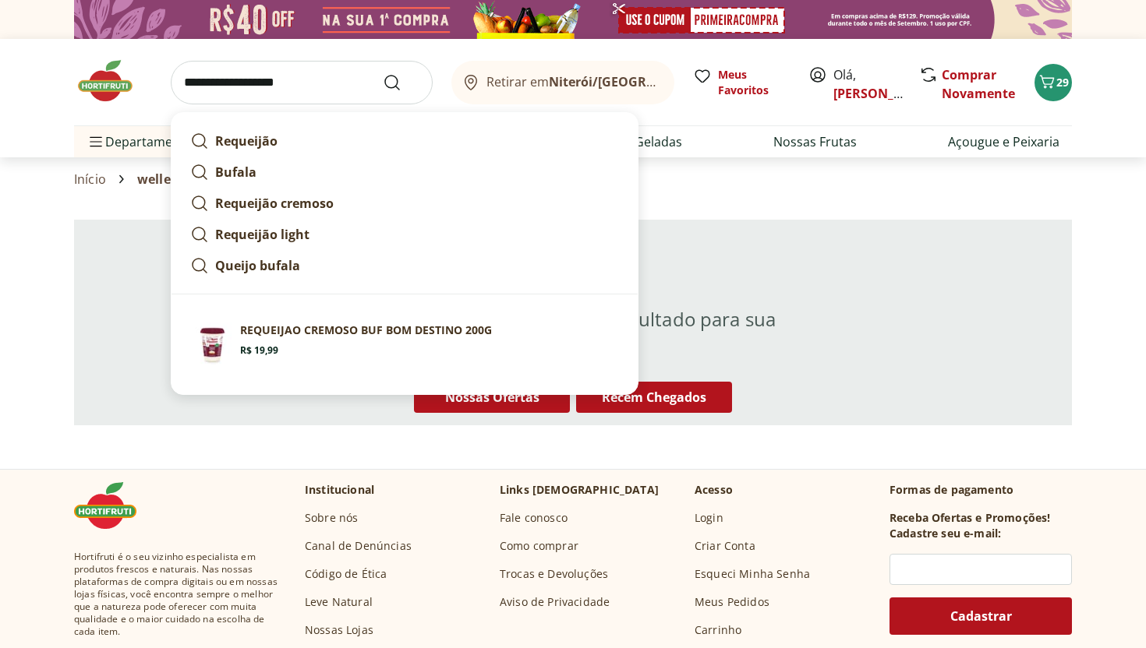
type input "**********"
click at [383, 73] on button "Submit Search" at bounding box center [401, 82] width 37 height 19
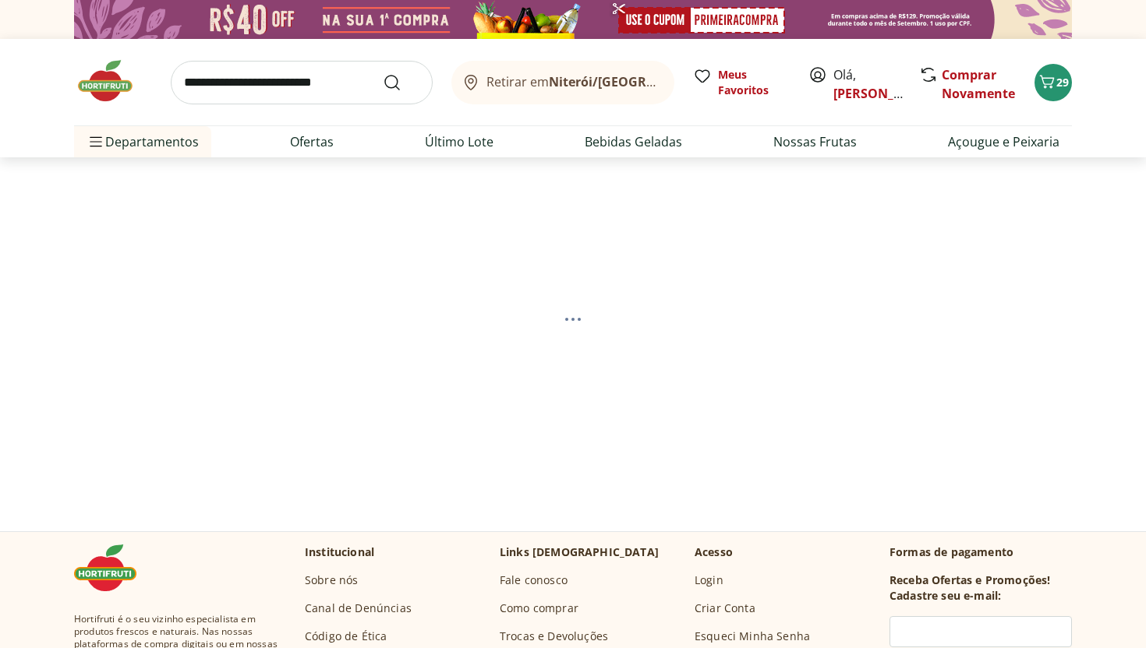
select select "**********"
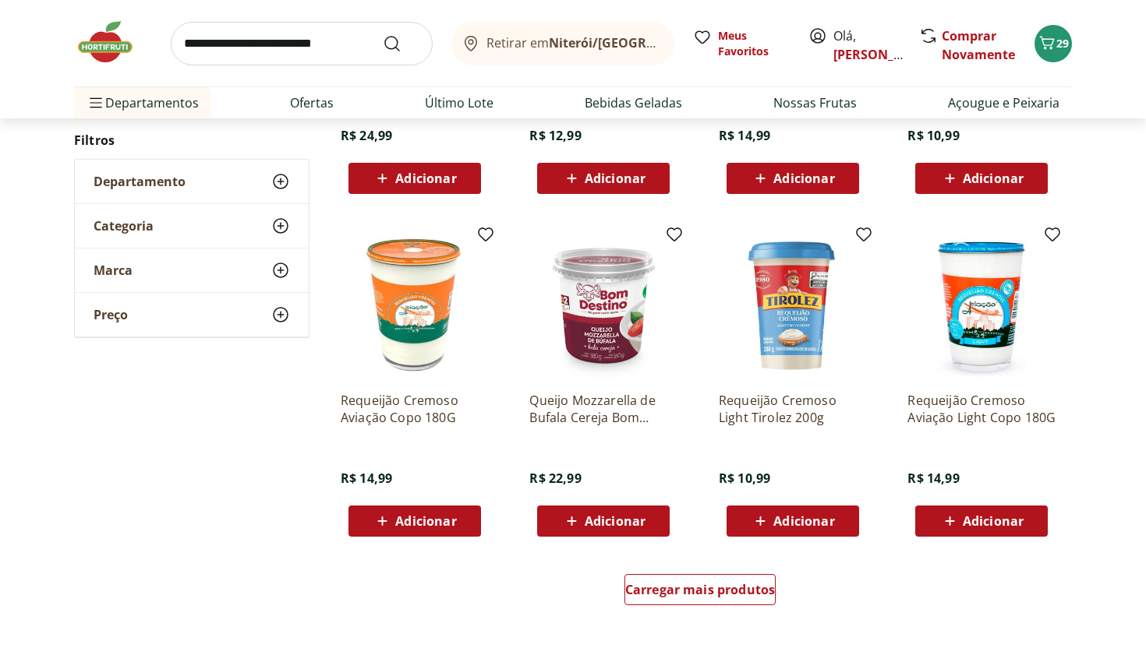
scroll to position [789, 0]
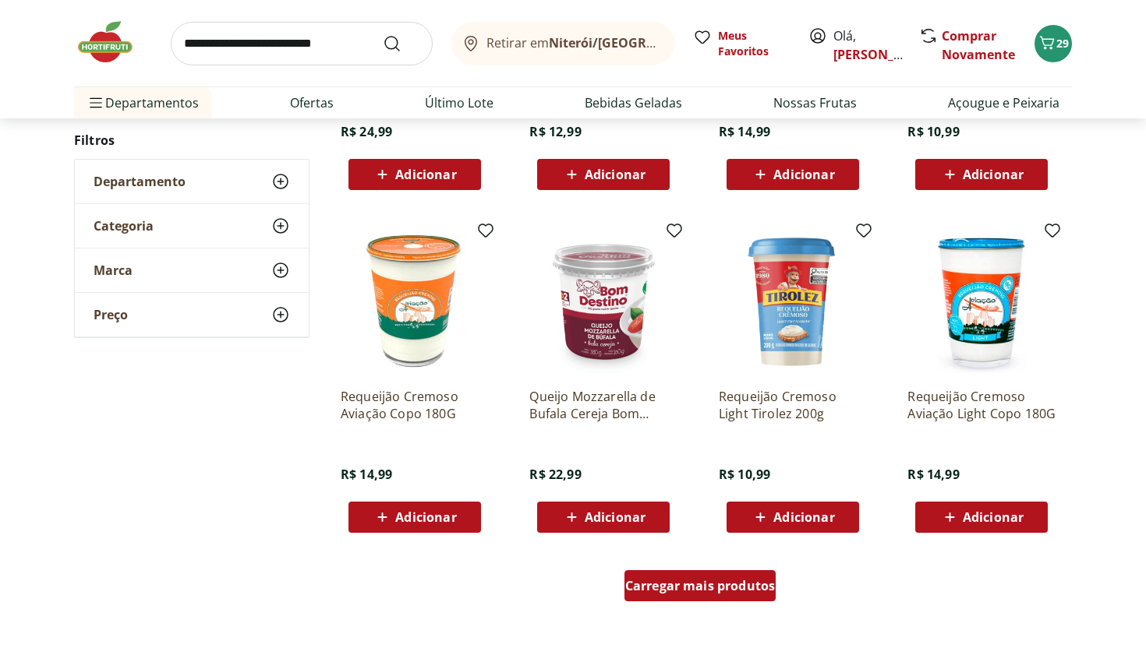
click at [716, 585] on span "Carregar mais produtos" at bounding box center [700, 586] width 150 height 12
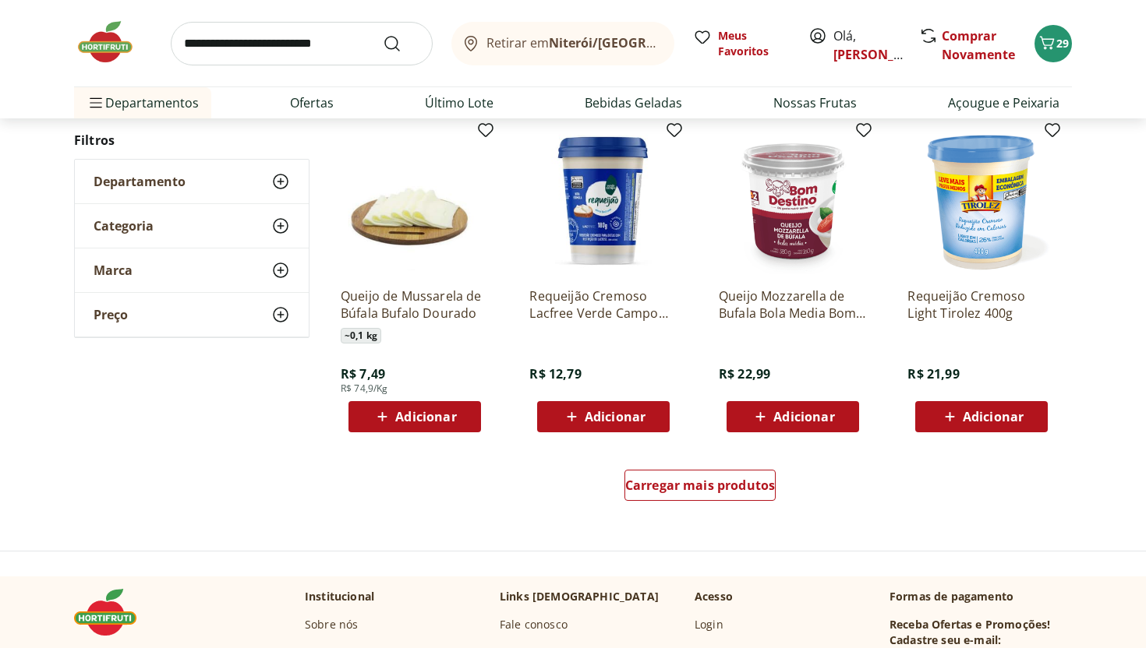
scroll to position [1908, 0]
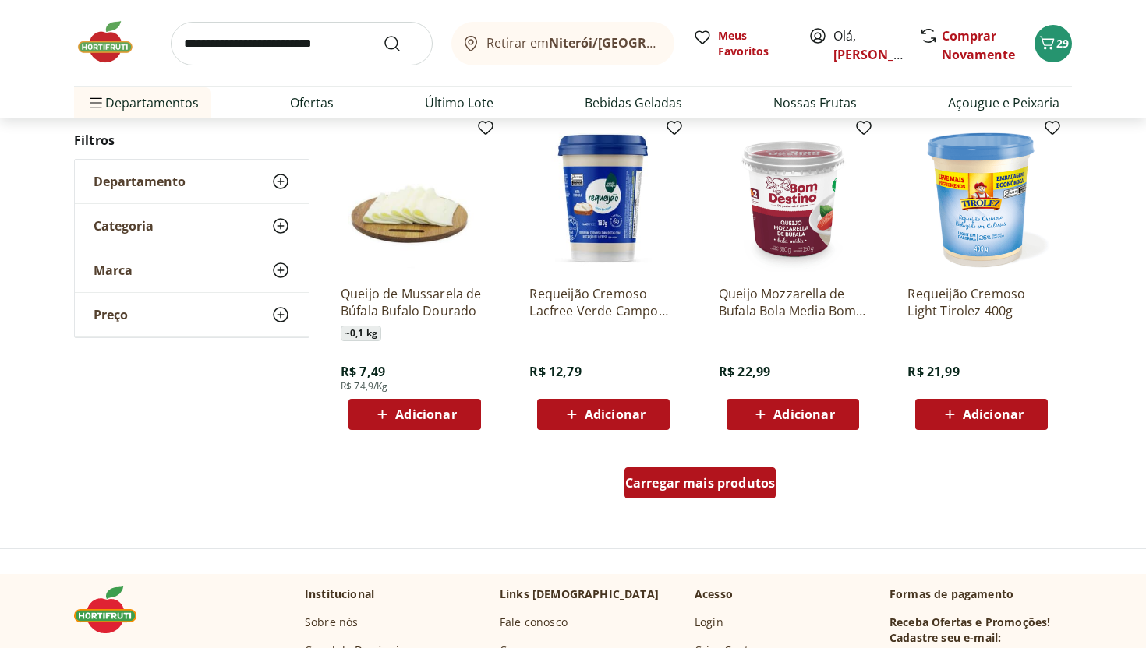
click at [755, 479] on span "Carregar mais produtos" at bounding box center [700, 483] width 150 height 12
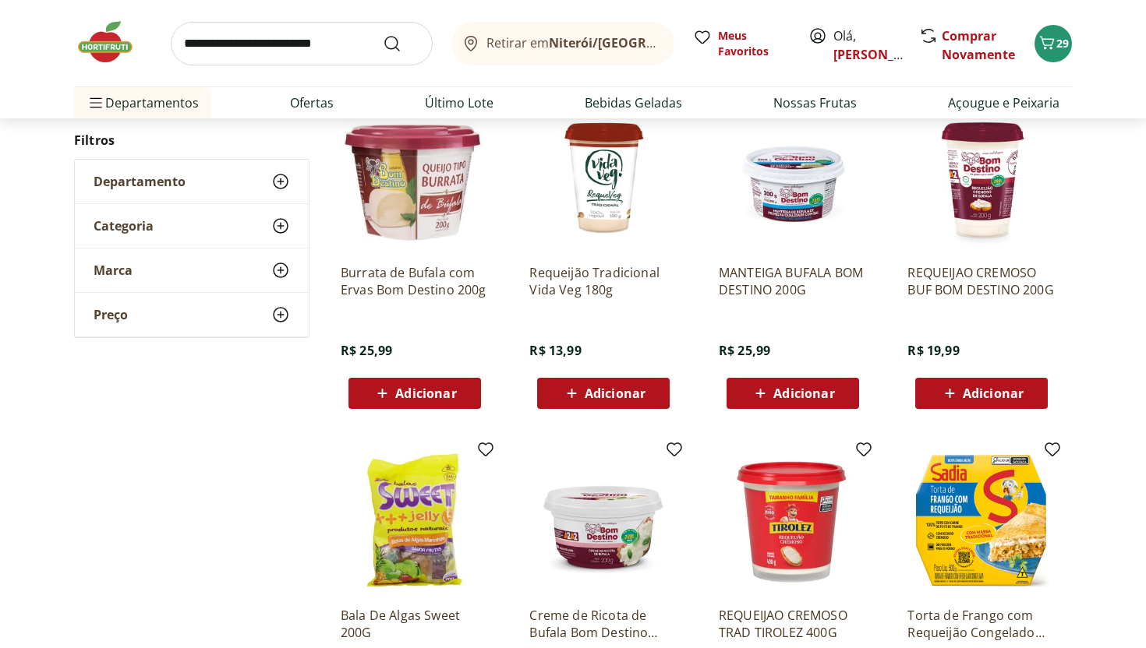
scroll to position [2258, 0]
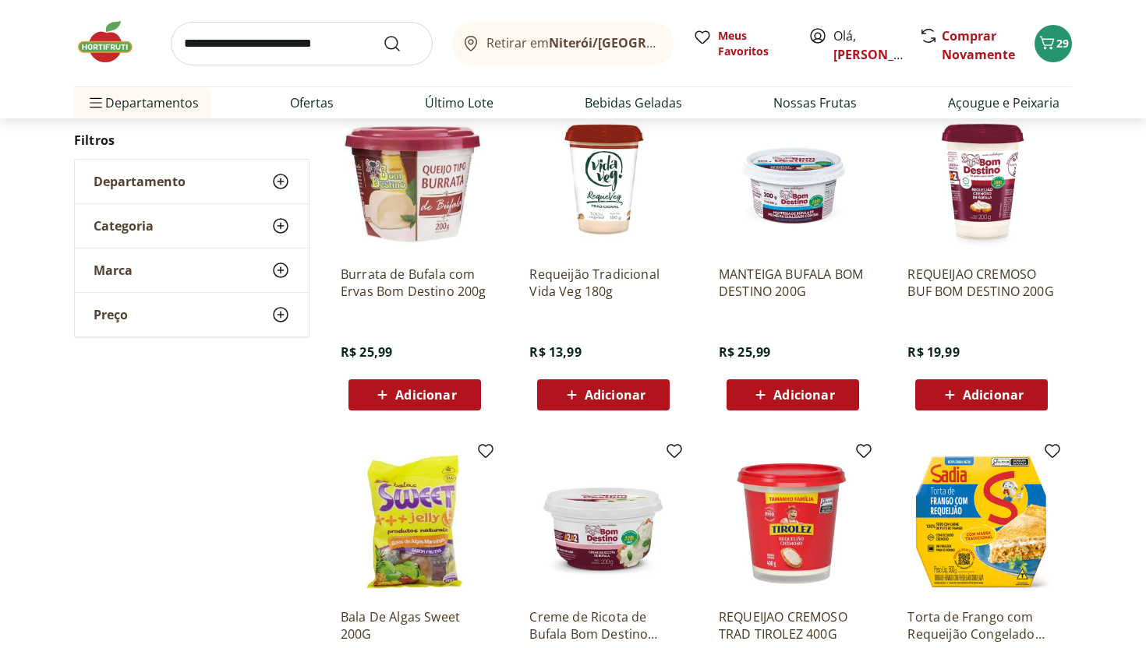
click at [992, 401] on span "Adicionar" at bounding box center [993, 395] width 61 height 12
click at [995, 392] on span "Adicionar" at bounding box center [993, 395] width 61 height 12
click at [1056, 44] on span "30" at bounding box center [1062, 43] width 12 height 15
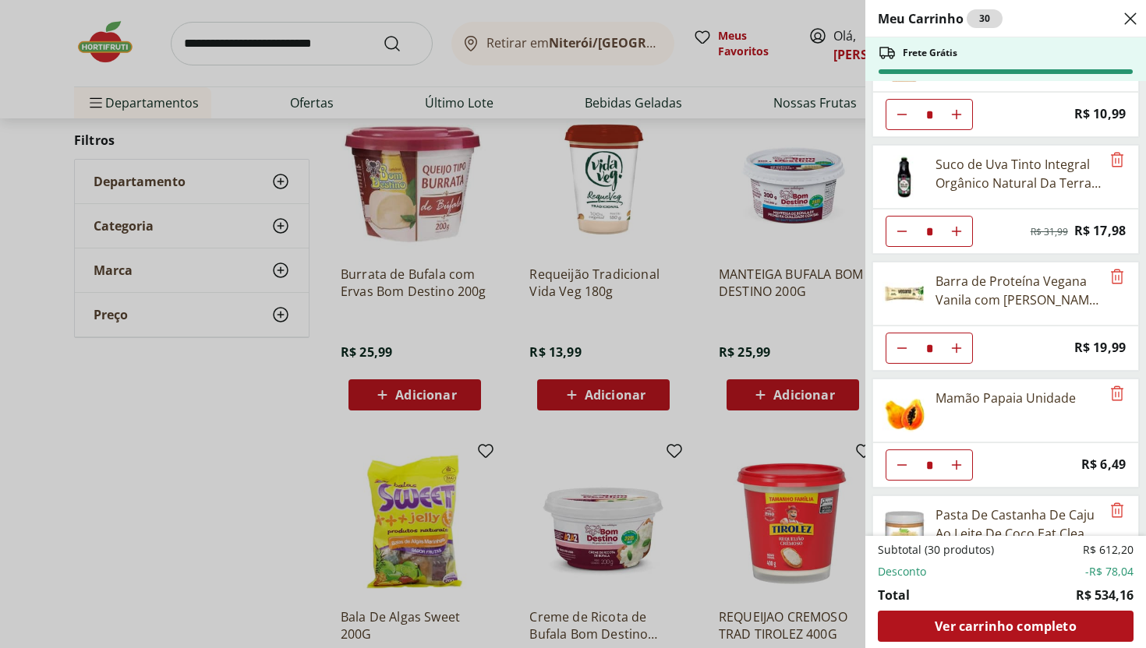
scroll to position [720, 0]
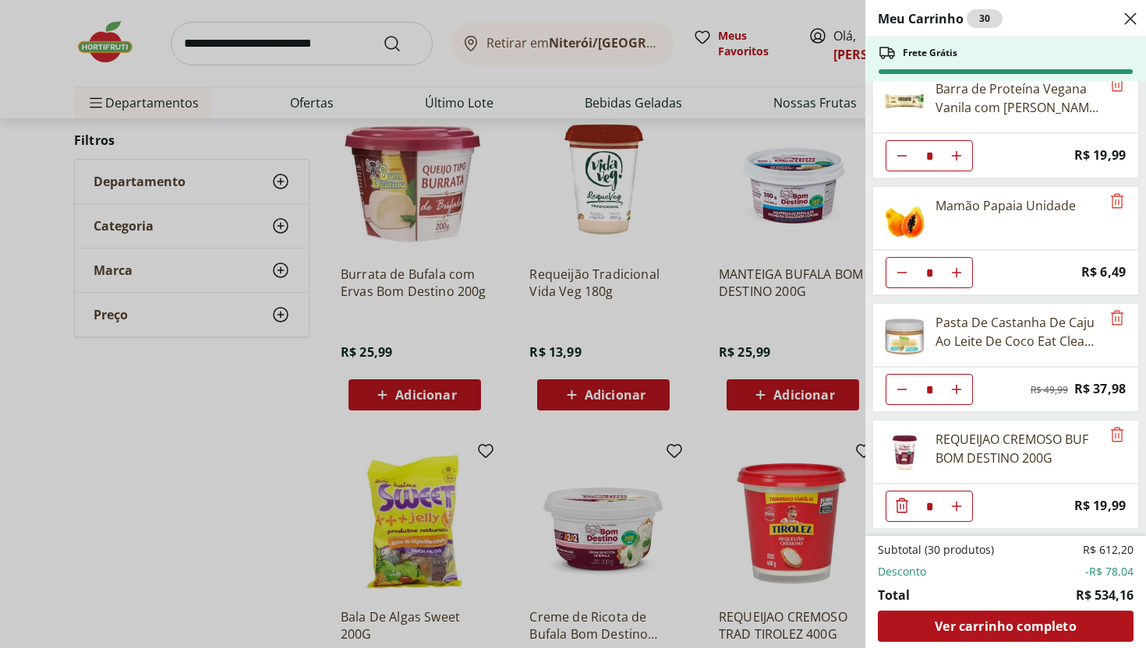
click at [956, 513] on button "Aumentar Quantidade" at bounding box center [956, 506] width 31 height 31
type input "*"
click at [956, 513] on button "Aumentar Quantidade" at bounding box center [956, 506] width 31 height 31
type input "*"
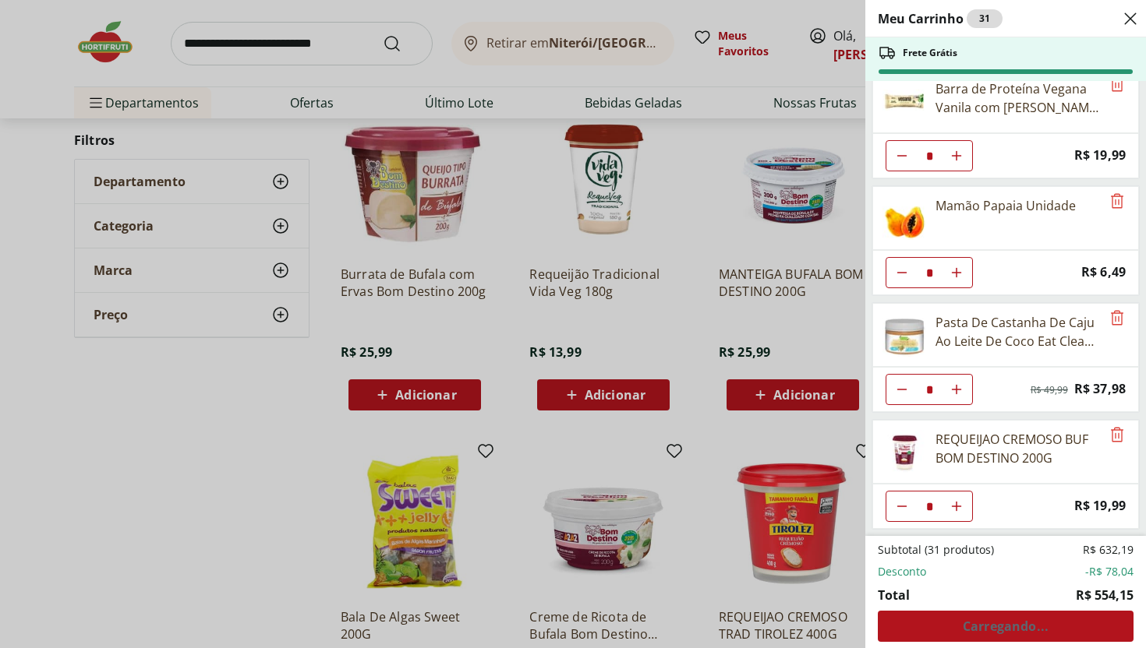
type input "*"
click at [956, 513] on button "Aumentar Quantidade" at bounding box center [956, 506] width 31 height 31
type input "*"
click at [899, 507] on use "Diminuir Quantidade" at bounding box center [901, 506] width 12 height 12
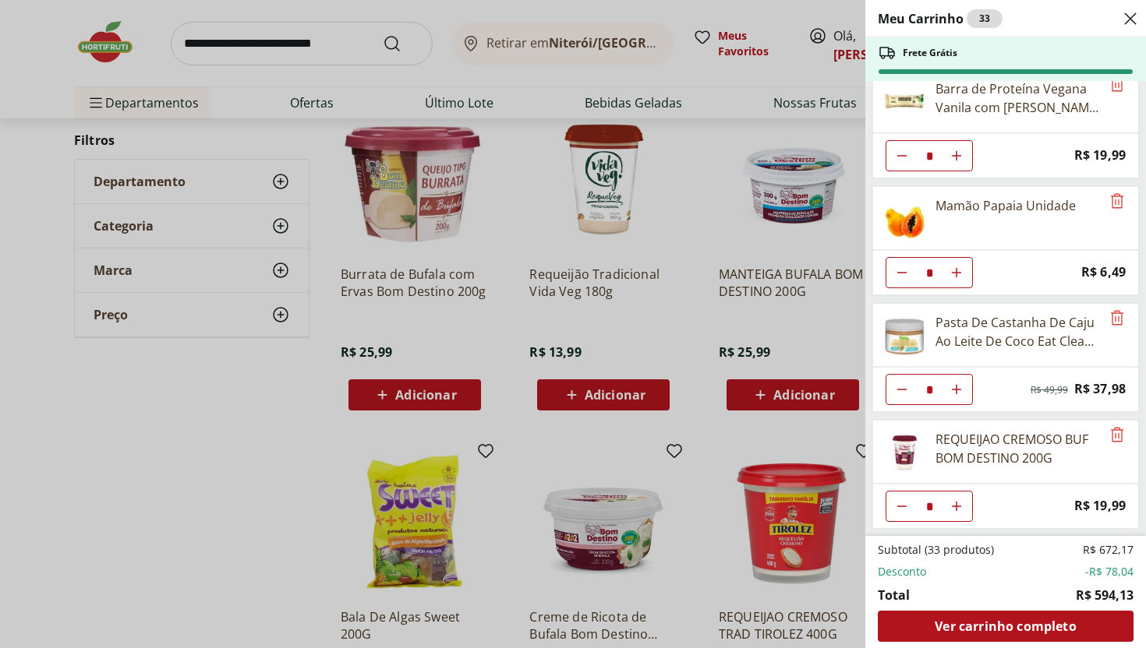
type input "*"
click at [256, 504] on div "Meu Carrinho 32 Frete Grátis Bebida de Aveia Orgânica Baunilha Nude 1L * Price:…" at bounding box center [573, 324] width 1146 height 648
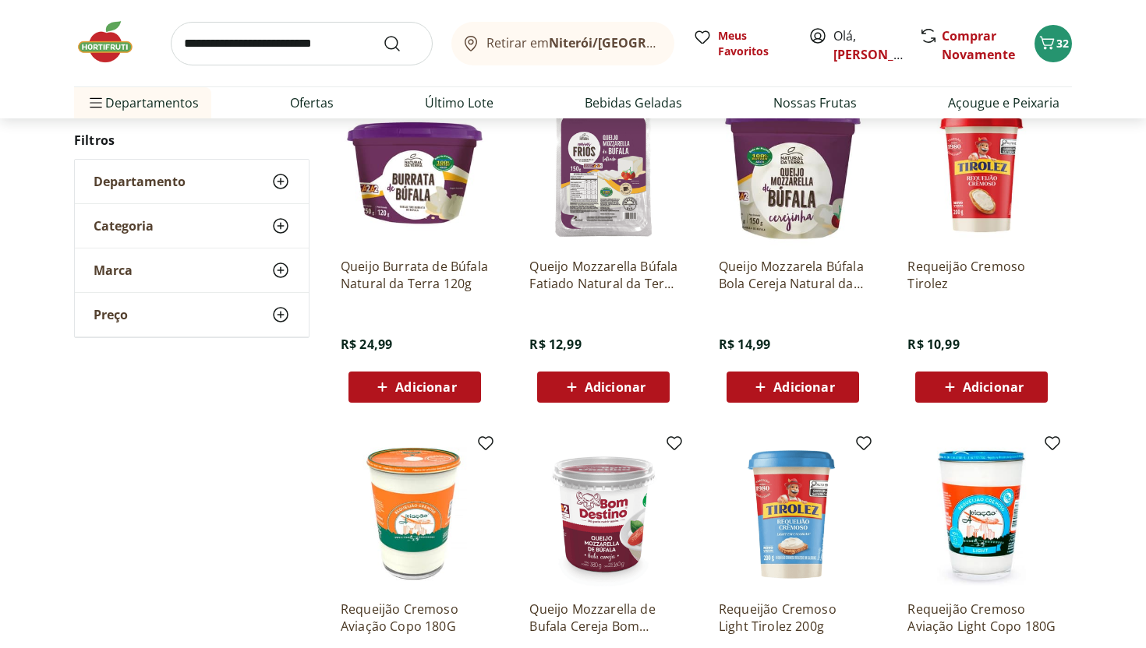
scroll to position [570, 0]
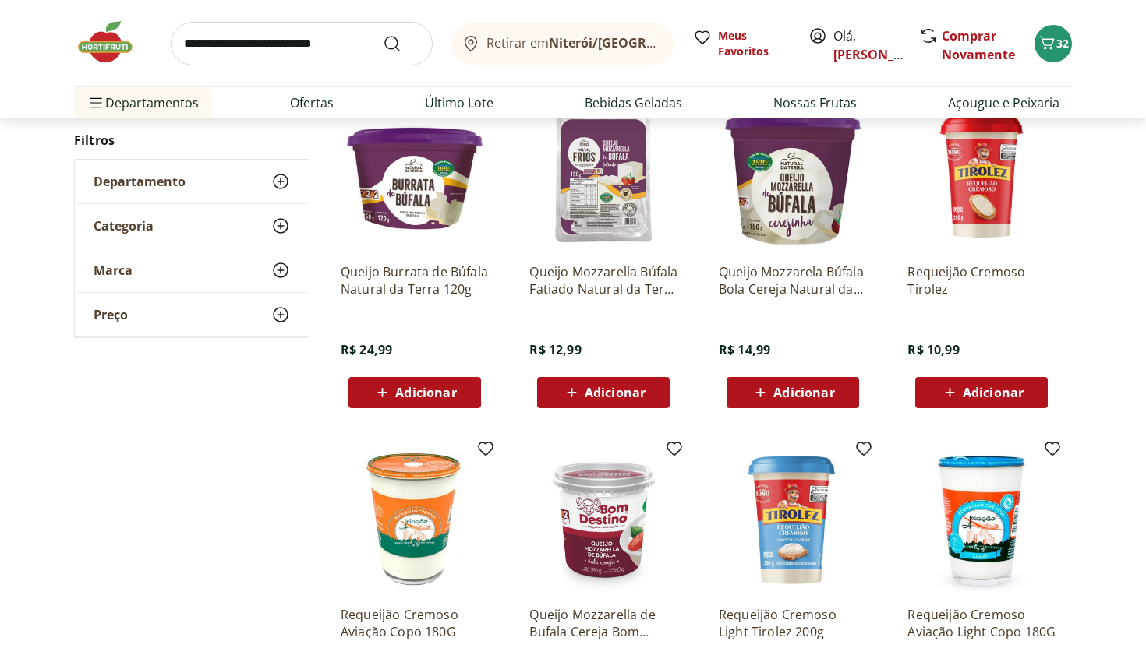
click at [254, 39] on input "search" at bounding box center [302, 44] width 262 height 44
type input "**********"
click at [383, 34] on button "Submit Search" at bounding box center [401, 43] width 37 height 19
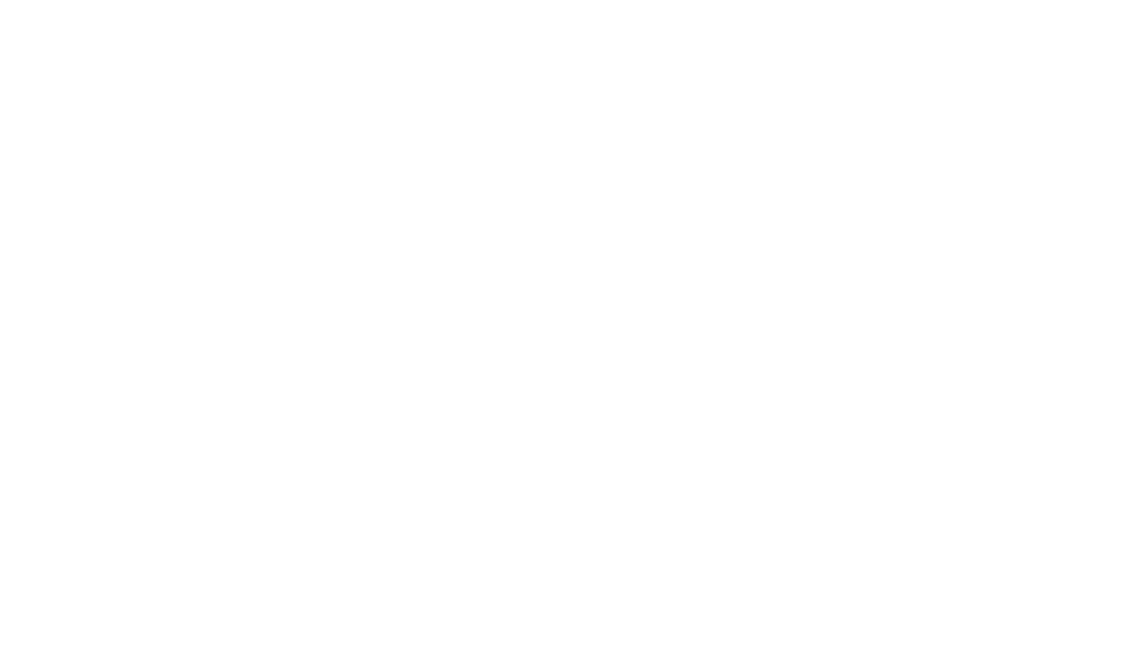
select select "**********"
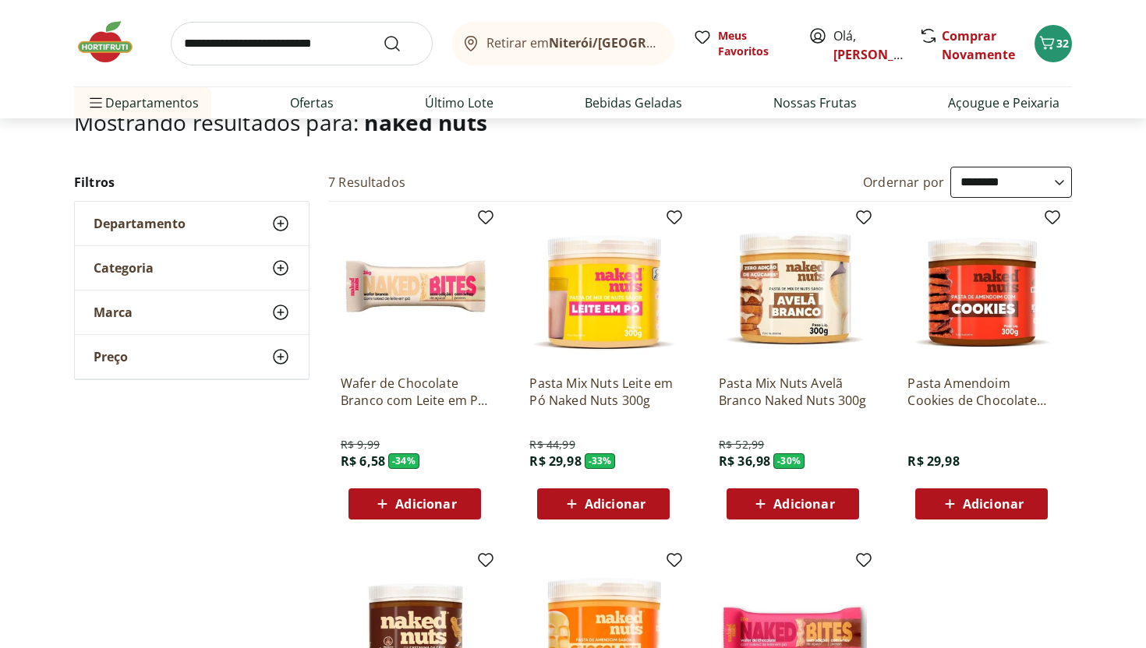
scroll to position [91, 0]
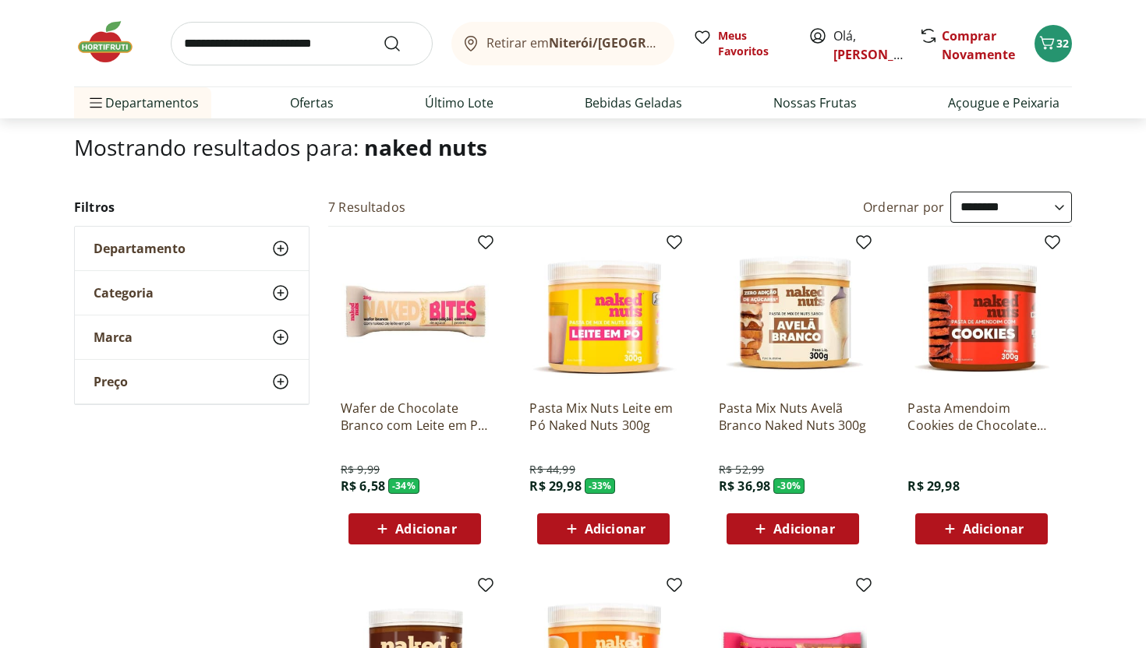
click at [828, 323] on img at bounding box center [793, 313] width 148 height 148
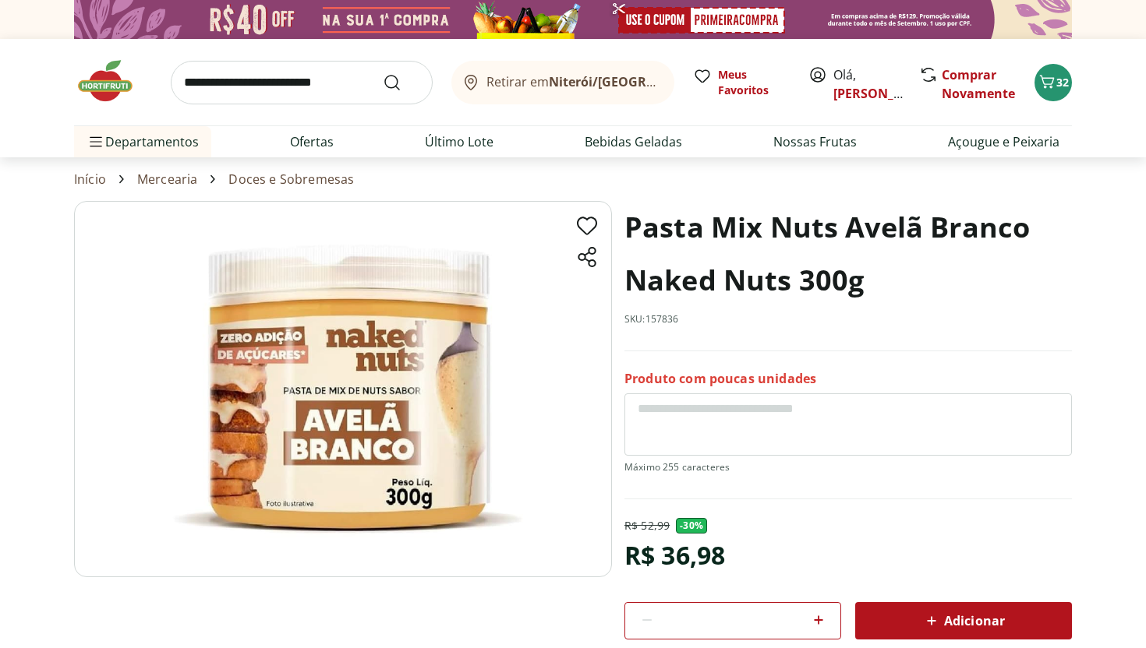
scroll to position [2, 0]
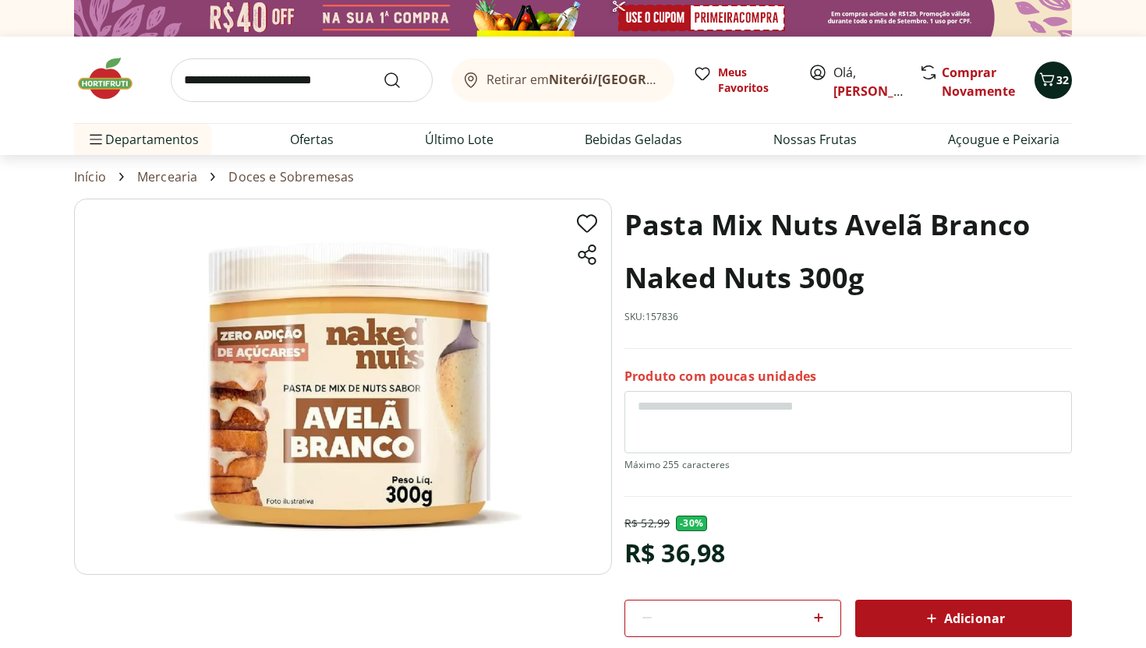
click at [1069, 85] on button "32" at bounding box center [1052, 80] width 37 height 37
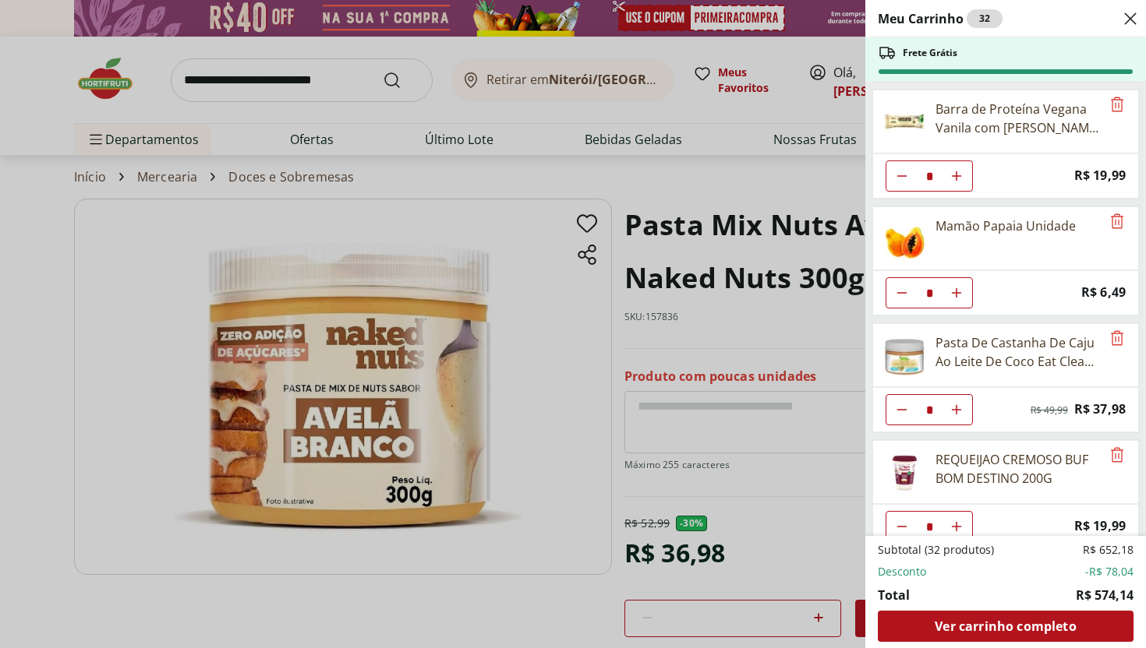
scroll to position [720, 0]
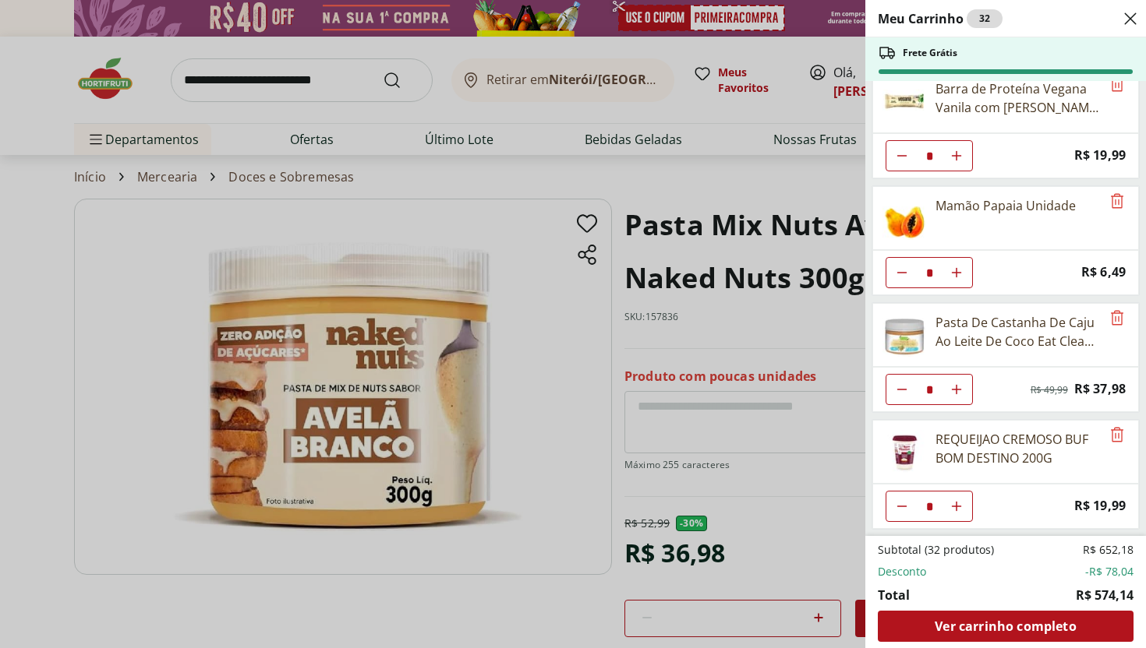
scroll to position [91, 0]
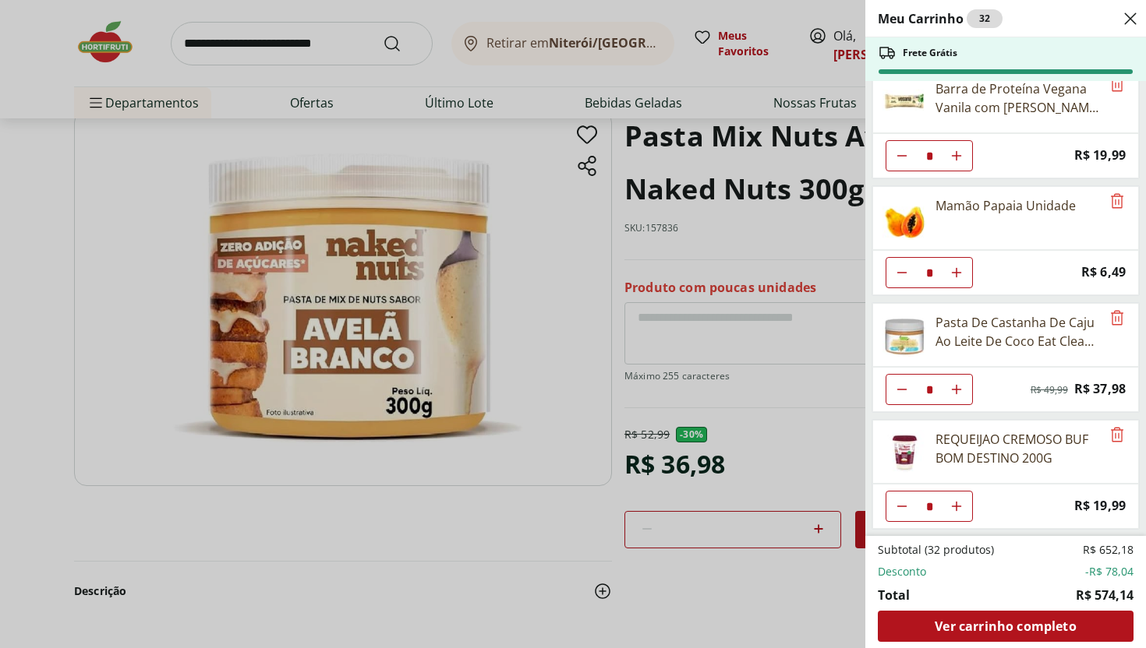
select select "**********"
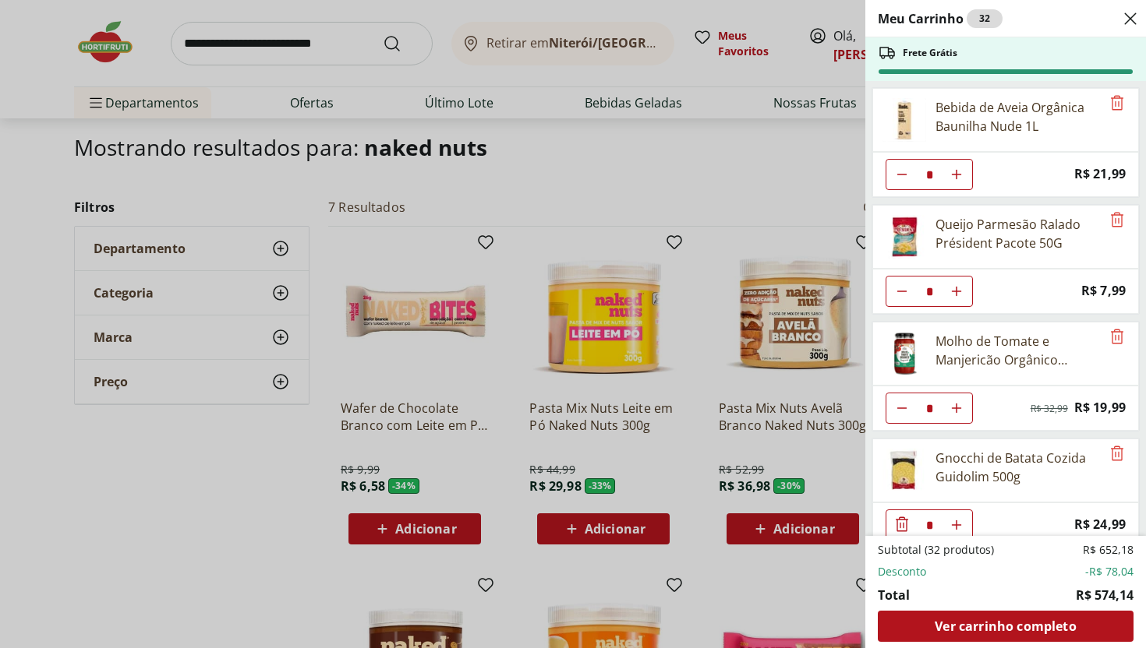
click at [1128, 13] on icon "Close" at bounding box center [1130, 18] width 19 height 19
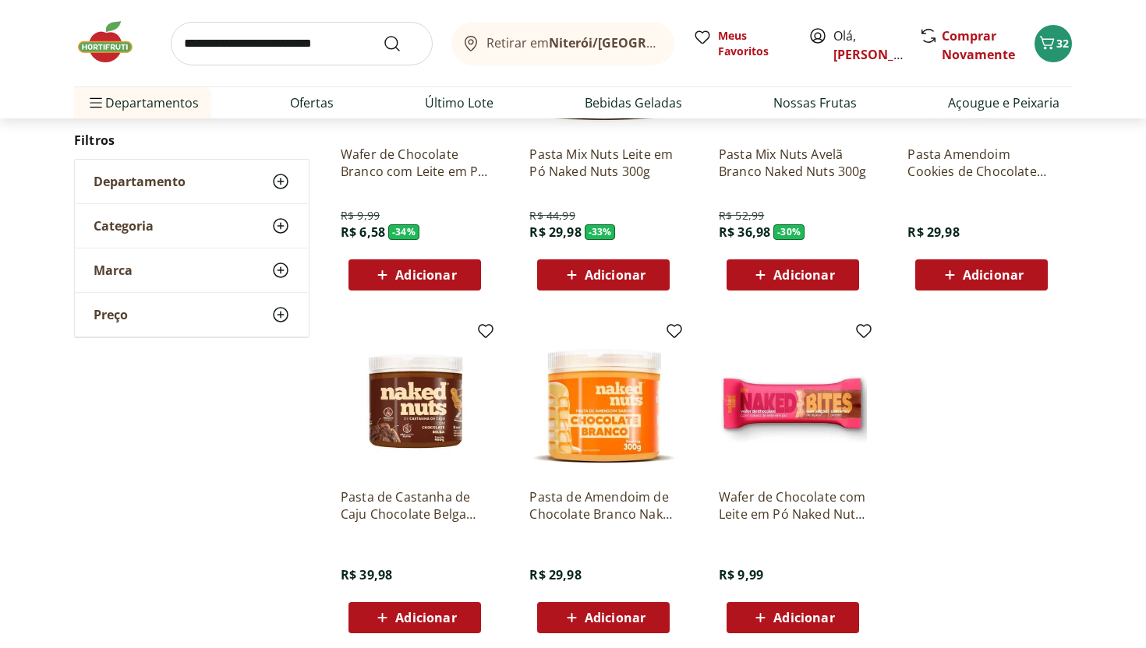
scroll to position [351, 0]
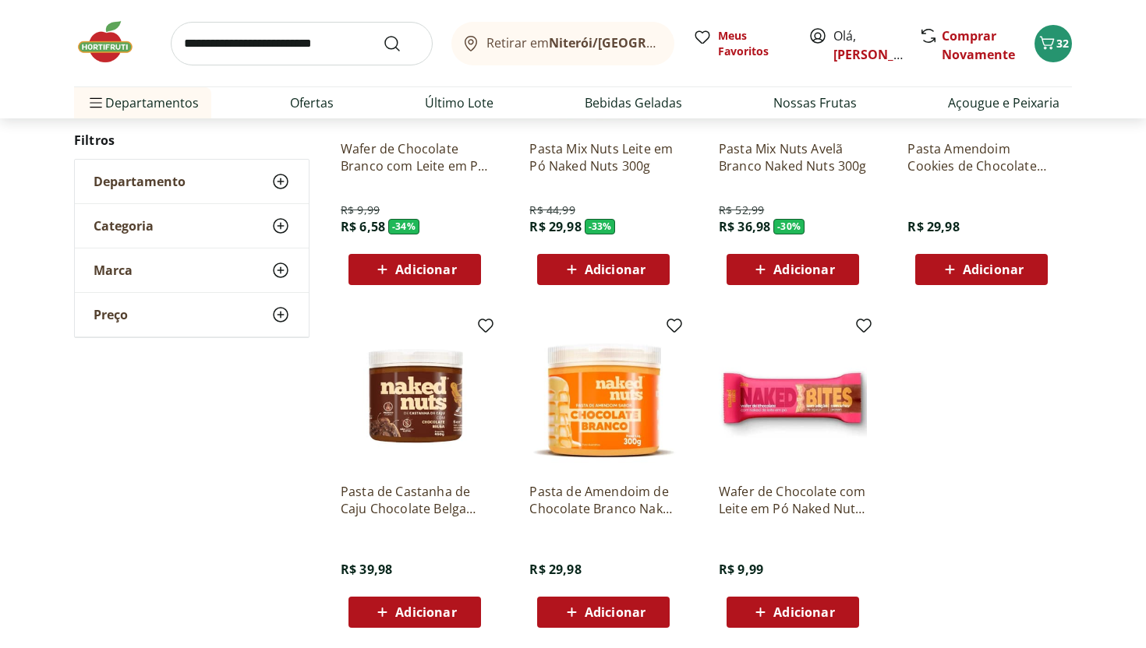
click at [665, 393] on img at bounding box center [603, 397] width 148 height 148
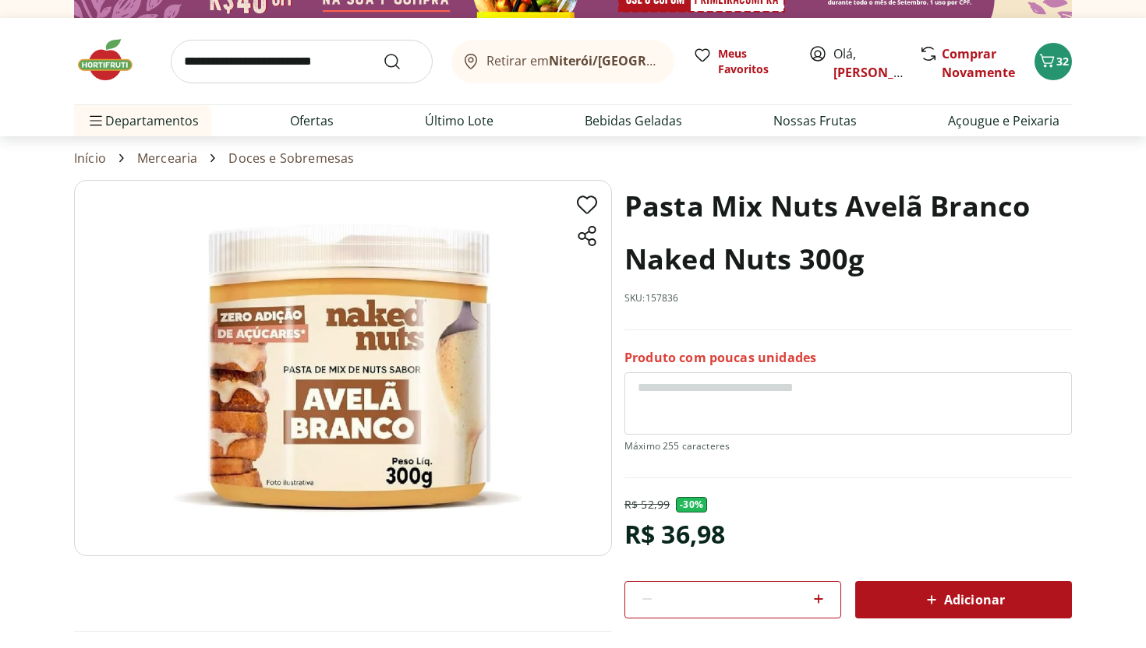
scroll to position [26, 0]
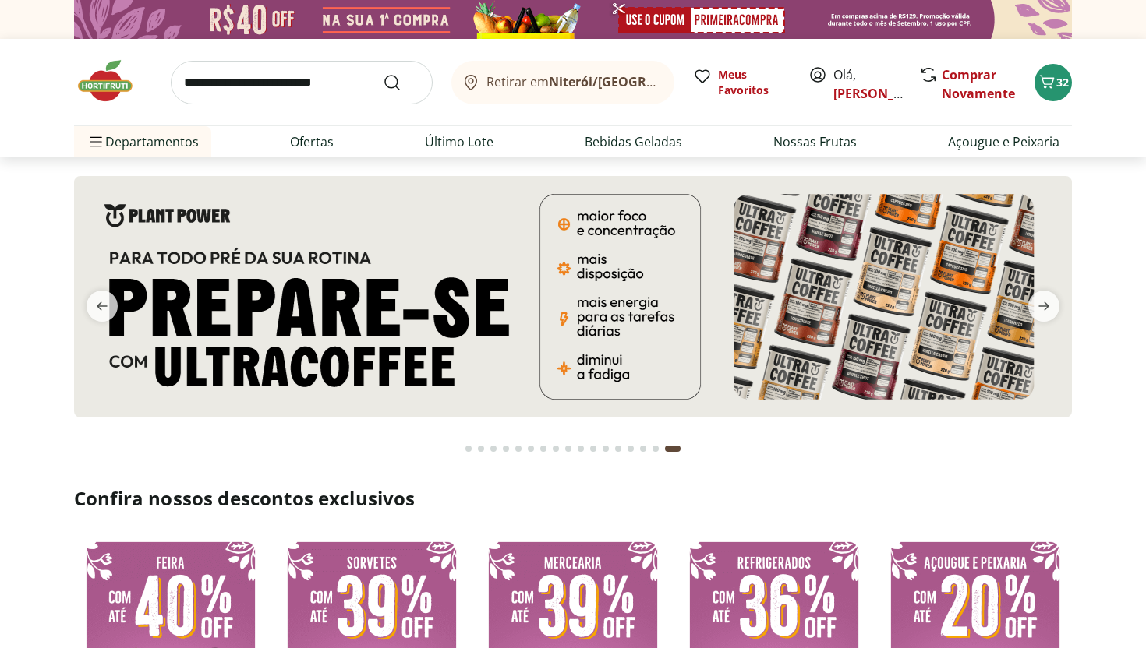
click at [292, 89] on input "search" at bounding box center [302, 83] width 262 height 44
type input "*********"
click at [383, 73] on button "Submit Search" at bounding box center [401, 82] width 37 height 19
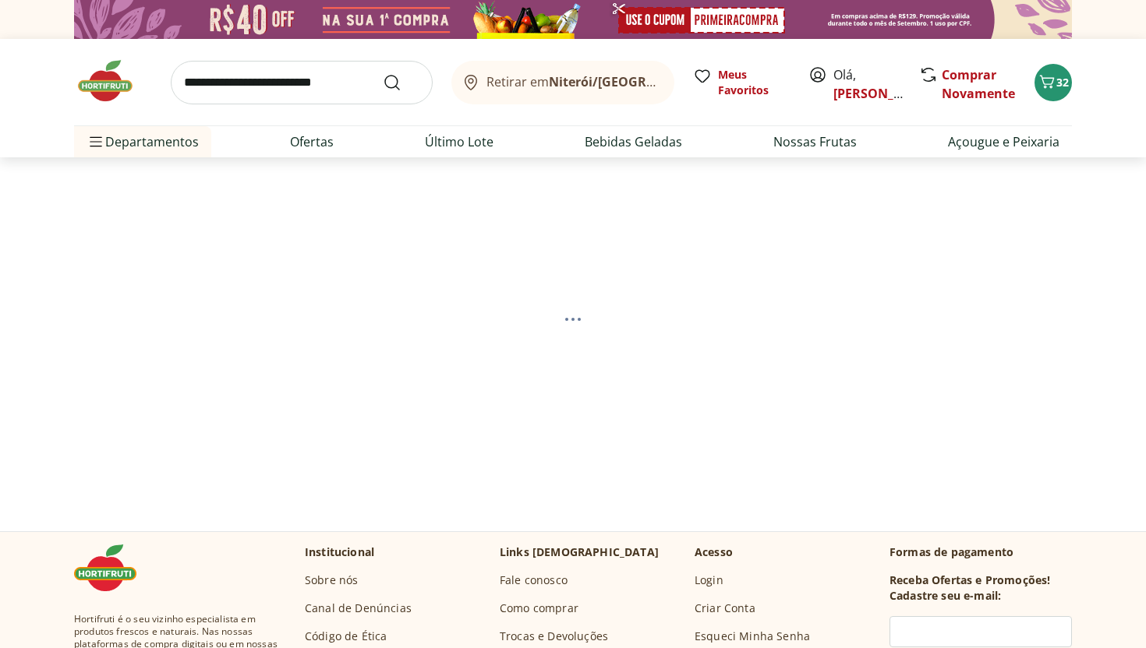
select select "**********"
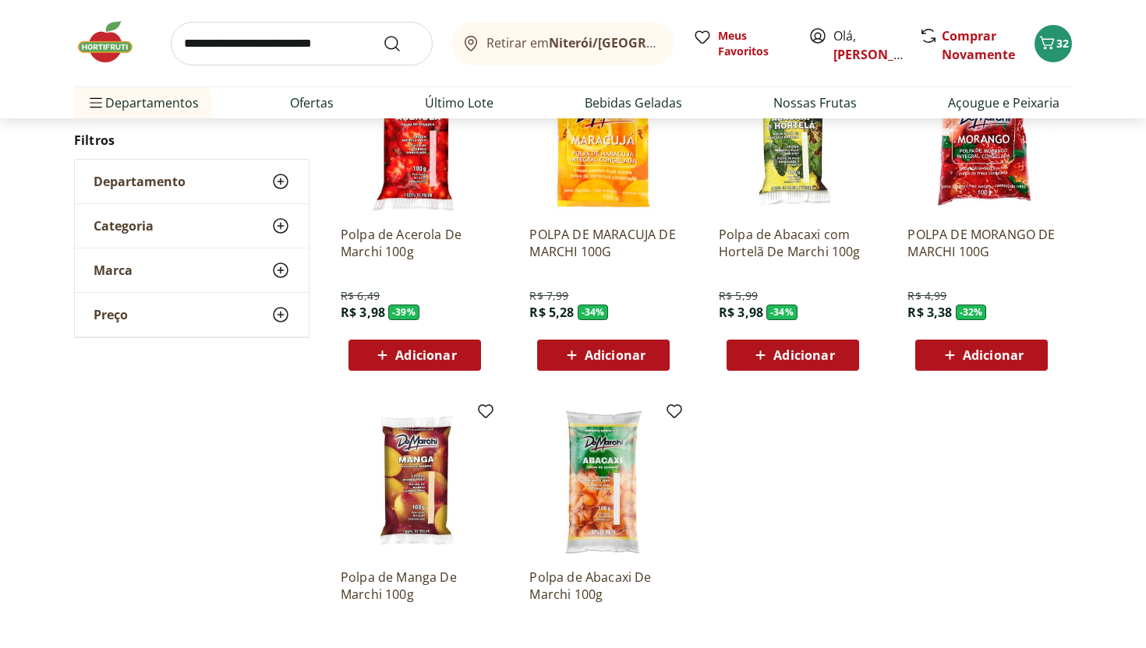
scroll to position [274, 0]
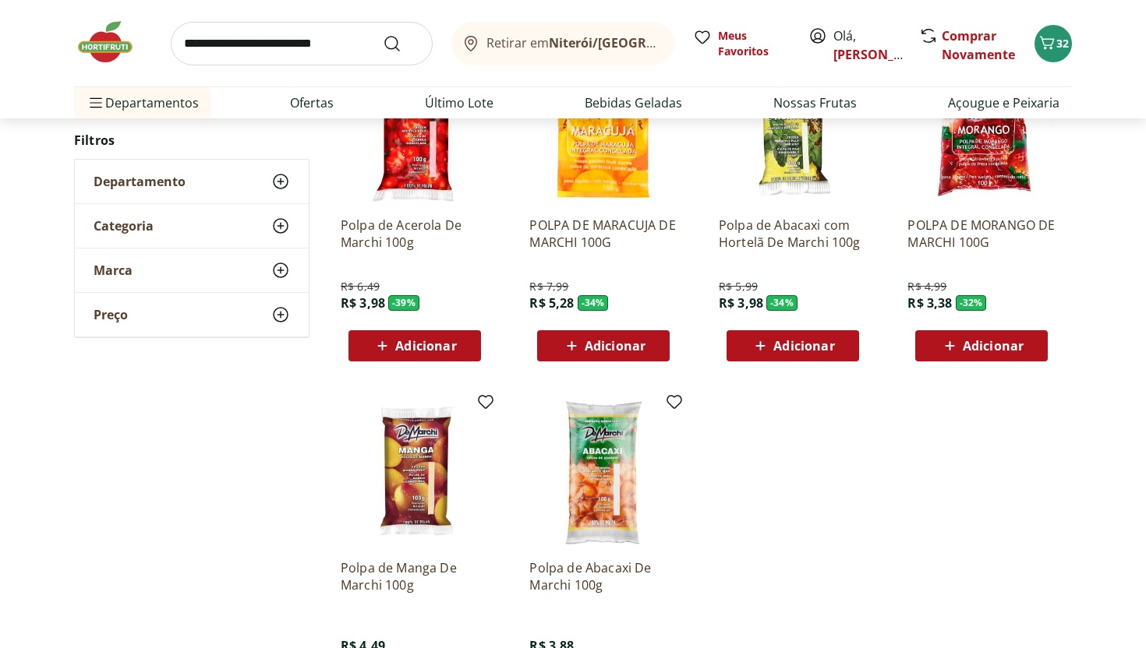
click at [1008, 353] on span "Adicionar" at bounding box center [981, 346] width 83 height 19
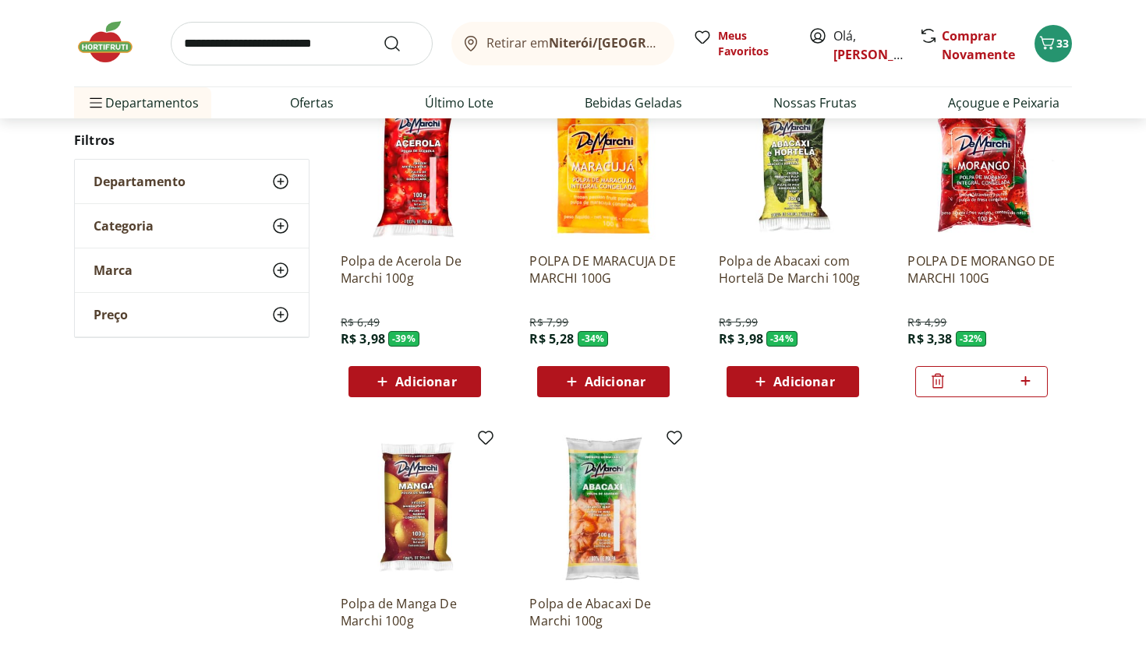
scroll to position [234, 0]
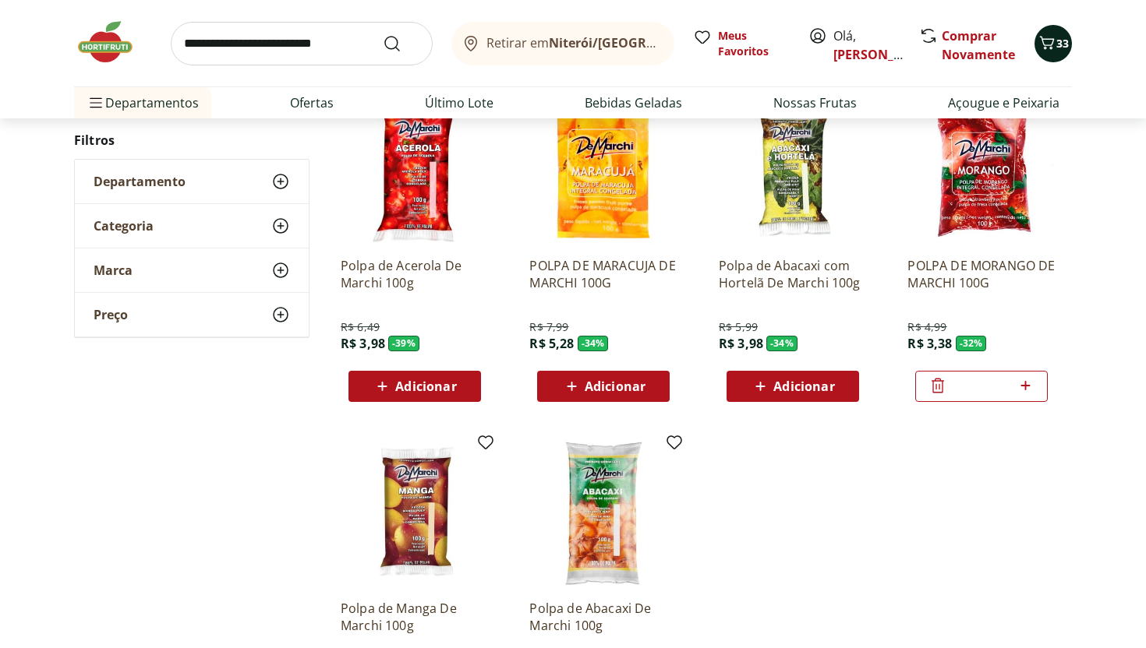
click at [1058, 54] on div "33" at bounding box center [1053, 43] width 12 height 25
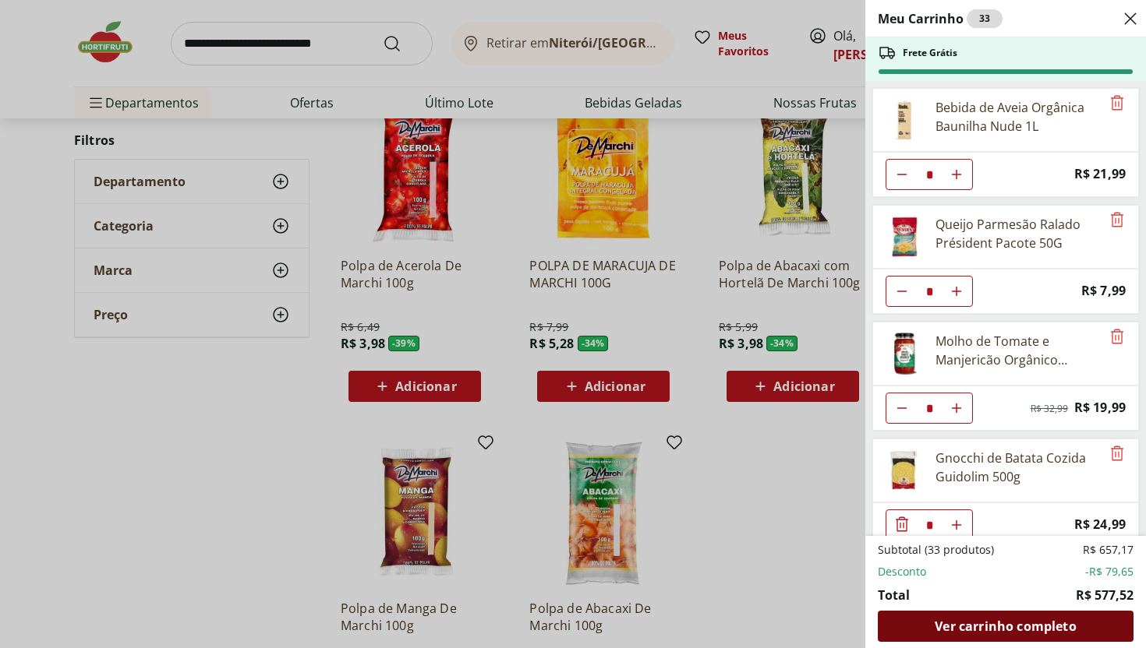
click at [1033, 623] on span "Ver carrinho completo" at bounding box center [1004, 626] width 141 height 12
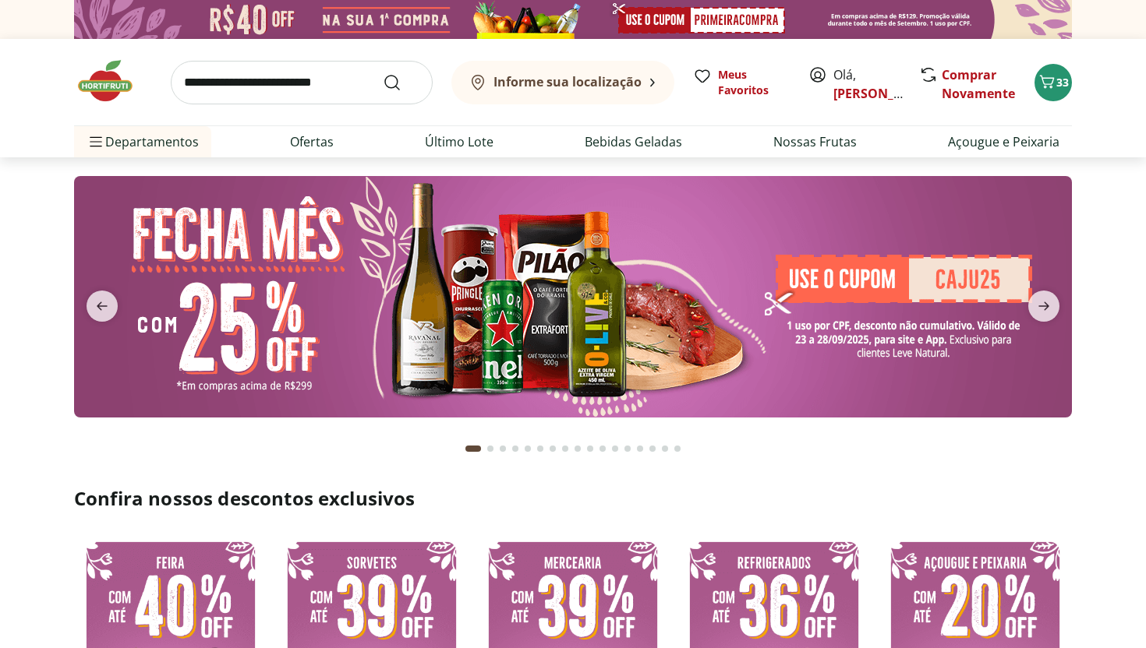
click at [299, 83] on input "search" at bounding box center [302, 83] width 262 height 44
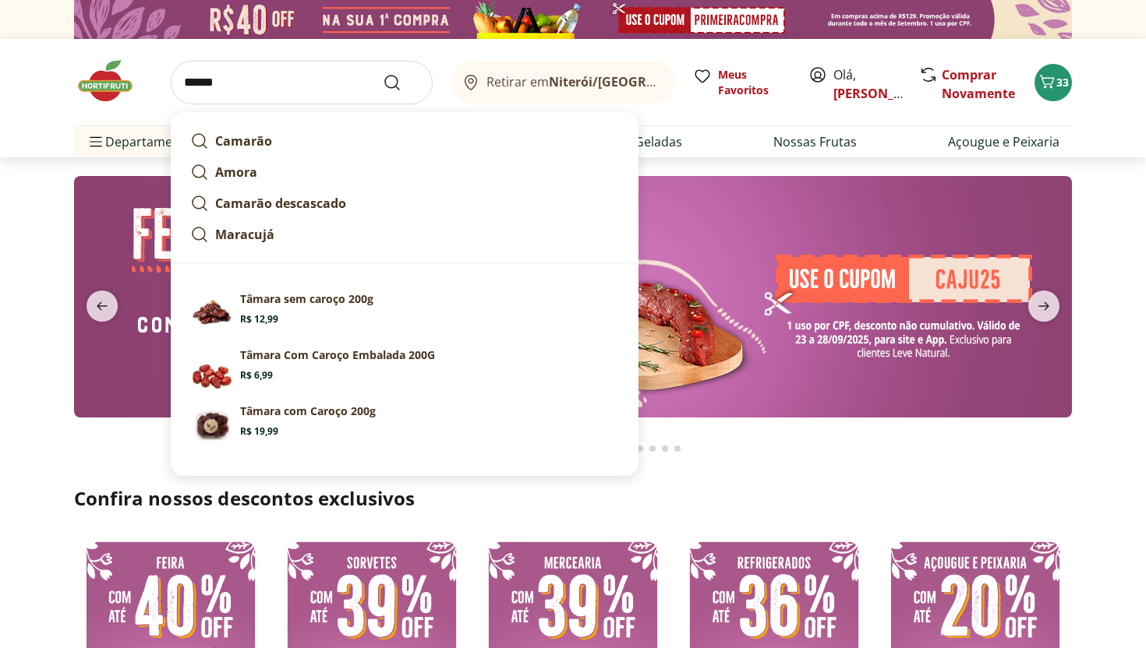
type input "******"
click at [383, 73] on button "Submit Search" at bounding box center [401, 82] width 37 height 19
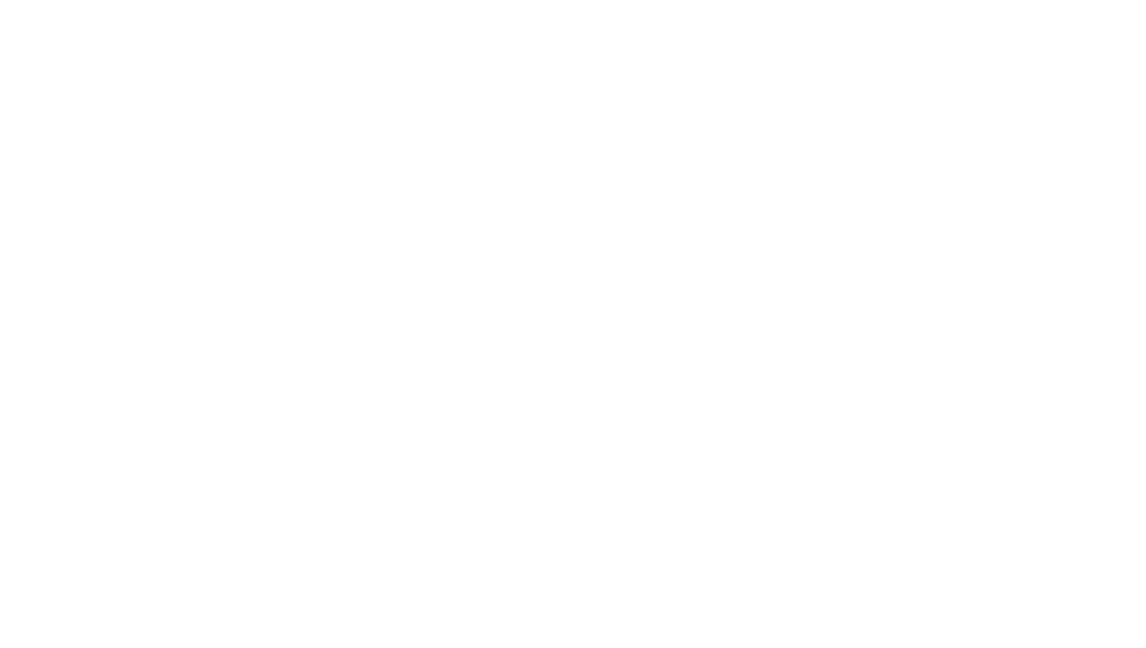
select select "**********"
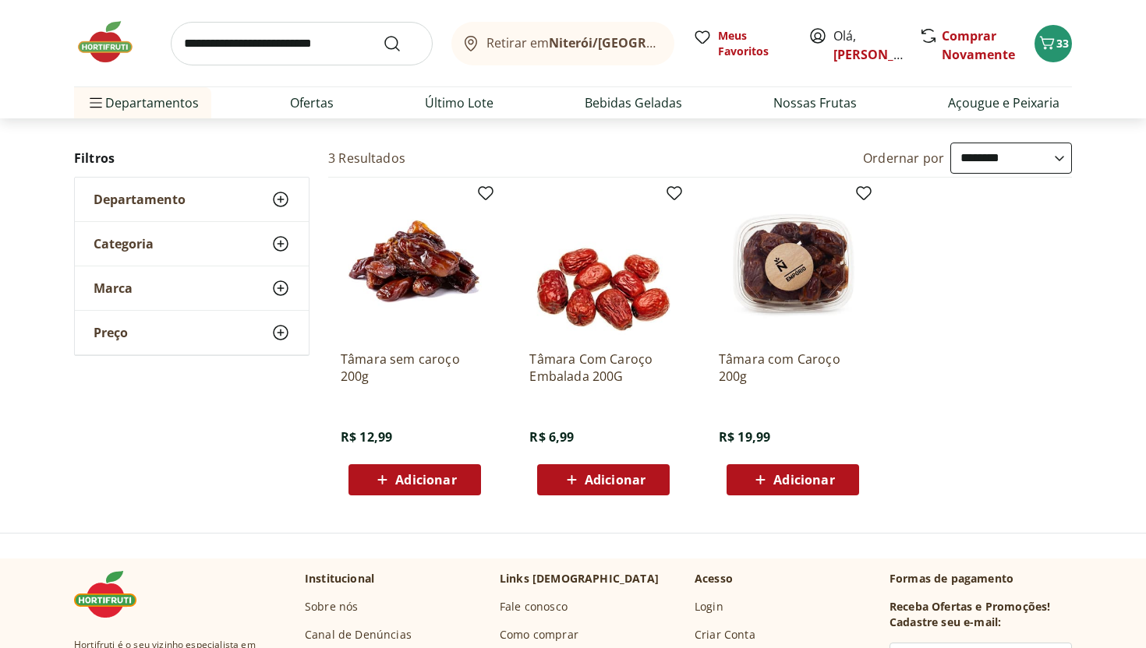
scroll to position [156, 0]
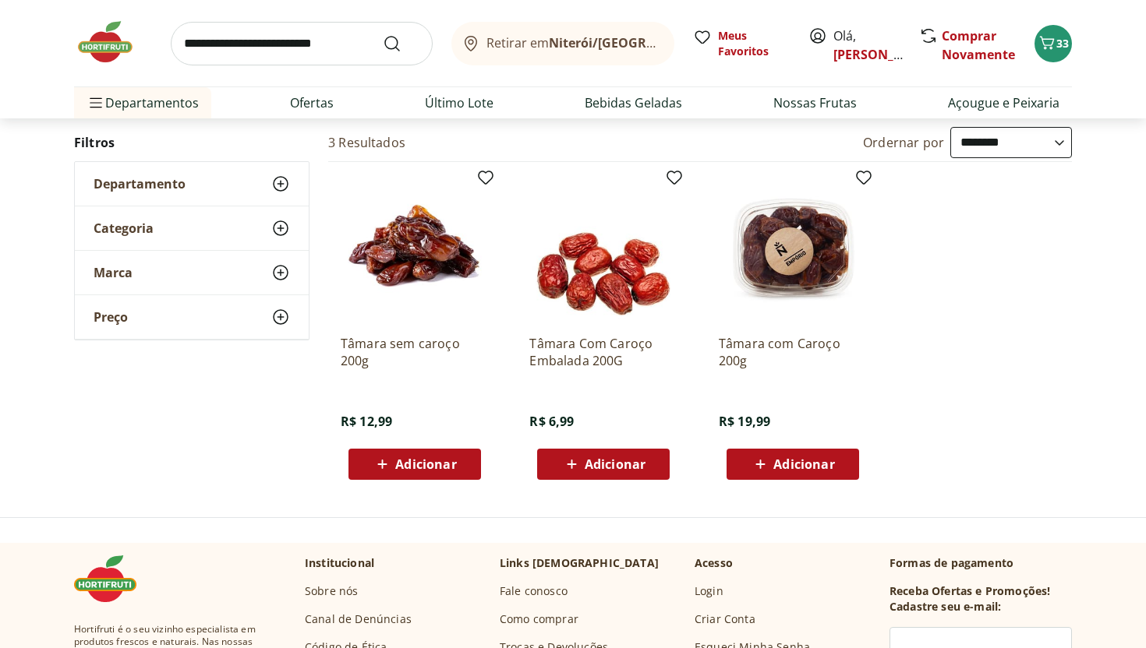
click at [419, 461] on span "Adicionar" at bounding box center [425, 464] width 61 height 12
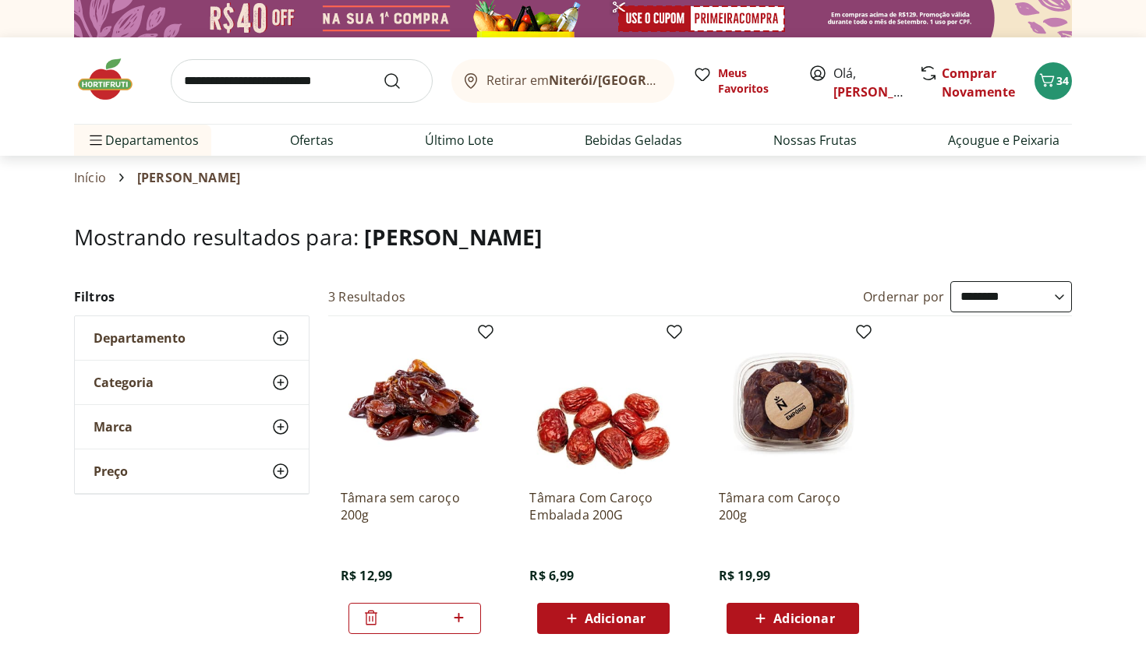
scroll to position [0, 0]
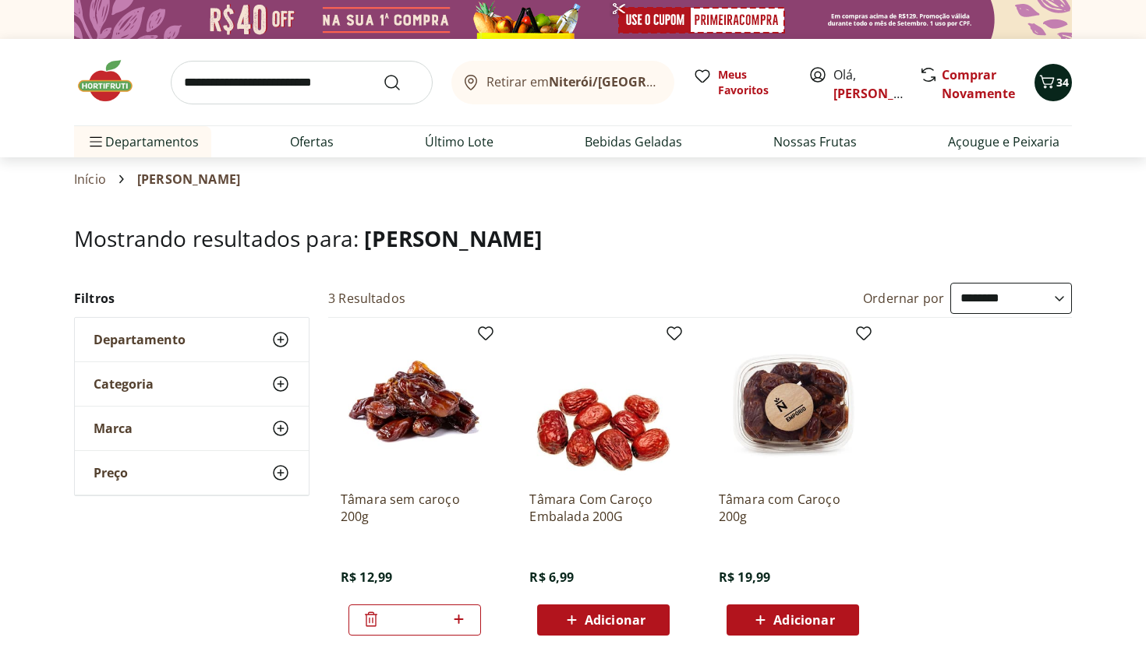
click at [1050, 91] on span "Carrinho" at bounding box center [1046, 82] width 19 height 20
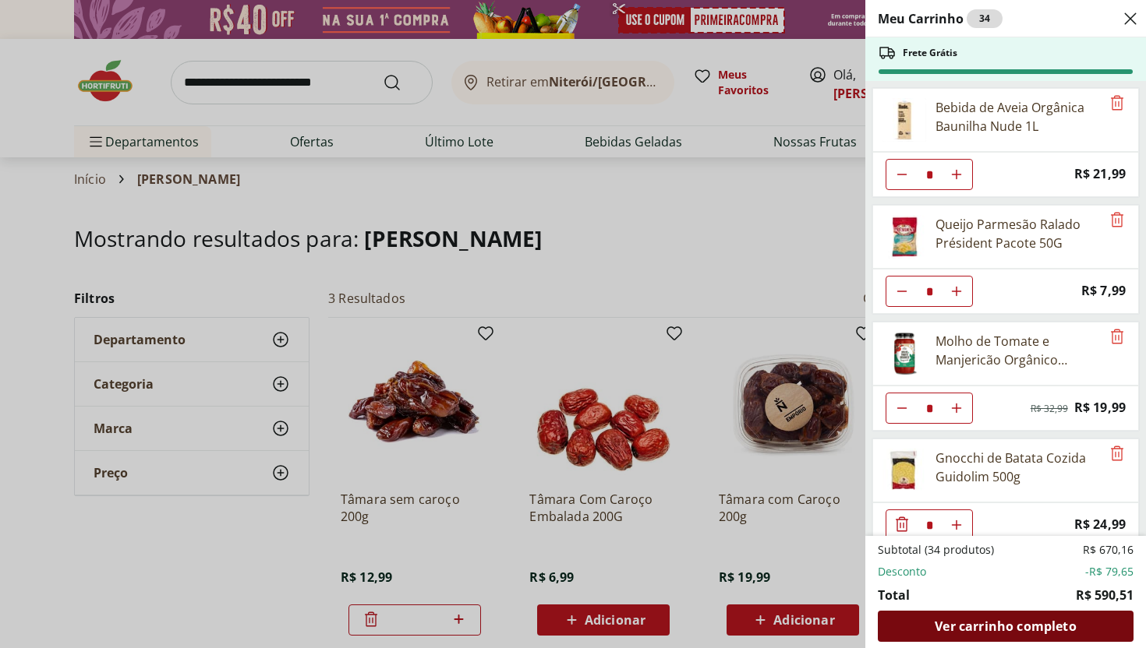
click at [1011, 627] on span "Ver carrinho completo" at bounding box center [1004, 626] width 141 height 12
